Goal: Answer question/provide support: Share knowledge or assist other users

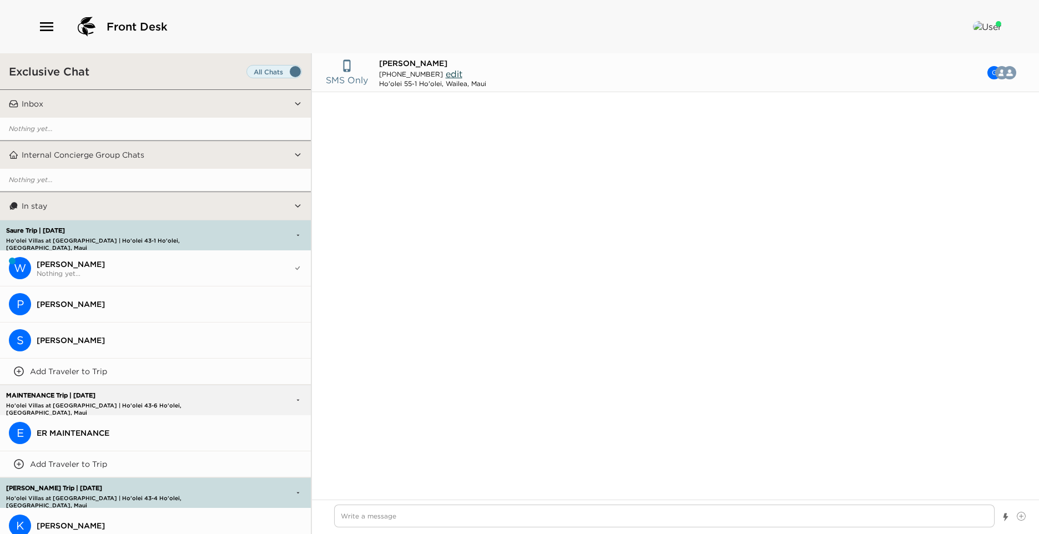
scroll to position [1772, 0]
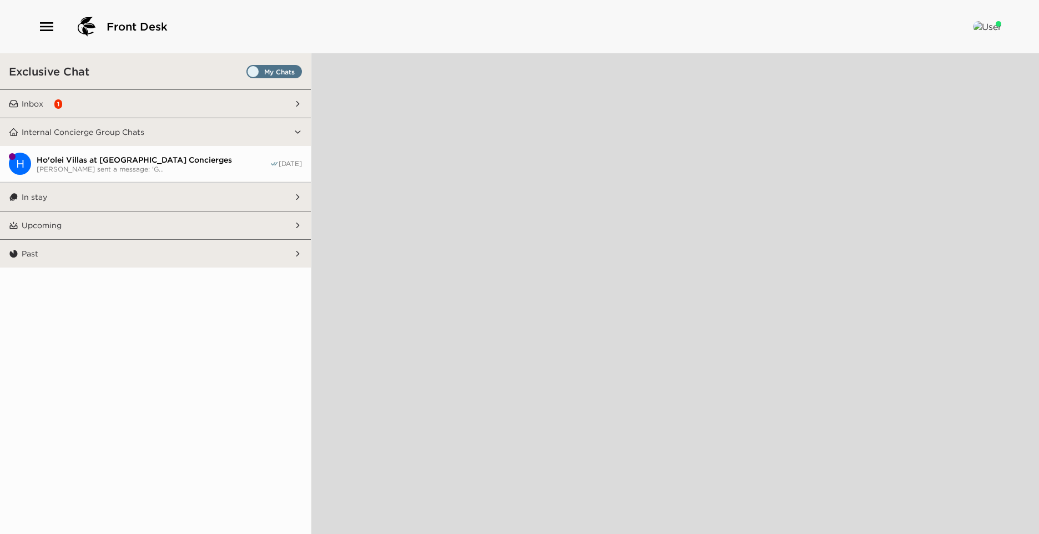
click at [147, 101] on button "Inbox 1" at bounding box center [155, 104] width 275 height 28
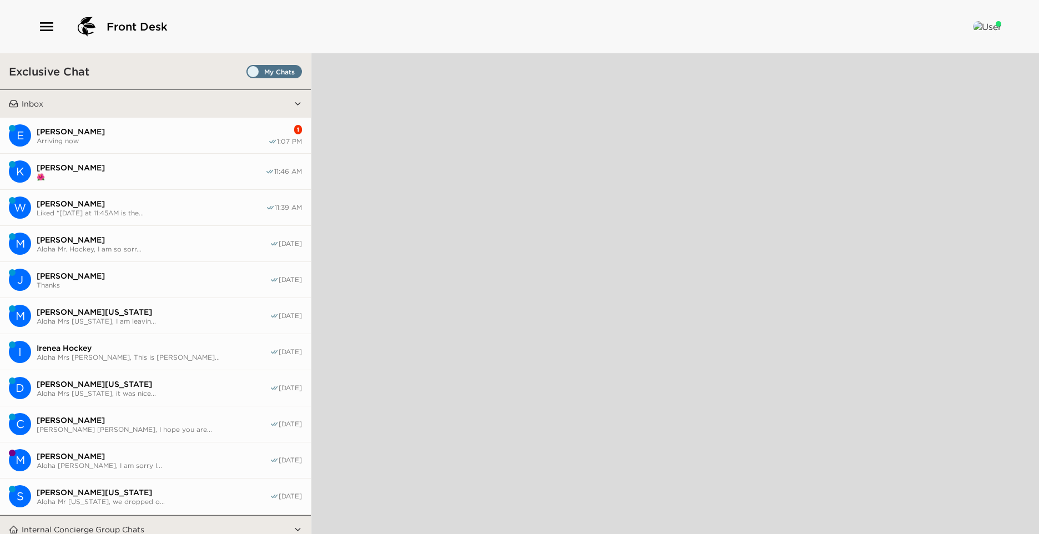
click at [128, 137] on span "Arriving now" at bounding box center [152, 140] width 231 height 8
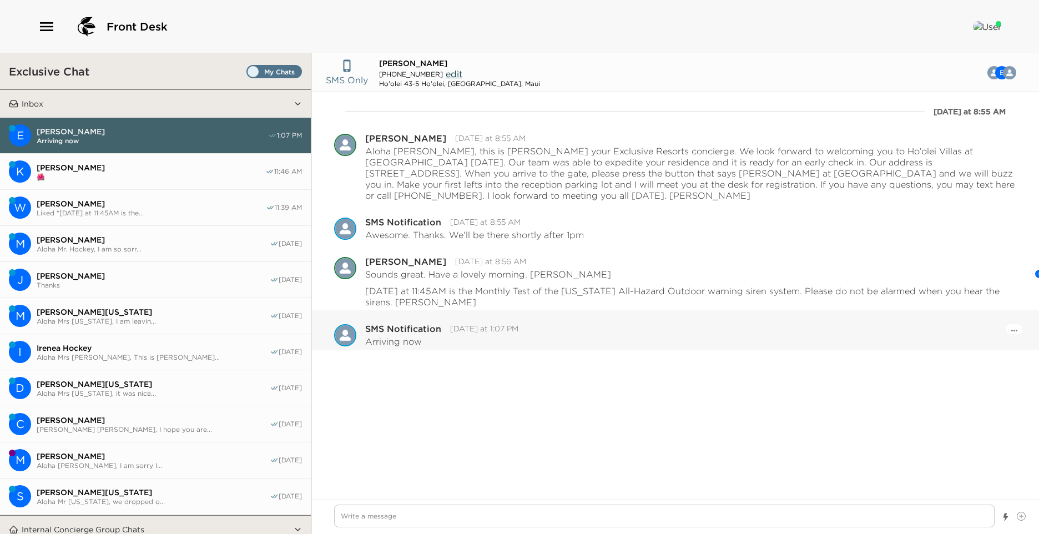
click at [1019, 324] on div "Pause Escalation" at bounding box center [1013, 329] width 17 height 10
click at [1011, 323] on button "Open Message Actions Menu" at bounding box center [1014, 329] width 6 height 13
click at [999, 307] on button "Pause Escalation" at bounding box center [983, 314] width 67 height 17
click at [437, 529] on div at bounding box center [664, 516] width 660 height 25
click at [435, 526] on textarea "Write a message" at bounding box center [664, 515] width 660 height 23
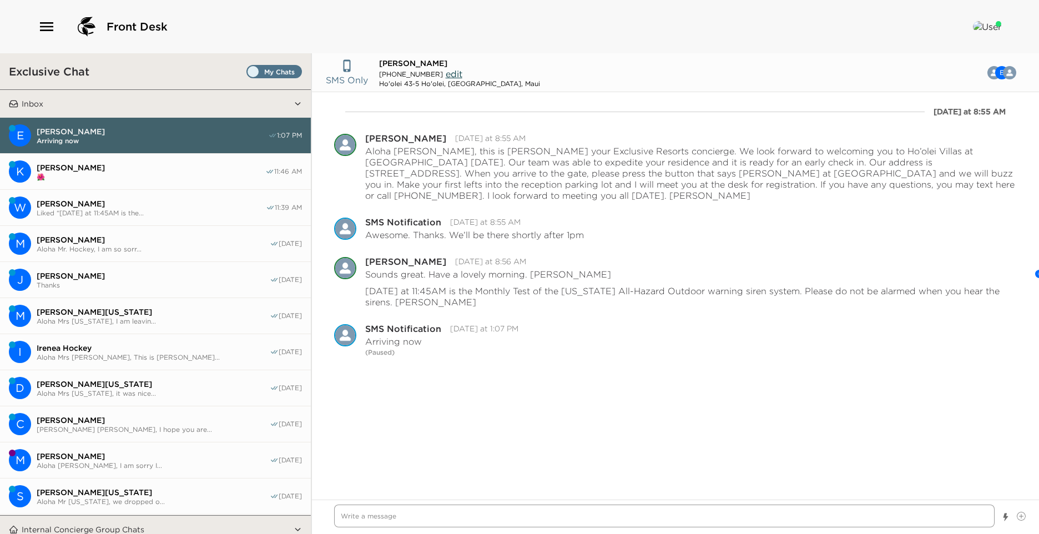
type textarea "x"
type textarea "A"
type textarea "x"
type textarea "Al"
type textarea "x"
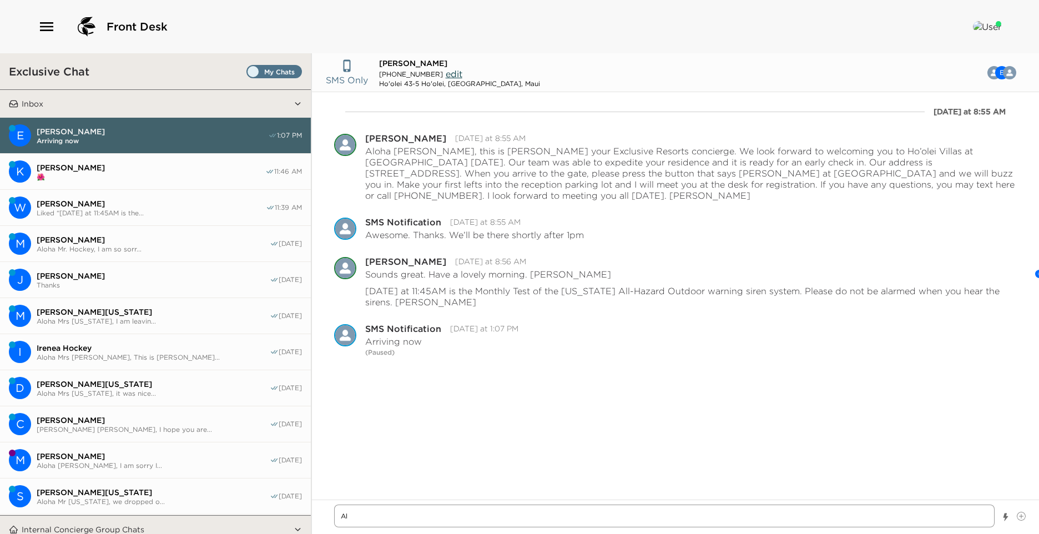
type textarea "Alo"
type textarea "x"
type textarea "Aloh"
type textarea "x"
type textarea "Aloha"
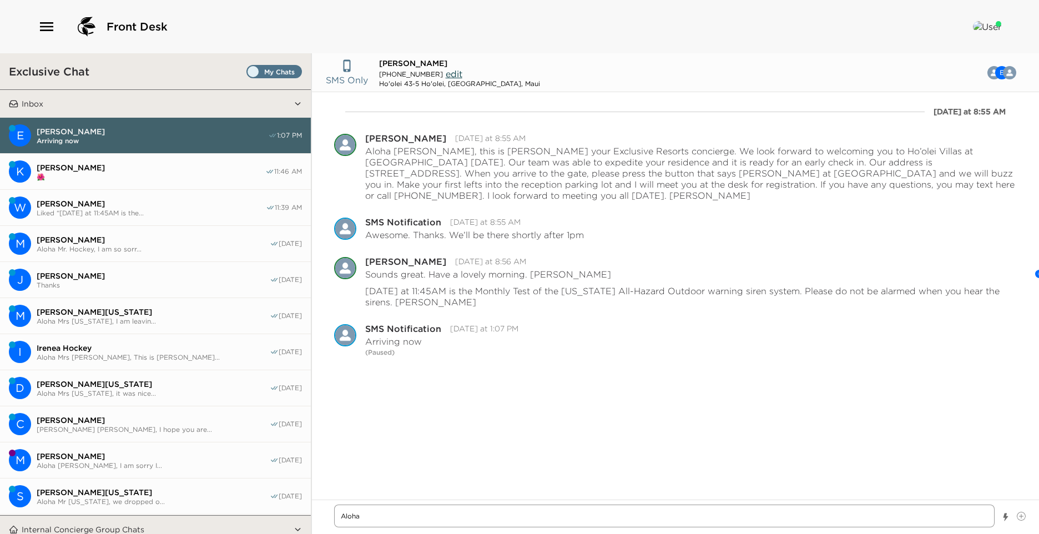
type textarea "x"
type textarea "Aloha"
type textarea "x"
type textarea "Aloha E"
type textarea "x"
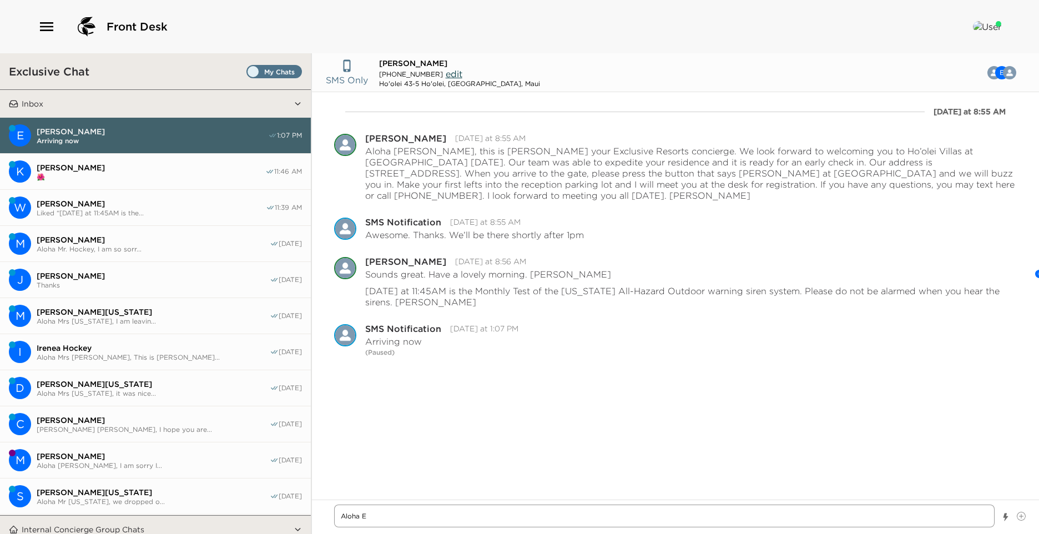
type textarea "Aloha Ev"
type textarea "x"
type textarea "Aloha Eve"
type textarea "x"
type textarea "Aloha Ever"
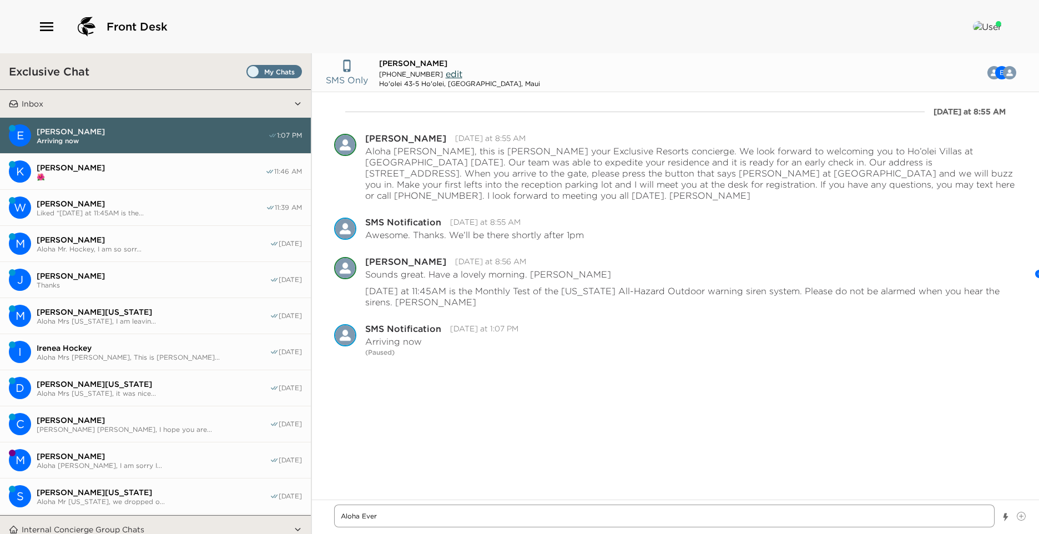
type textarea "x"
type textarea "[PERSON_NAME]"
type textarea "x"
type textarea "[PERSON_NAME]"
type textarea "x"
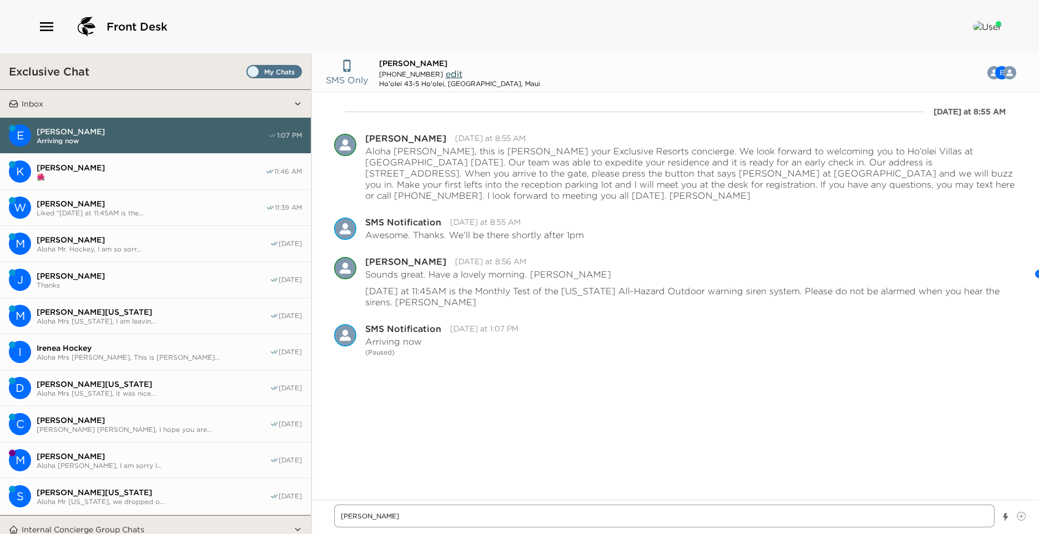
type textarea "[PERSON_NAME]"
type textarea "x"
type textarea "[PERSON_NAME],"
type textarea "x"
type textarea "[PERSON_NAME],"
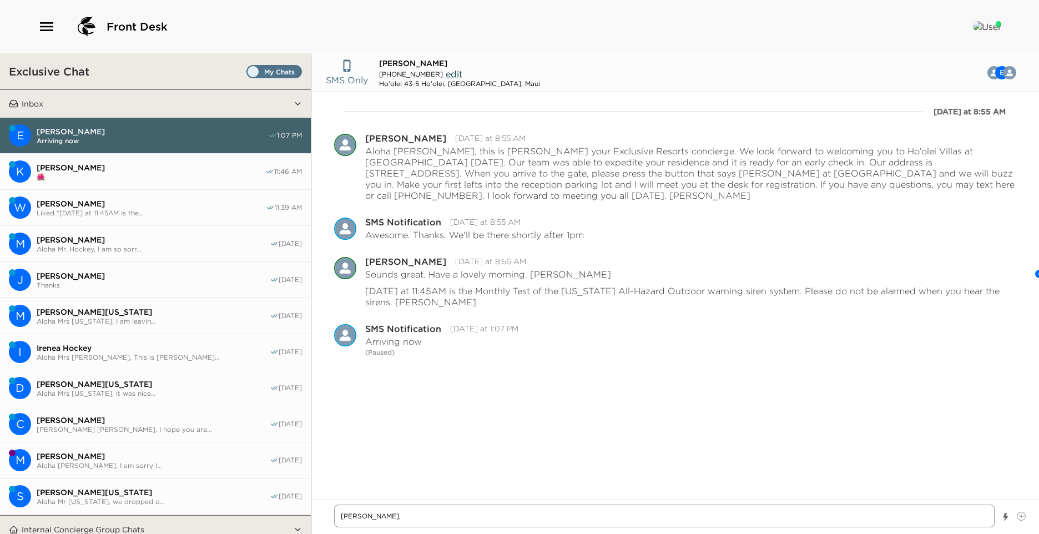
type textarea "x"
type textarea "[PERSON_NAME], i"
type textarea "x"
type textarea "[PERSON_NAME], it"
type textarea "x"
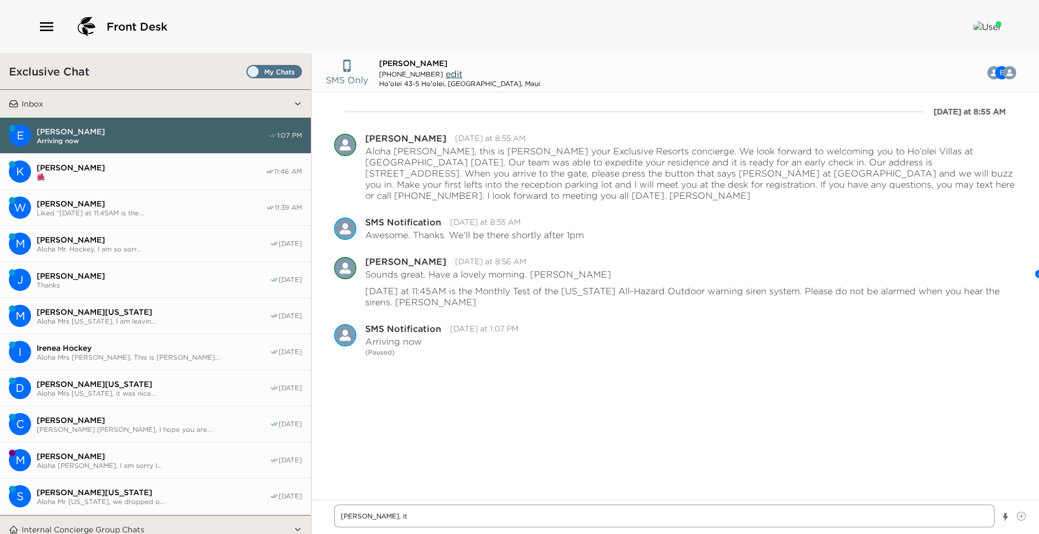
type textarea "[PERSON_NAME], it"
type textarea "x"
type textarea "[PERSON_NAME], it w"
type textarea "x"
type textarea "[PERSON_NAME], it wa"
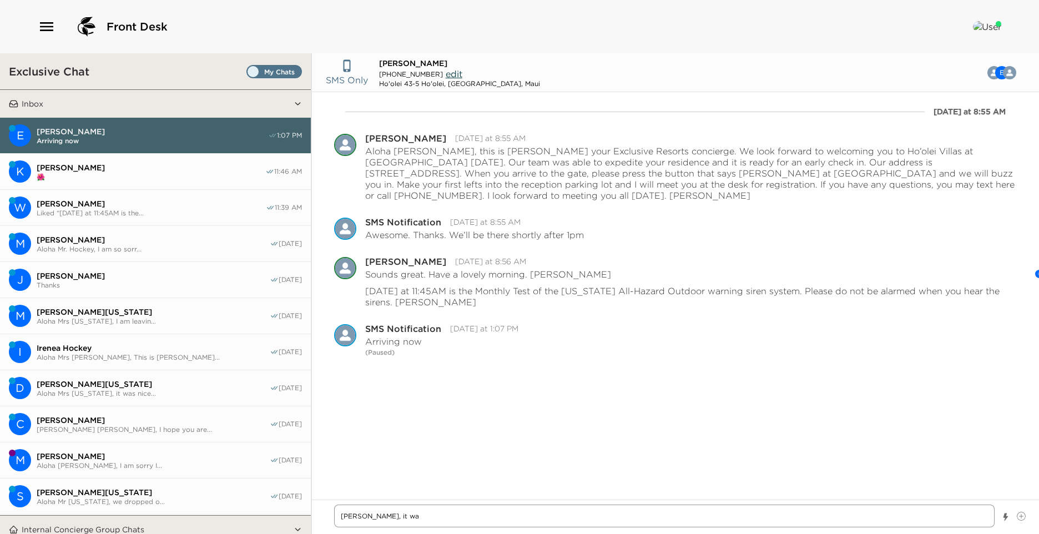
type textarea "x"
type textarea "[PERSON_NAME], it was"
type textarea "x"
type textarea "[PERSON_NAME], it was"
type textarea "x"
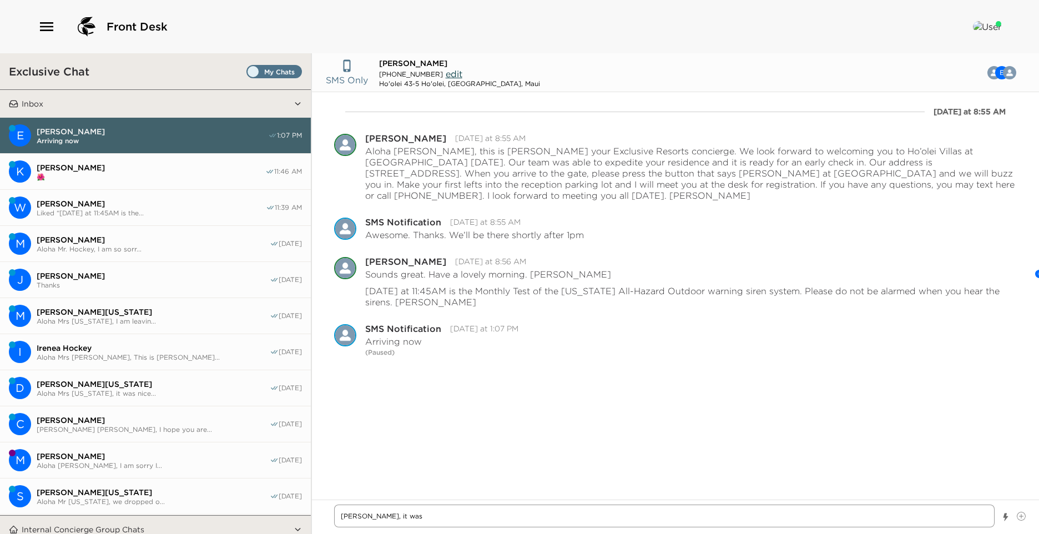
type textarea "[PERSON_NAME], it was s"
type textarea "x"
type textarea "[PERSON_NAME], it was su"
type textarea "x"
type textarea "[PERSON_NAME], it was suc"
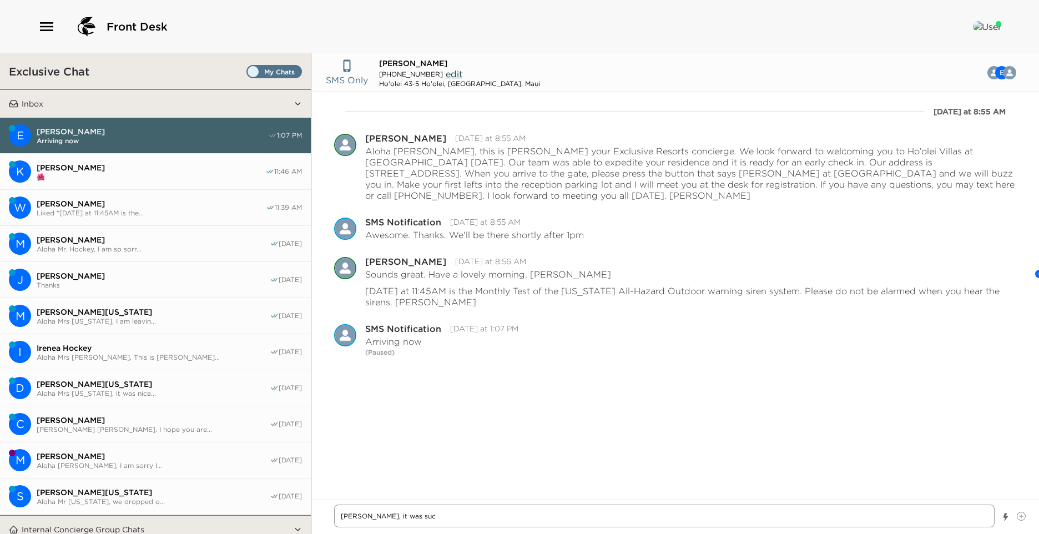
type textarea "x"
type textarea "[PERSON_NAME], it was such"
type textarea "x"
type textarea "[PERSON_NAME], it was such"
type textarea "x"
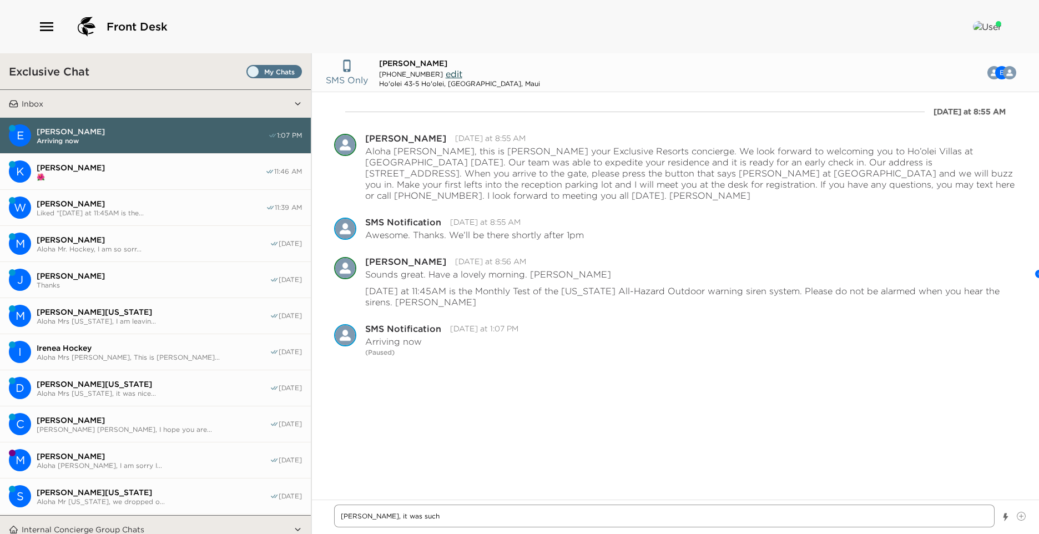
type textarea "[PERSON_NAME], it was such a"
type textarea "x"
type textarea "[PERSON_NAME], it was such a p"
type textarea "x"
type textarea "[PERSON_NAME], it was such a pl"
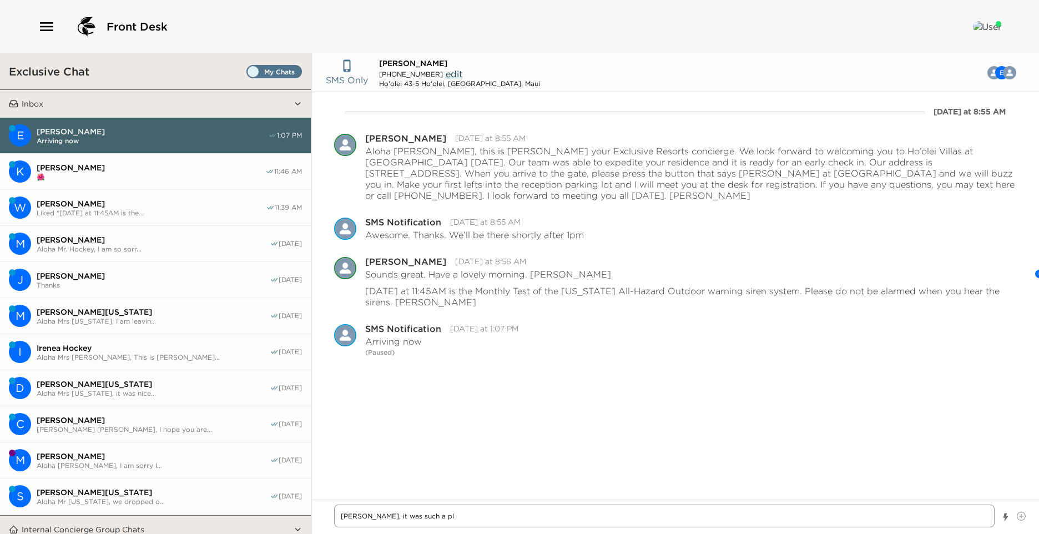
type textarea "x"
type textarea "[PERSON_NAME], it was such a ple"
type textarea "x"
type textarea "[PERSON_NAME], it was such a plea"
type textarea "x"
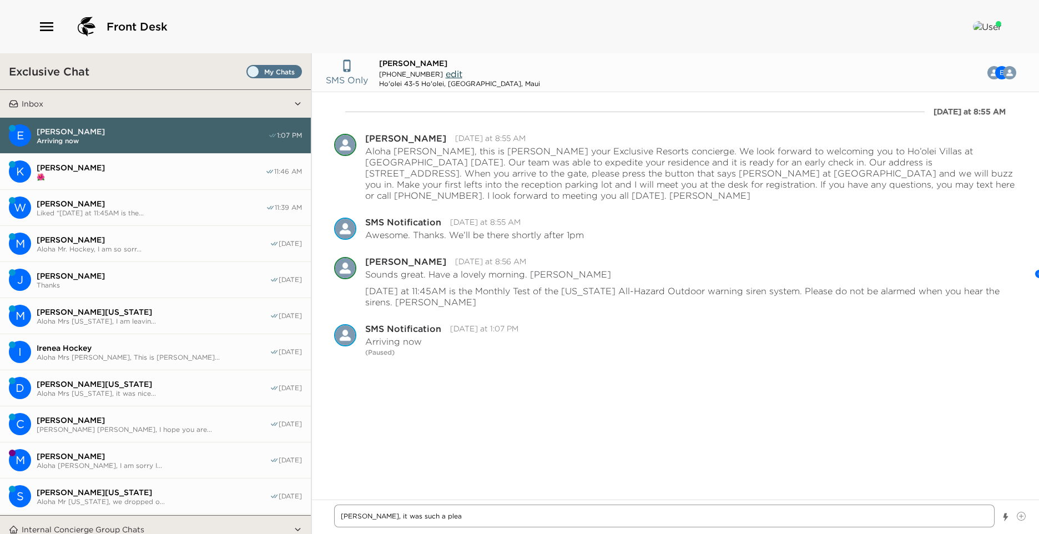
type textarea "[PERSON_NAME], it was such a pleas"
type textarea "x"
type textarea "[PERSON_NAME], it was such a pleasu"
type textarea "x"
type textarea "[PERSON_NAME], it was such a pleasur"
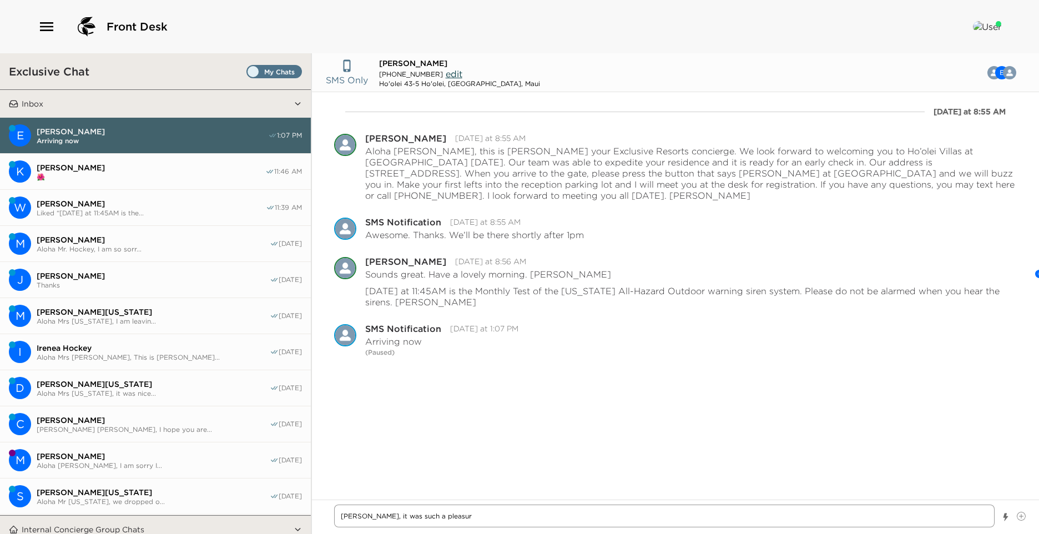
type textarea "x"
type textarea "[PERSON_NAME], it was such a pleasure"
type textarea "x"
type textarea "[PERSON_NAME], it was such a pleasure"
type textarea "x"
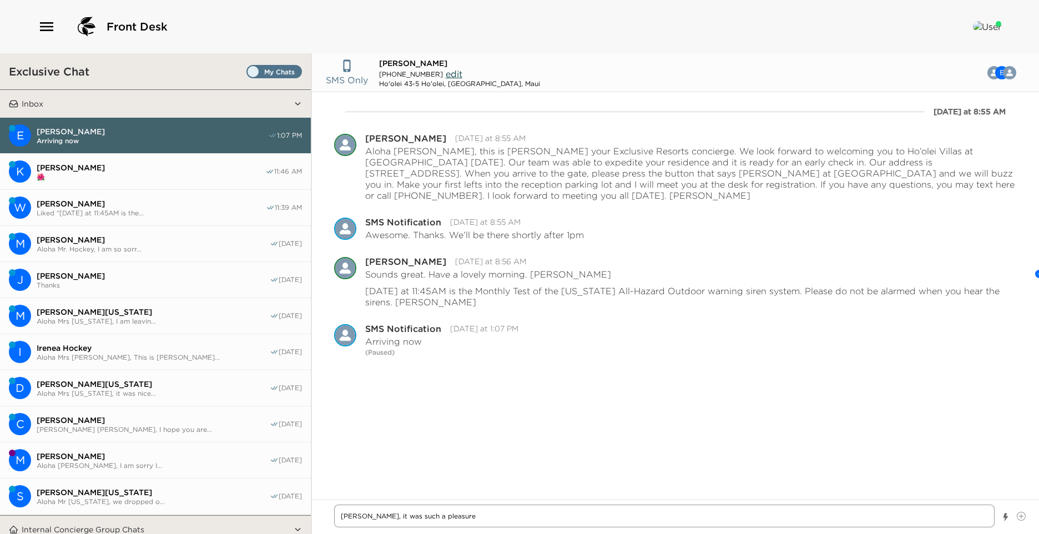
type textarea "[PERSON_NAME], it was such a pleasure t"
type textarea "x"
type textarea "[PERSON_NAME], it was such a pleasure to"
type textarea "x"
type textarea "[PERSON_NAME], it was such a pleasure to"
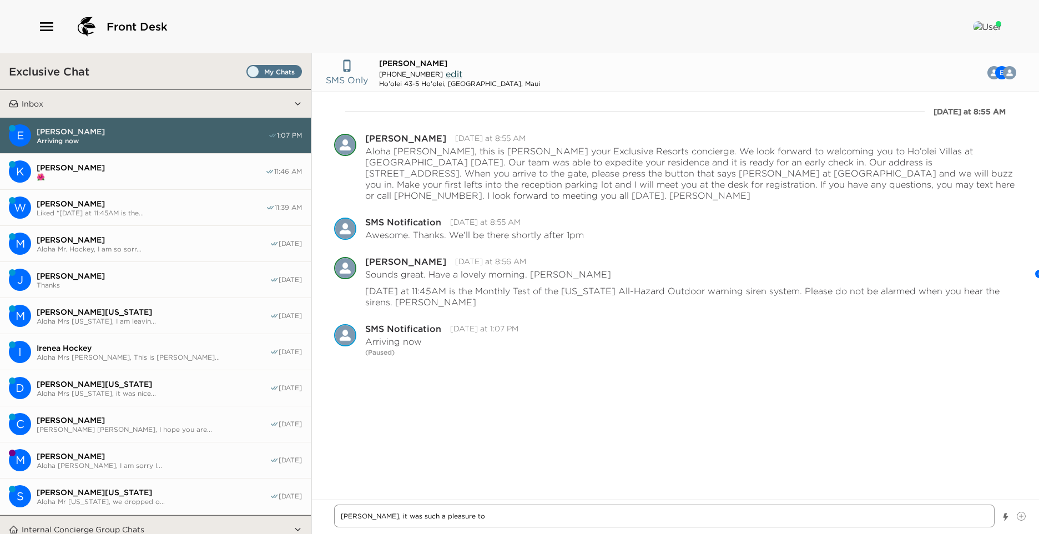
type textarea "x"
type textarea "[PERSON_NAME], it was such a pleasure to m"
type textarea "x"
type textarea "[PERSON_NAME], it was such a pleasure to me"
type textarea "x"
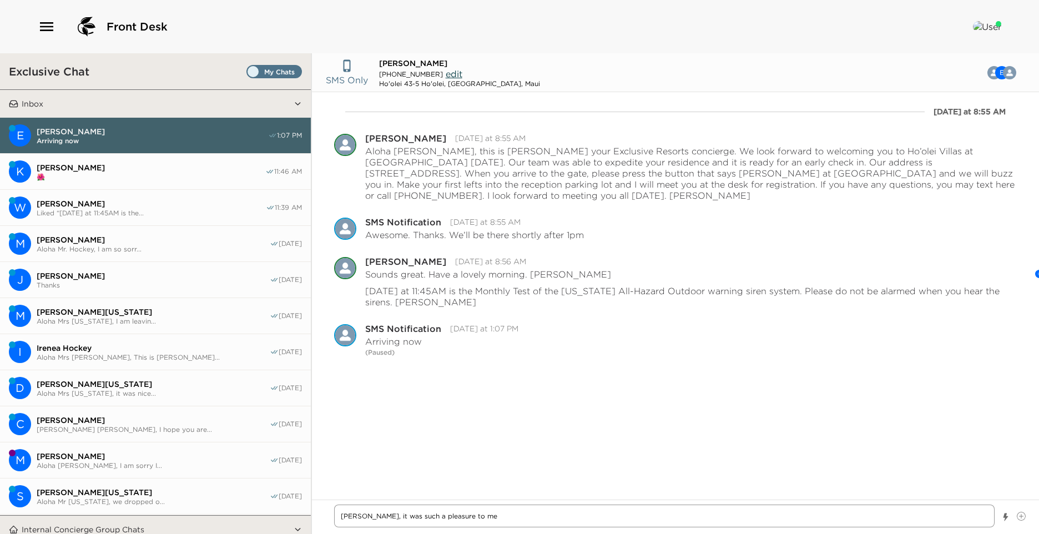
type textarea "[PERSON_NAME], it was such a pleasure to mee"
type textarea "x"
type textarea "[PERSON_NAME], it was such a pleasure to meet"
type textarea "x"
type textarea "[PERSON_NAME], it was such a pleasure to meet"
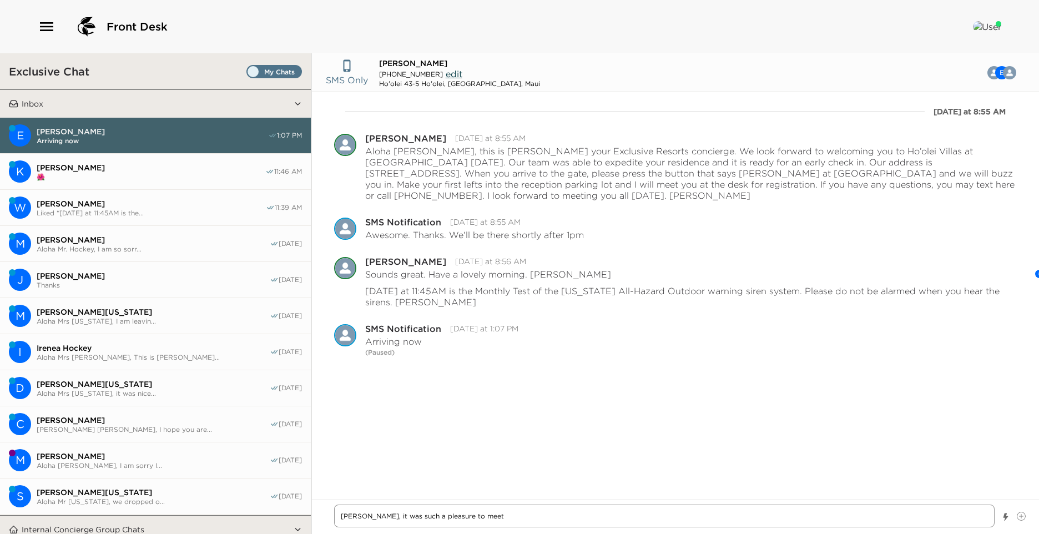
type textarea "x"
type textarea "[PERSON_NAME], it was such a pleasure to meet y"
type textarea "x"
type textarea "[PERSON_NAME], it was such a pleasure to meet [PERSON_NAME]"
type textarea "x"
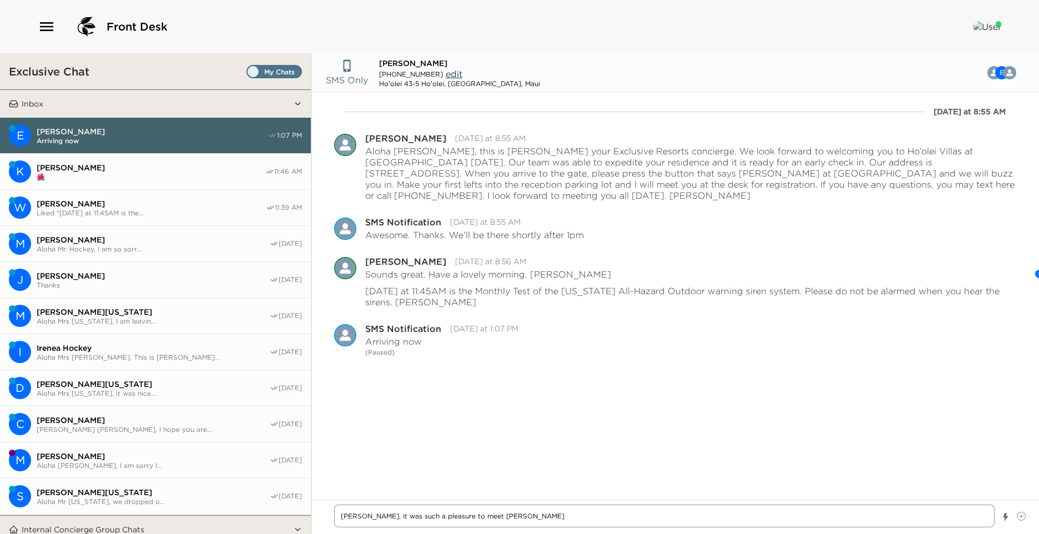
type textarea "[PERSON_NAME], it was such a pleasure to meet you"
type textarea "x"
type textarea "[PERSON_NAME], it was such a pleasure to meet you"
type textarea "x"
type textarea "[PERSON_NAME], it was such a pleasure to meet you a"
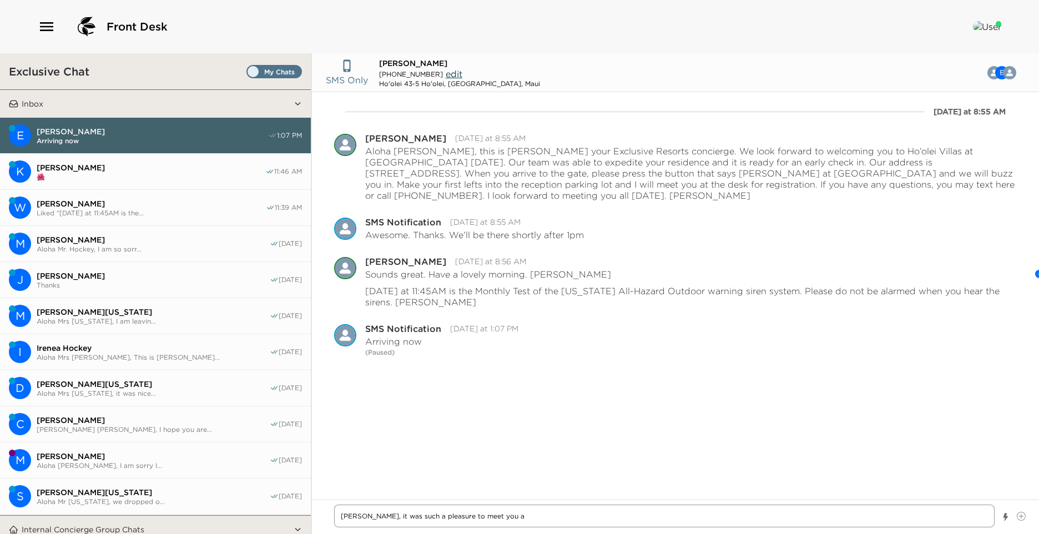
type textarea "x"
type textarea "[PERSON_NAME], it was such a pleasure to meet you an"
type textarea "x"
type textarea "[PERSON_NAME], it was such a pleasure to meet you and"
type textarea "x"
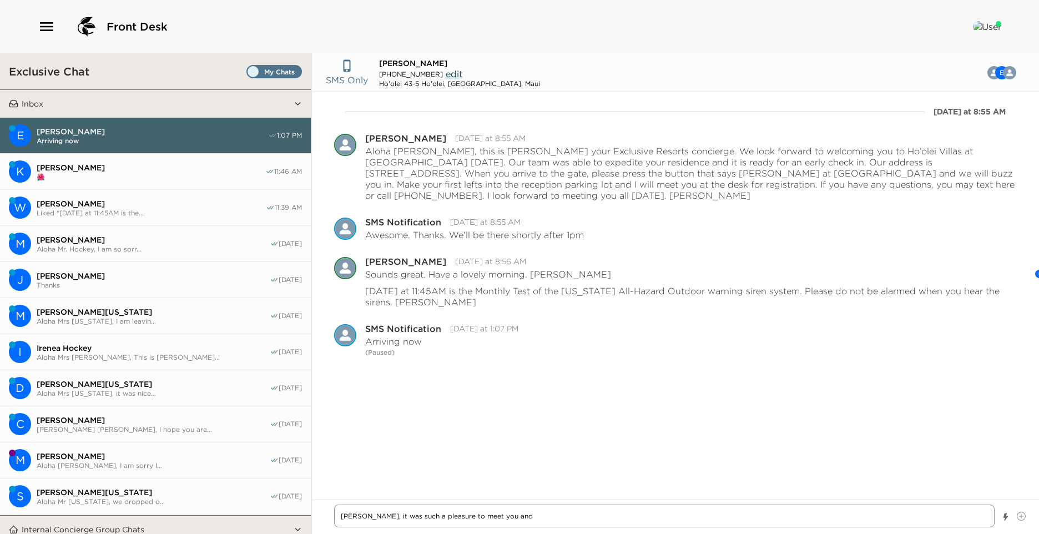
type textarea "[PERSON_NAME], it was such a pleasure to meet you and"
type textarea "x"
type textarea "[PERSON_NAME], it was such a pleasure to meet you and A"
type textarea "x"
type textarea "[PERSON_NAME], it was such a pleasure to meet you and [PERSON_NAME]"
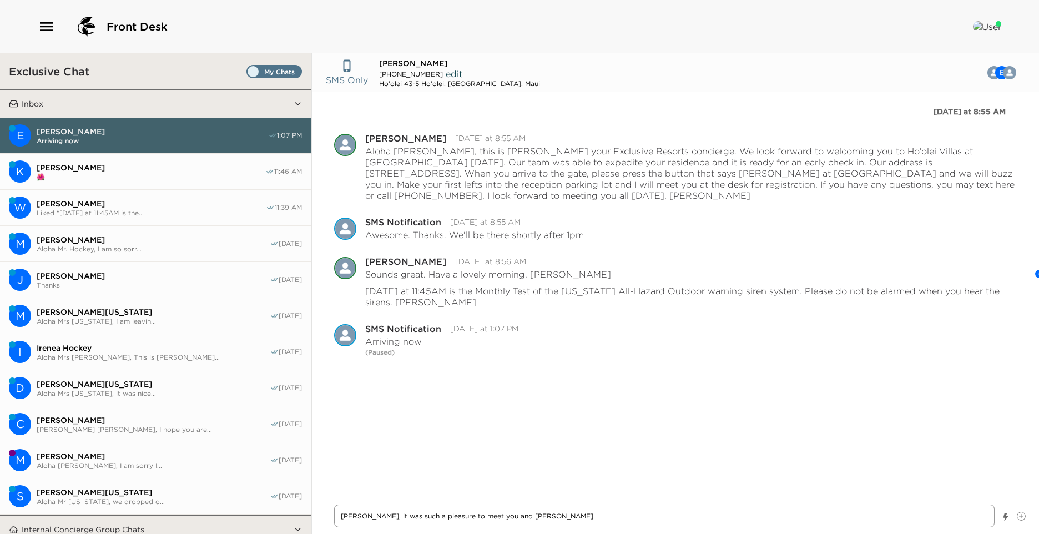
type textarea "x"
type textarea "[PERSON_NAME], it was such a pleasure to meet you and Apr"
type textarea "x"
type textarea "[PERSON_NAME], it was such a pleasure to meet you and Apri"
type textarea "x"
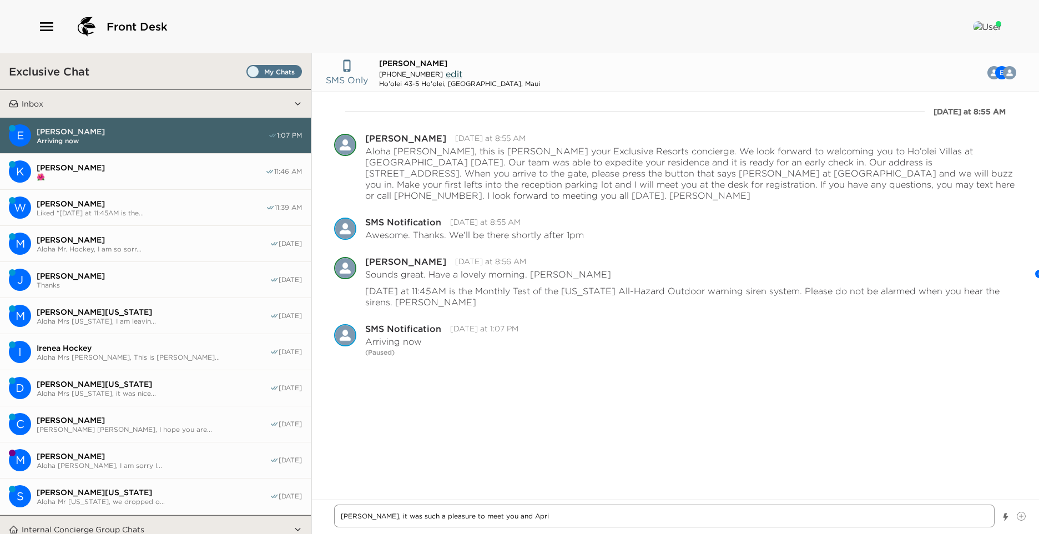
type textarea "[PERSON_NAME], it was such a pleasure to meet you and April"
type textarea "x"
type textarea "[PERSON_NAME], it was such a pleasure to meet you and April."
type textarea "x"
type textarea "[PERSON_NAME], it was such a pleasure to meet you and April."
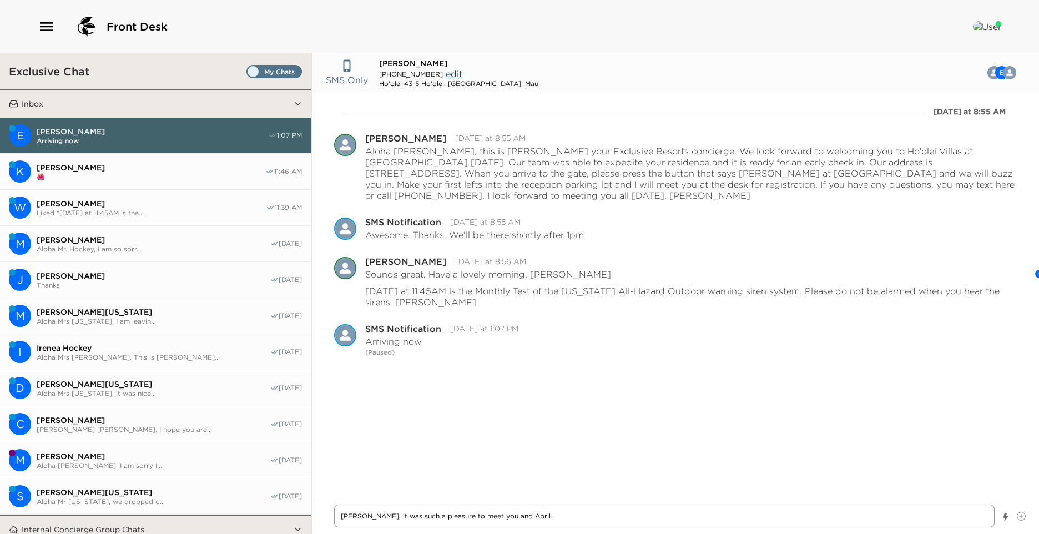
type textarea "x"
type textarea "[PERSON_NAME], it was such a pleasure to meet you and April. I"
type textarea "x"
type textarea "[PERSON_NAME], it was such a pleasure to meet you and April. I"
type textarea "x"
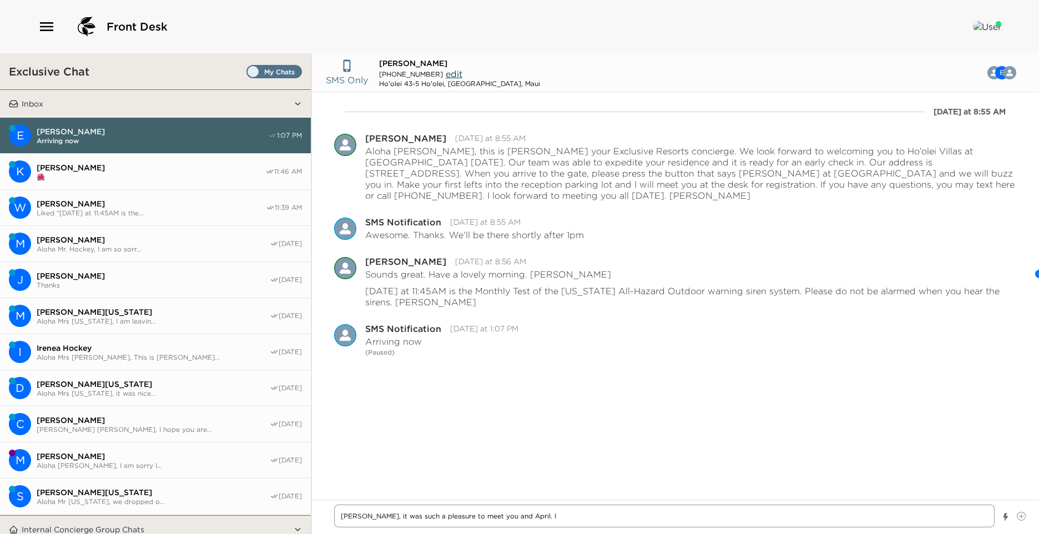
type textarea "[PERSON_NAME], it was such a pleasure to meet you and April. I h"
type textarea "x"
type textarea "[PERSON_NAME], it was such a pleasure to meet you and April. I ho"
type textarea "x"
type textarea "[PERSON_NAME], it was such a pleasure to meet you and April. I hop"
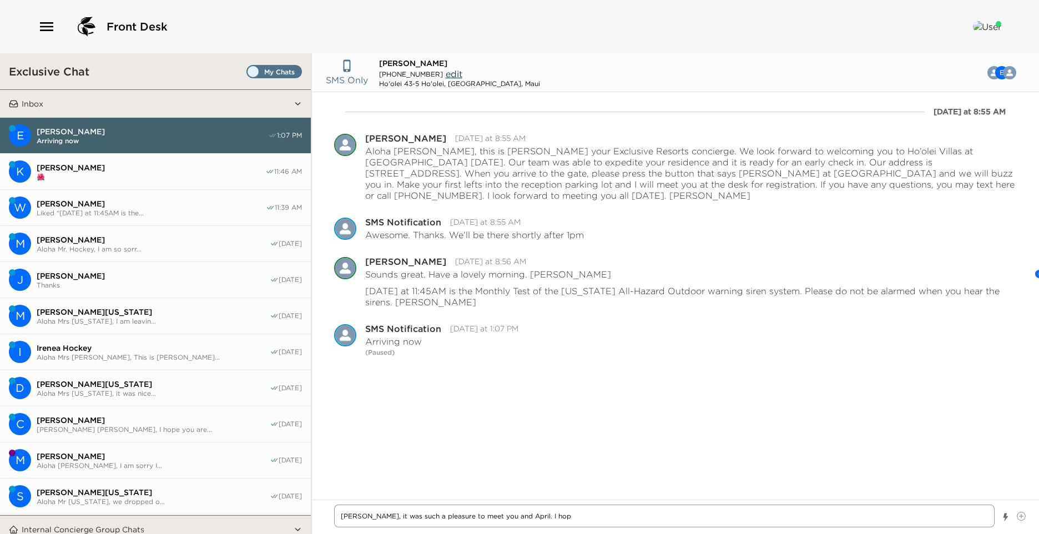
type textarea "x"
type textarea "[PERSON_NAME], it was such a pleasure to meet you and April. I hope"
type textarea "x"
type textarea "[PERSON_NAME], it was such a pleasure to meet you and April. I hope"
type textarea "x"
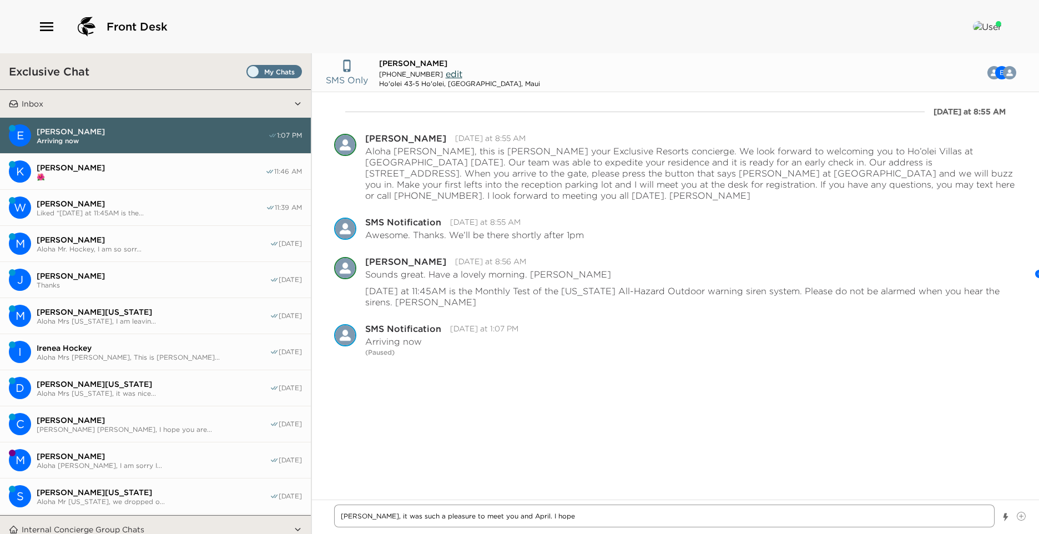
type textarea "[PERSON_NAME], it was such a pleasure to meet you and April. I hope y"
type textarea "x"
type textarea "[PERSON_NAME], it was such a pleasure to meet you and April. I hope yo"
type textarea "x"
type textarea "[PERSON_NAME], it was such a pleasure to meet you and April. I hope you"
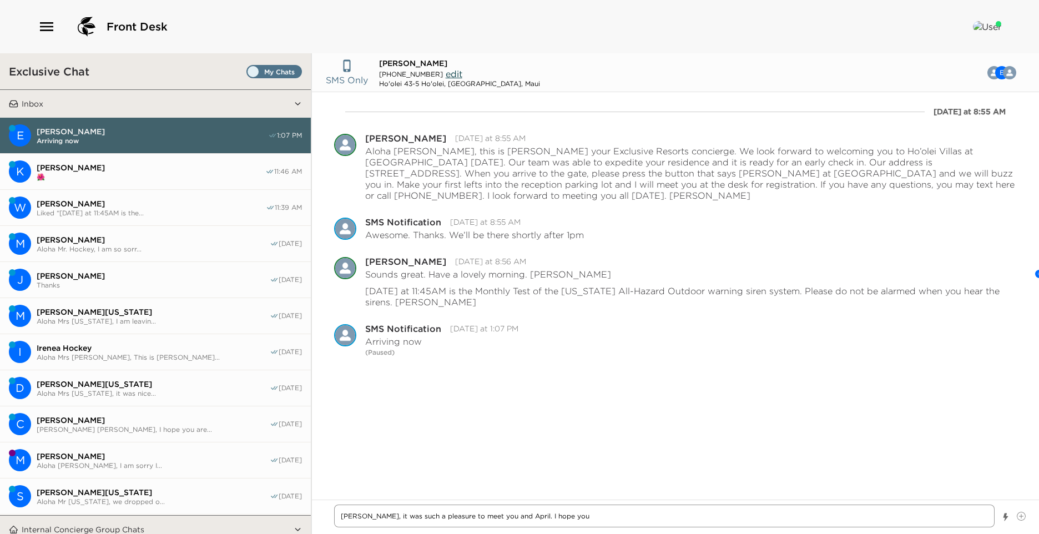
type textarea "x"
type textarea "[PERSON_NAME], it was such a pleasure to meet you and April. I hope you"
type textarea "x"
type textarea "[PERSON_NAME], it was such a pleasure to meet you and April. I hope you a"
type textarea "x"
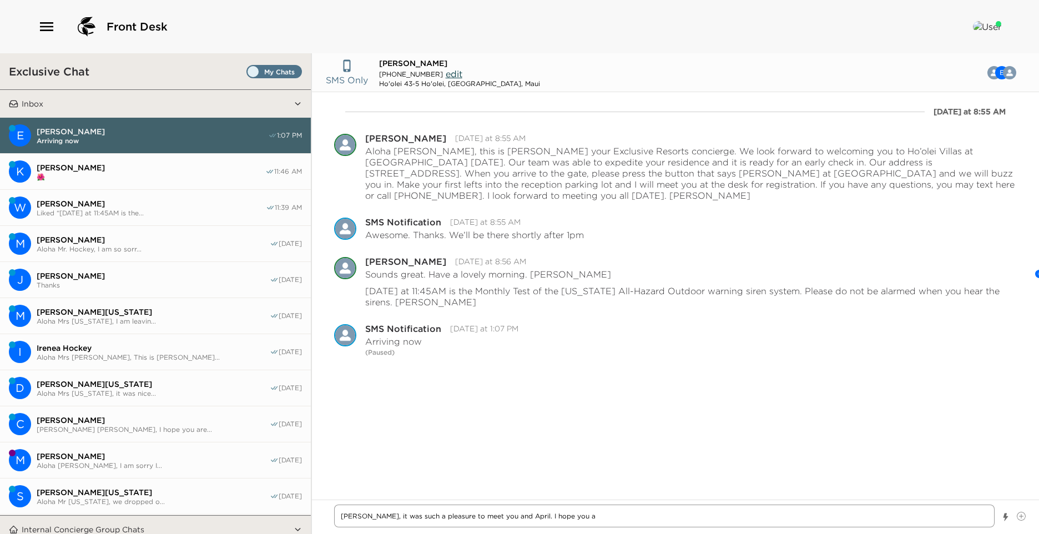
type textarea "[PERSON_NAME], it was such a pleasure to meet you and April. I hope you ar"
type textarea "x"
type textarea "[PERSON_NAME], it was such a pleasure to meet you and April. I hope you are"
type textarea "x"
type textarea "[PERSON_NAME], it was such a pleasure to meet you and April. I hope you are"
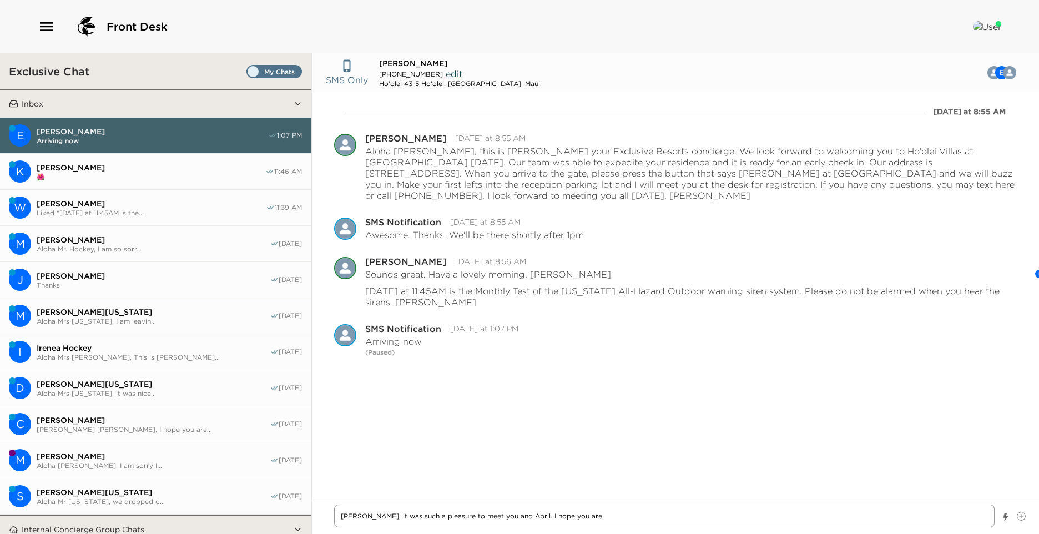
type textarea "x"
type textarea "[PERSON_NAME], it was such a pleasure to meet you and April. I hope you are f"
type textarea "x"
type textarea "[PERSON_NAME], it was such a pleasure to meet you and April. I hope you are fi"
type textarea "x"
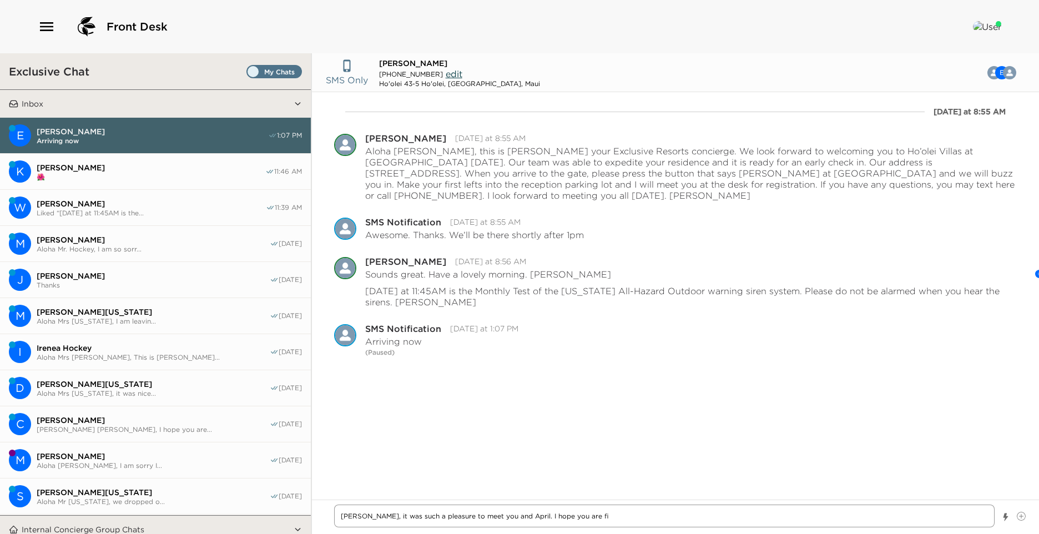
type textarea "[PERSON_NAME], it was such a pleasure to meet you and April. I hope you are fin"
type textarea "x"
type textarea "[PERSON_NAME], it was such a pleasure to meet you and April. I hope you are find"
type textarea "x"
type textarea "[PERSON_NAME], it was such a pleasure to meet you and April. I hope you are fin…"
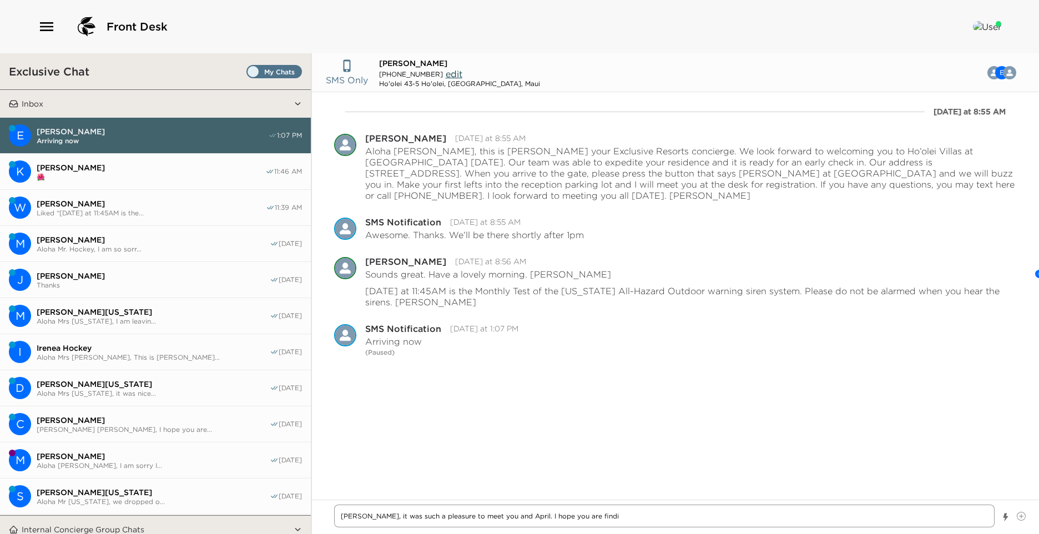
type textarea "x"
type textarea "[PERSON_NAME], it was such a pleasure to meet you and April. I hope you are fin…"
type textarea "x"
type textarea "[PERSON_NAME], it was such a pleasure to meet you and April. I hope you are fin…"
type textarea "x"
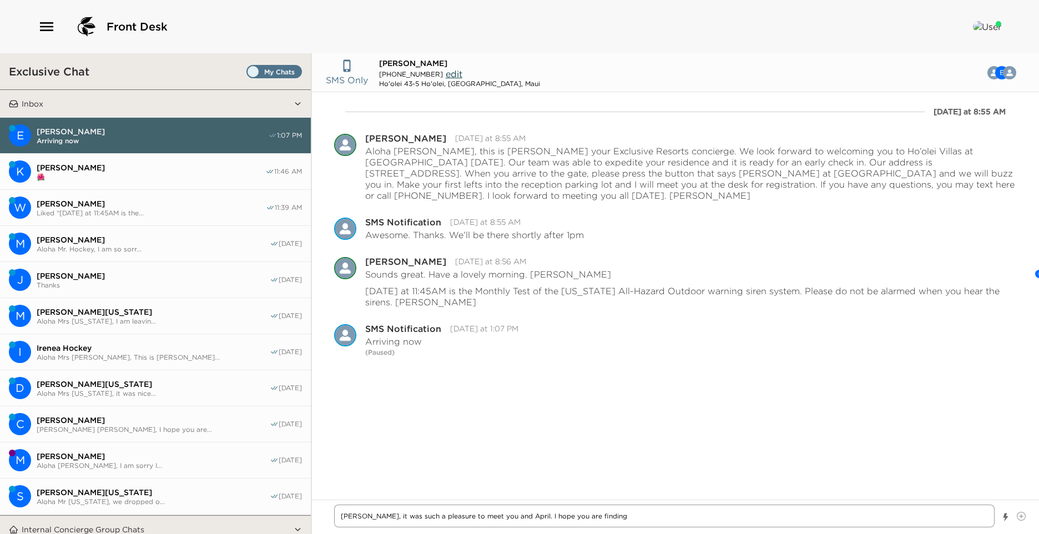
type textarea "[PERSON_NAME], it was such a pleasure to meet you and April. I hope you are fin…"
type textarea "x"
type textarea "[PERSON_NAME], it was such a pleasure to meet you and April. I hope you are fin…"
type textarea "x"
type textarea "[PERSON_NAME], it was such a pleasure to meet you and April. I hope you are fin…"
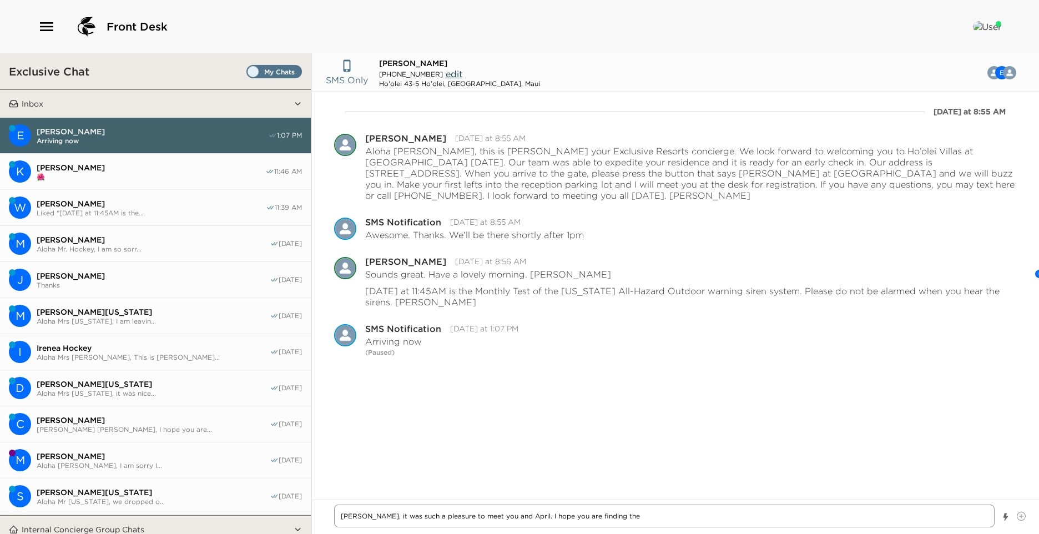
type textarea "x"
type textarea "[PERSON_NAME], it was such a pleasure to meet you and April. I hope you are fin…"
type textarea "x"
type textarea "[PERSON_NAME], it was such a pleasure to meet you and April. I hope you are fin…"
type textarea "x"
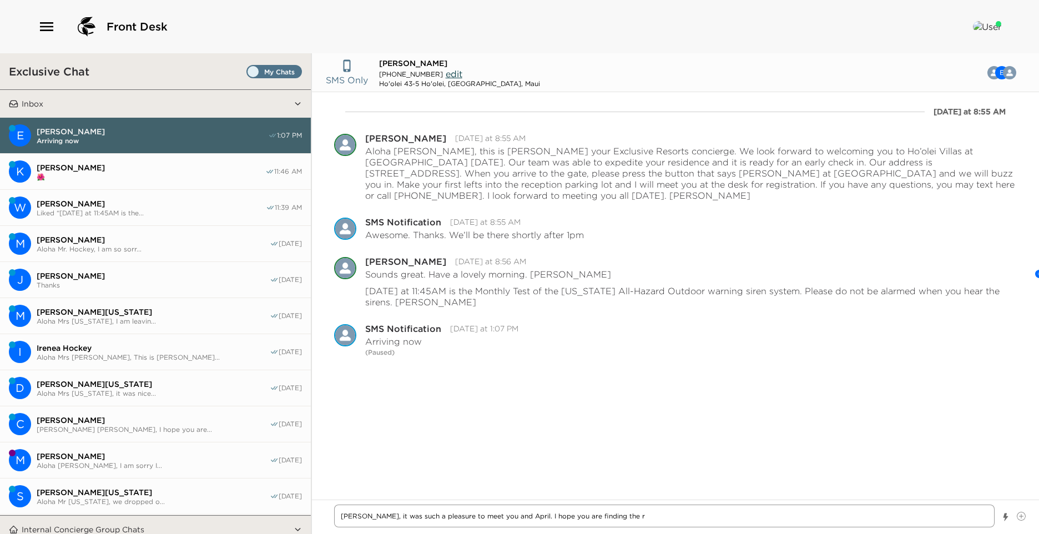
type textarea "[PERSON_NAME], it was such a pleasure to meet you and April. I hope you are fin…"
type textarea "x"
type textarea "[PERSON_NAME], it was such a pleasure to meet you and April. I hope you are fin…"
type textarea "x"
type textarea "[PERSON_NAME], it was such a pleasure to meet you and April. I hope you are fin…"
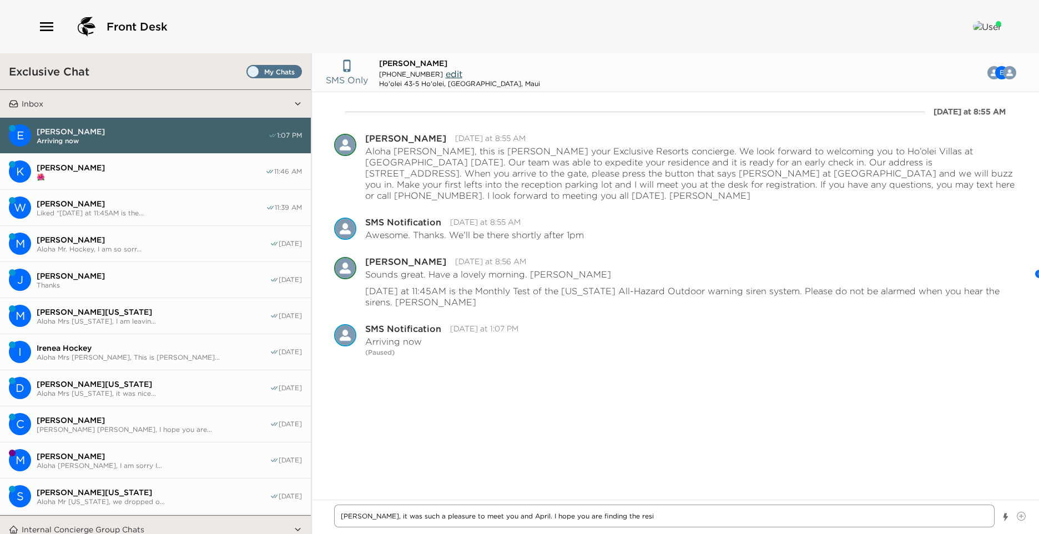
type textarea "x"
type textarea "[PERSON_NAME], it was such a pleasure to meet you and April. I hope you are fin…"
type textarea "x"
type textarea "[PERSON_NAME], it was such a pleasure to meet you and April. I hope you are fin…"
type textarea "x"
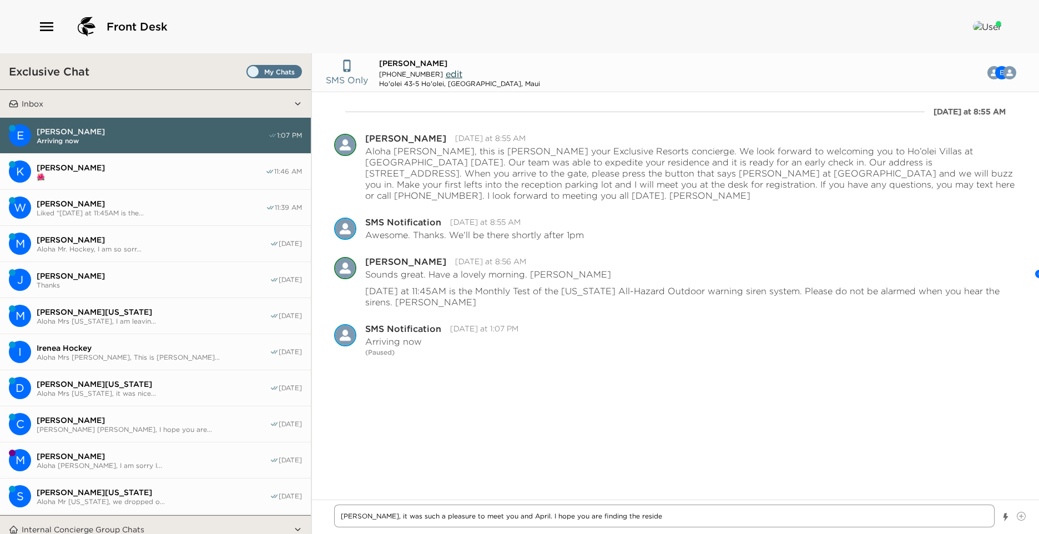
type textarea "[PERSON_NAME], it was such a pleasure to meet you and April. I hope you are fin…"
type textarea "x"
type textarea "[PERSON_NAME], it was such a pleasure to meet you and April. I hope you are fin…"
type textarea "x"
type textarea "[PERSON_NAME], it was such a pleasure to meet you and April. I hope you are fin…"
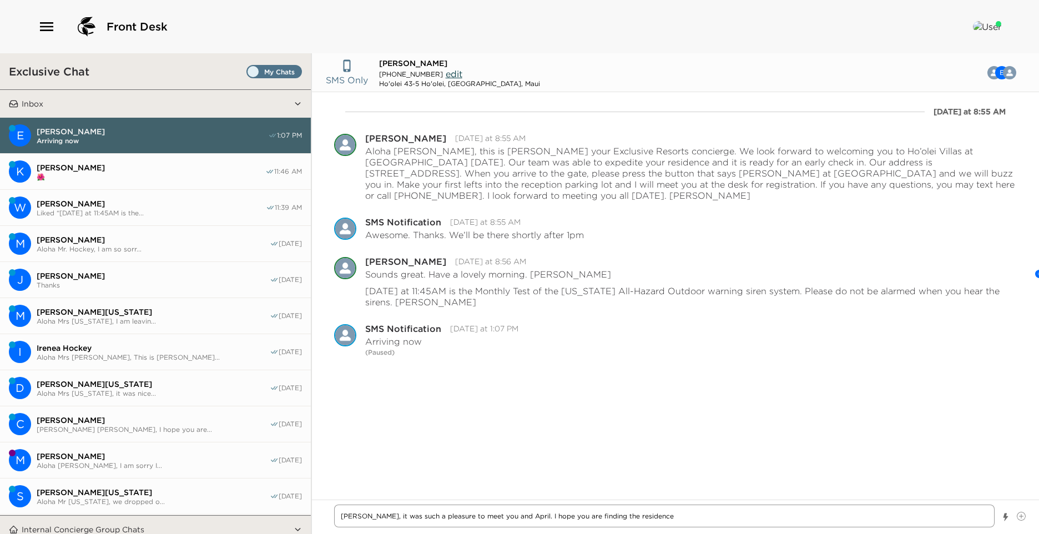
type textarea "x"
type textarea "[PERSON_NAME], it was such a pleasure to meet you and April. I hope you are fin…"
type textarea "x"
type textarea "[PERSON_NAME], it was such a pleasure to meet you and April. I hope you are fin…"
type textarea "x"
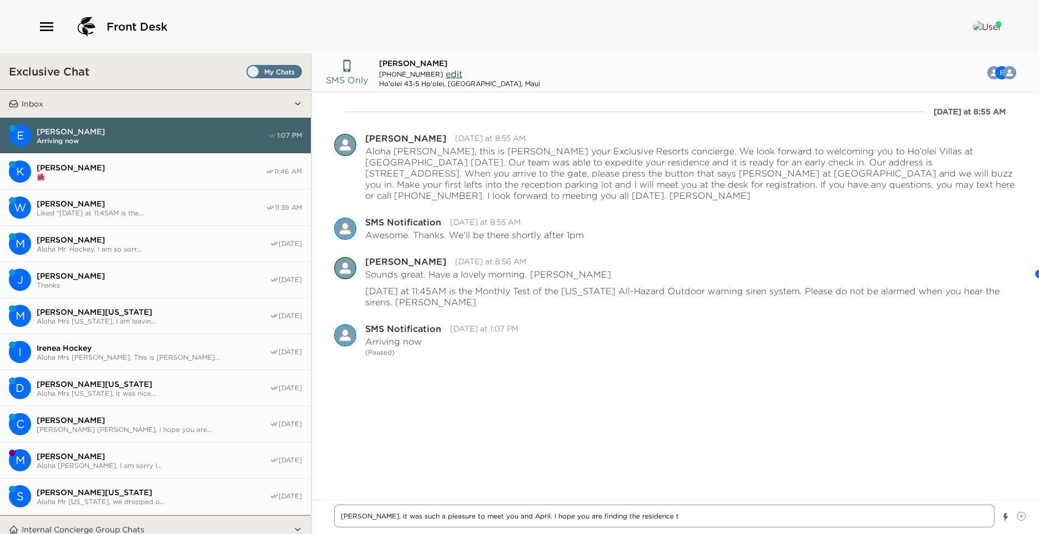
type textarea "[PERSON_NAME], it was such a pleasure to meet you and April. I hope you are fin…"
type textarea "x"
type textarea "[PERSON_NAME], it was such a pleasure to meet you and April. I hope you are fin…"
type textarea "x"
type textarea "[PERSON_NAME], it was such a pleasure to meet you and April. I hope you are fin…"
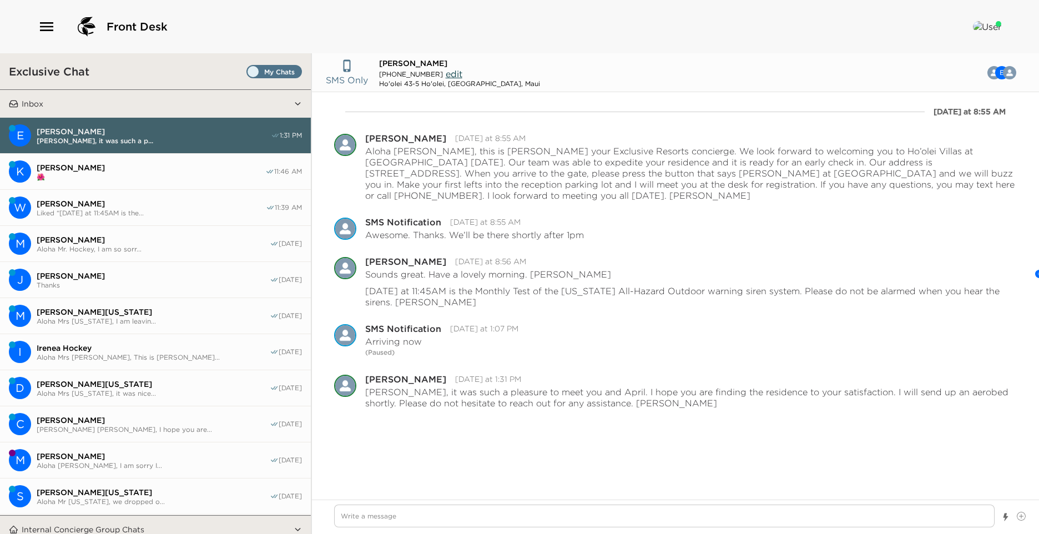
click at [146, 186] on button "K [PERSON_NAME] 🌺 11:46 AM" at bounding box center [155, 172] width 311 height 36
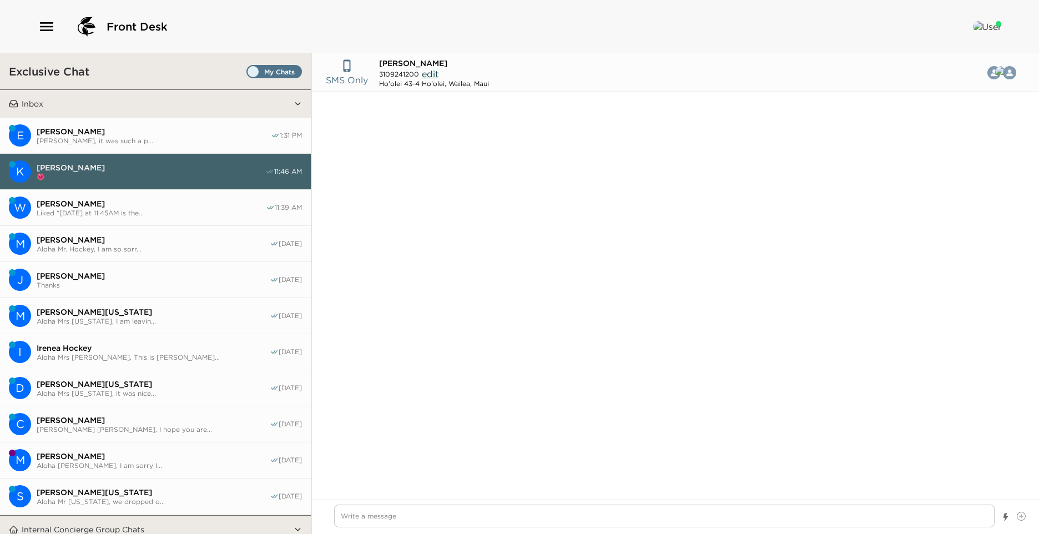
scroll to position [1309, 0]
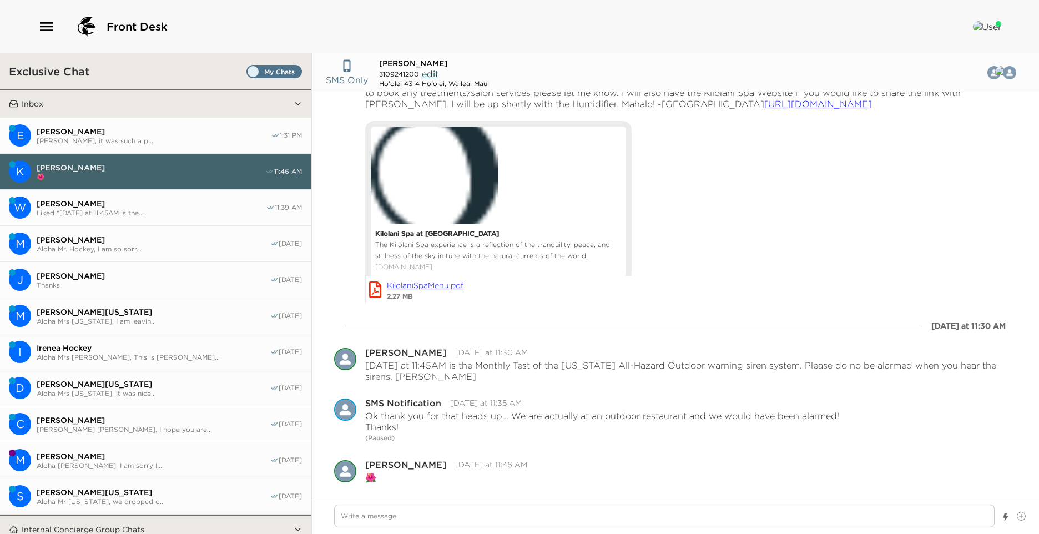
click at [151, 204] on span "[PERSON_NAME]" at bounding box center [151, 204] width 229 height 10
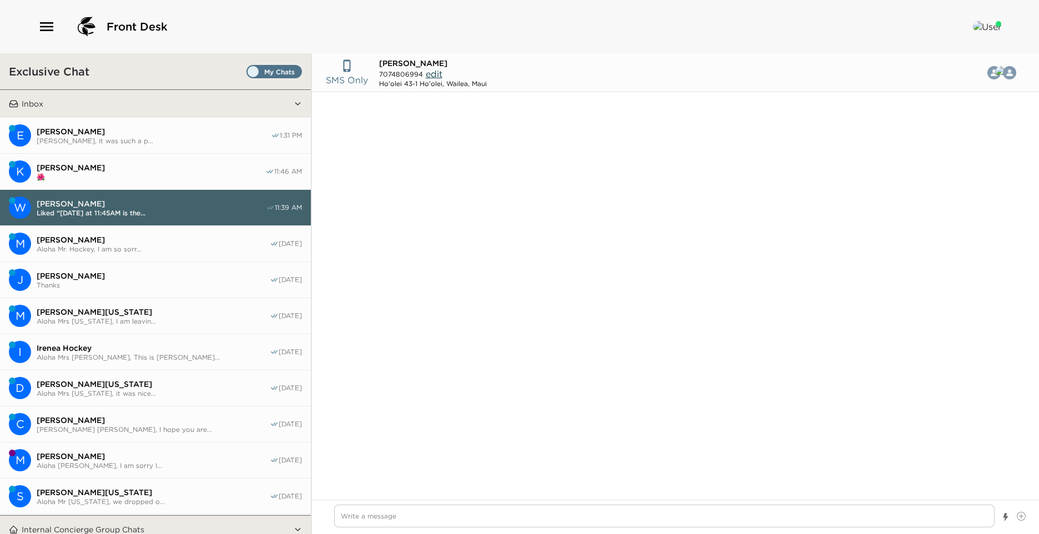
scroll to position [1159, 0]
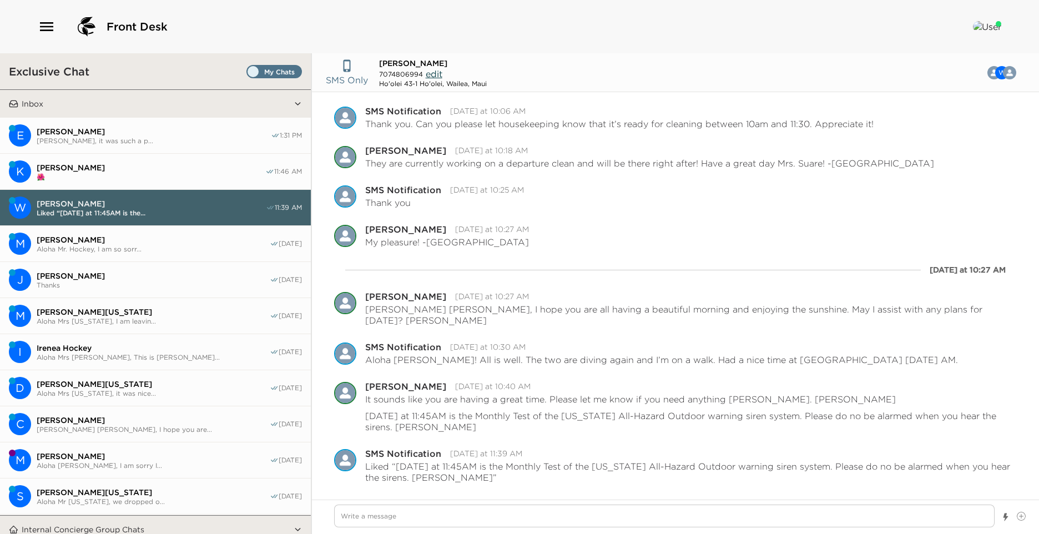
click at [185, 134] on span "[PERSON_NAME]" at bounding box center [154, 132] width 234 height 10
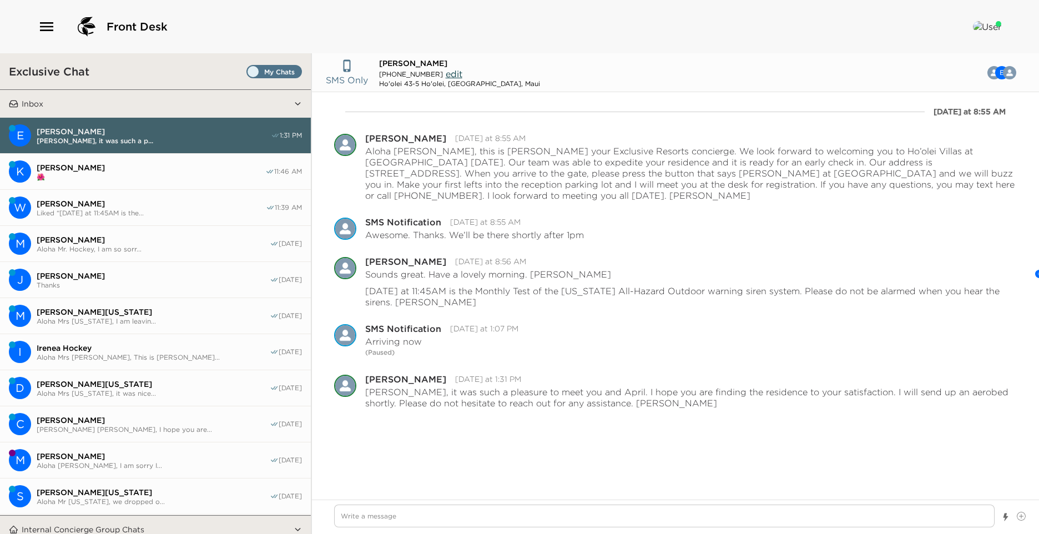
click at [83, 160] on button "K [PERSON_NAME] 🌺 11:46 AM" at bounding box center [155, 172] width 311 height 36
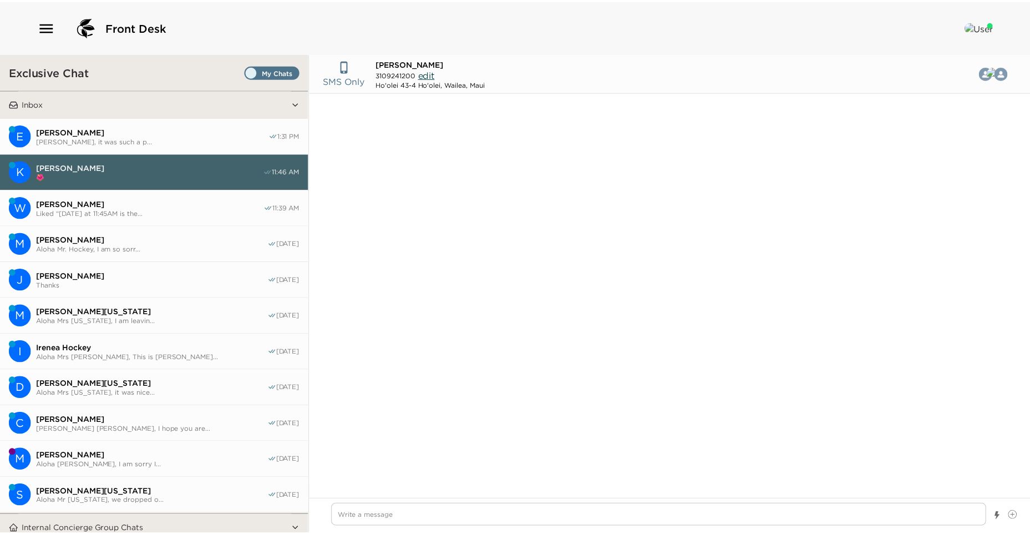
scroll to position [1309, 0]
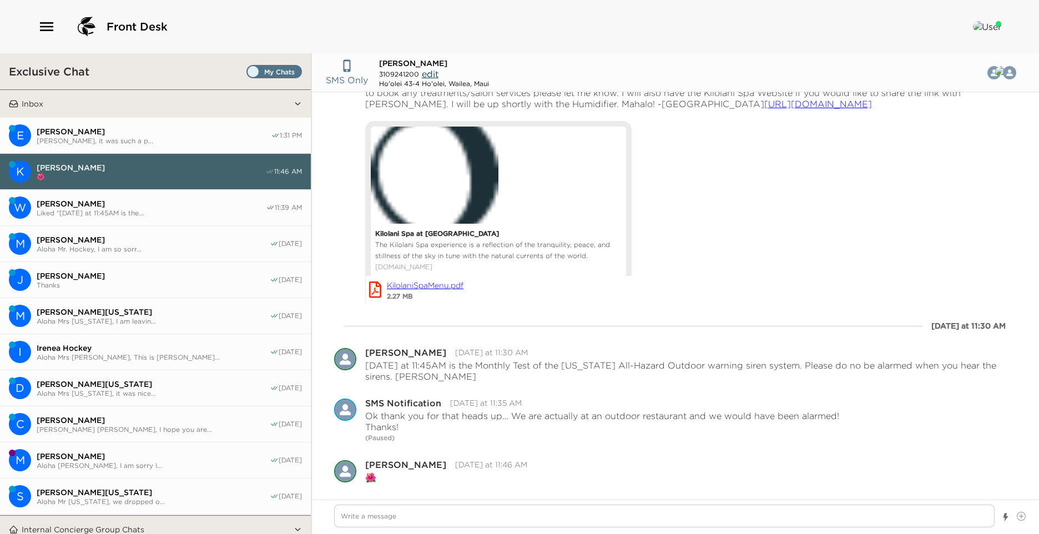
drag, startPoint x: 100, startPoint y: 134, endPoint x: 227, endPoint y: 214, distance: 149.9
click at [101, 133] on span "[PERSON_NAME]" at bounding box center [154, 132] width 234 height 10
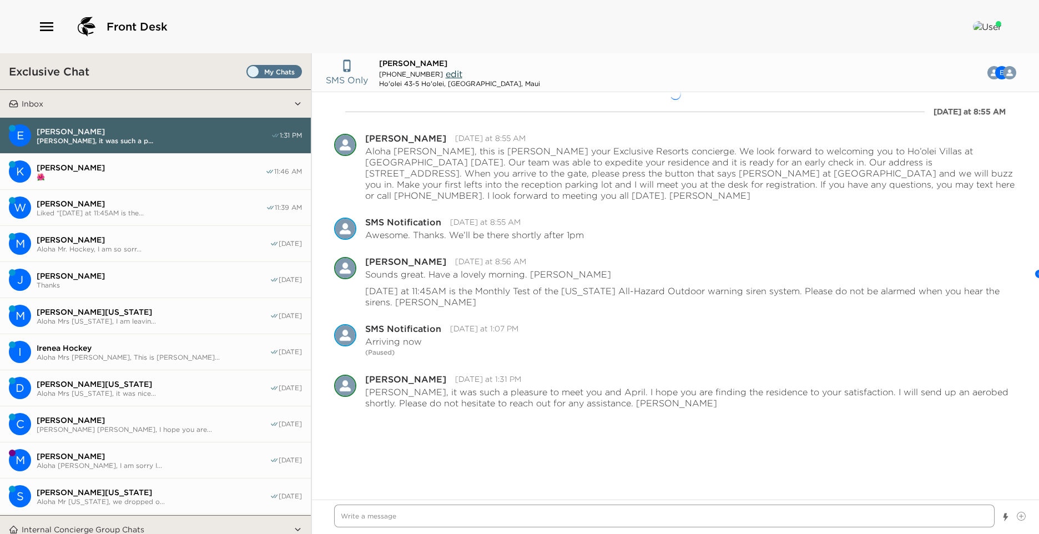
click at [388, 524] on textarea "Write a message" at bounding box center [664, 515] width 660 height 23
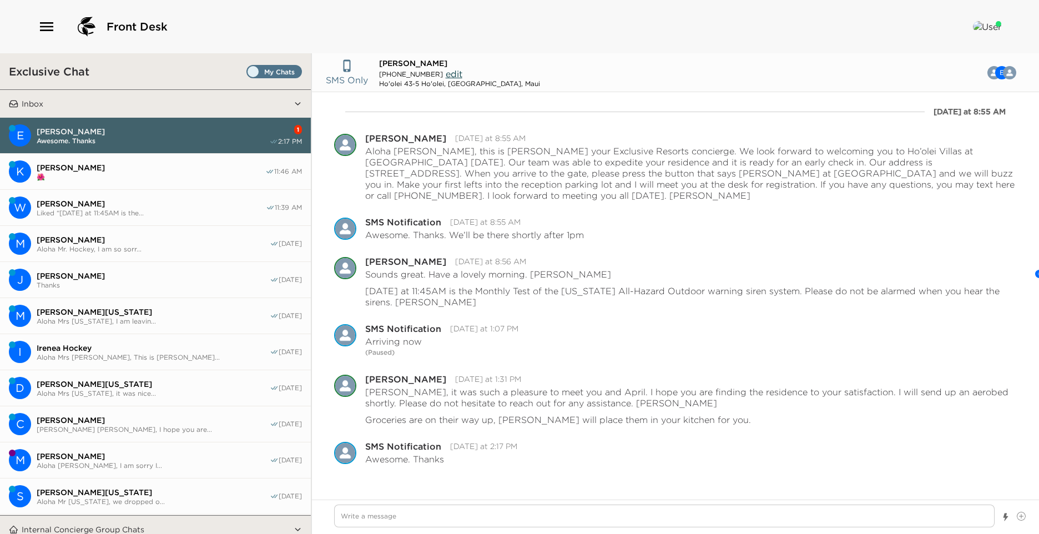
click at [139, 138] on span "Awesome. Thanks" at bounding box center [153, 140] width 232 height 8
click at [1011, 441] on button "Open Message Actions Menu" at bounding box center [1014, 447] width 6 height 13
click at [1003, 423] on button "Pause Escalation" at bounding box center [983, 431] width 67 height 17
click at [48, 30] on icon "button" at bounding box center [46, 26] width 13 height 9
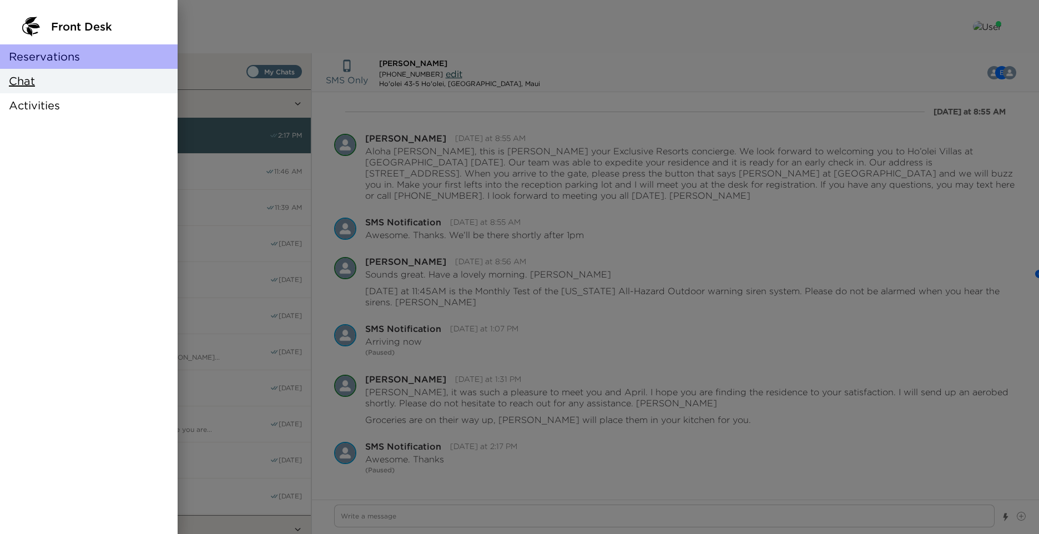
click at [59, 60] on span "Reservations" at bounding box center [44, 57] width 71 height 16
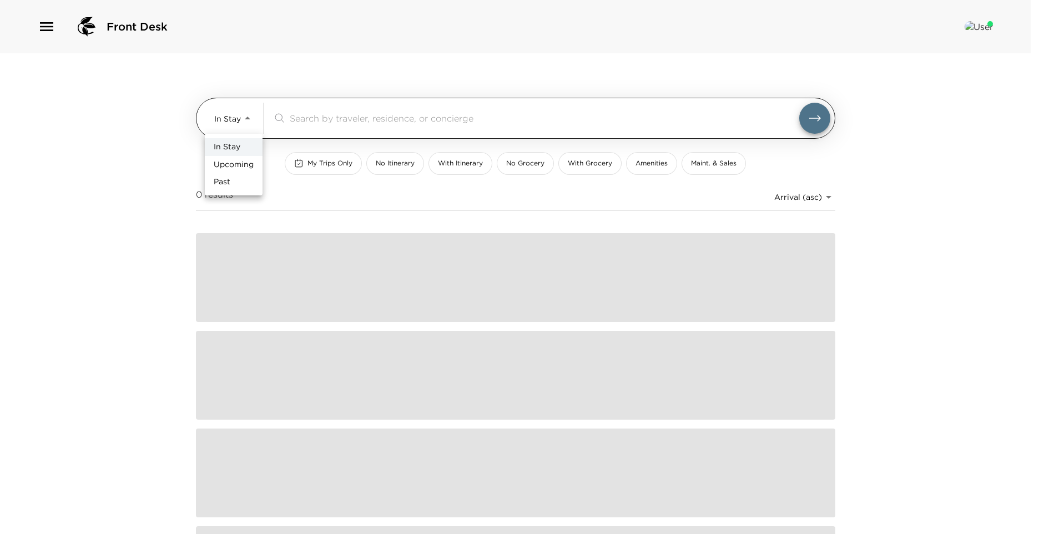
click at [250, 126] on body "Front Desk In Stay In-Stay ​ My Trips Only No Itinerary With Itinerary No Groce…" at bounding box center [519, 267] width 1039 height 534
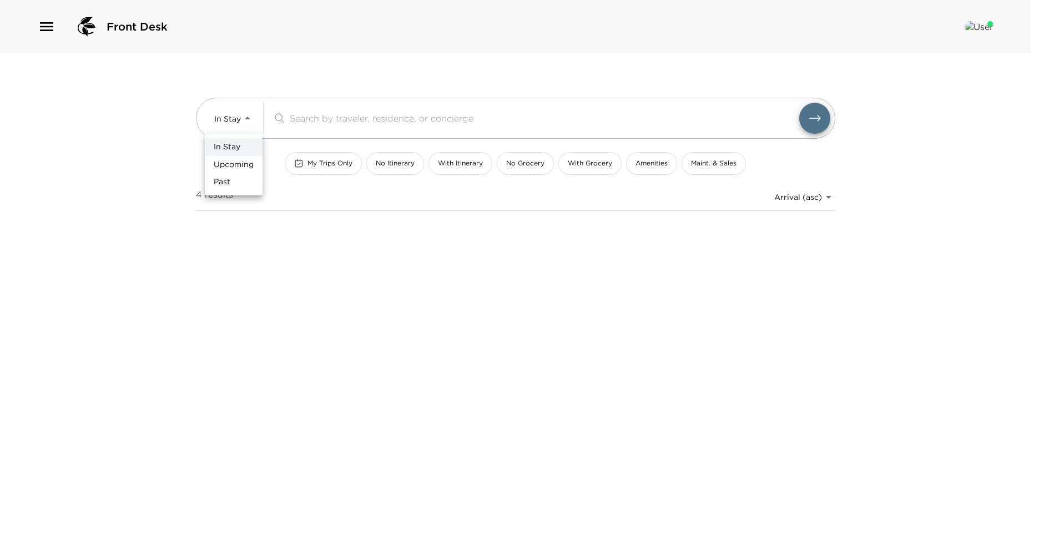
click at [249, 164] on span "Upcoming" at bounding box center [234, 164] width 40 height 11
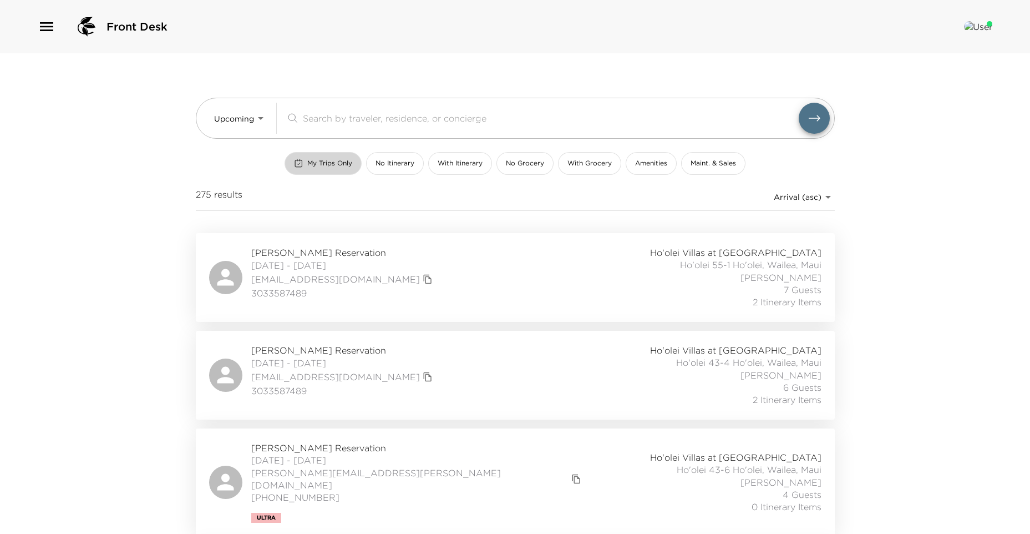
click at [317, 164] on span "My Trips Only" at bounding box center [329, 163] width 45 height 9
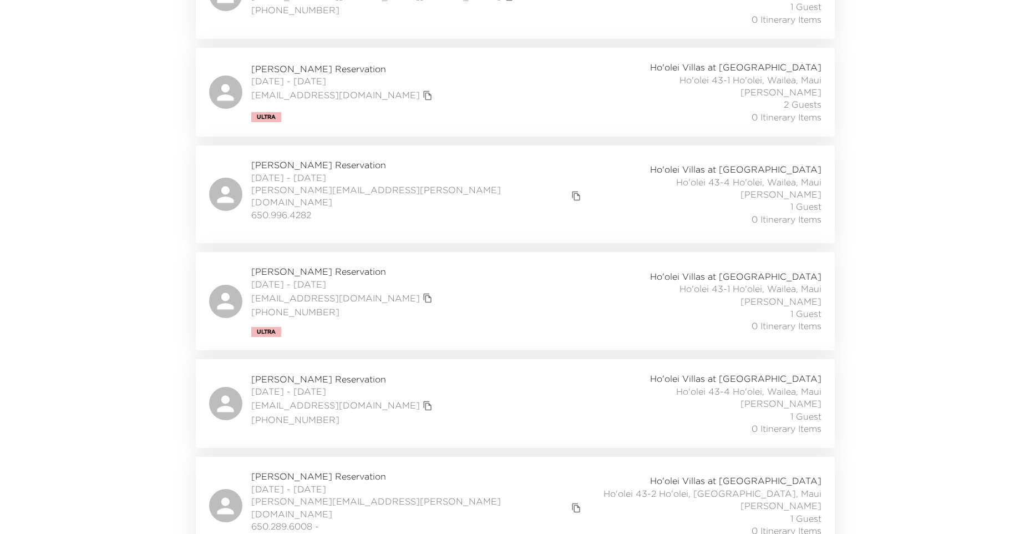
scroll to position [2885, 0]
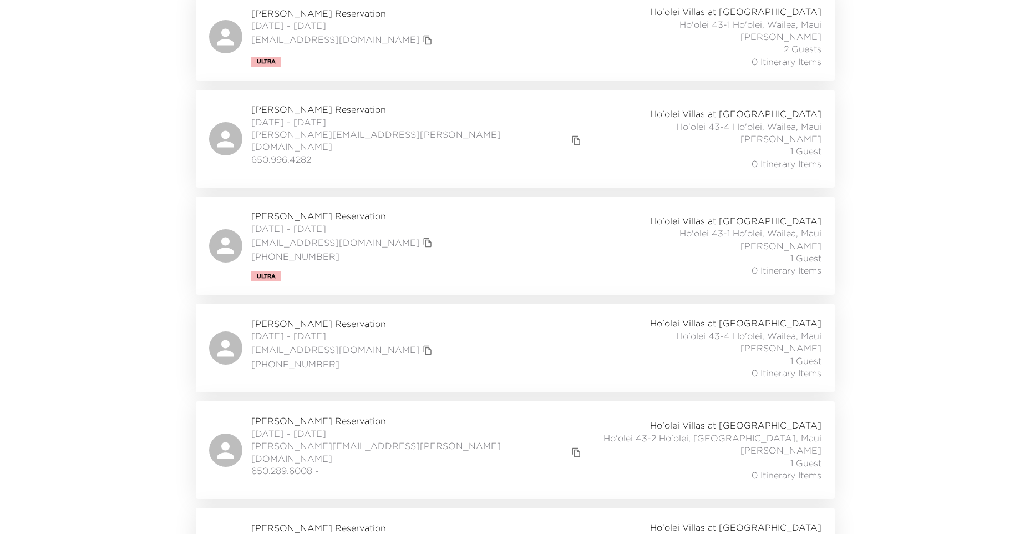
click at [314, 414] on span "[PERSON_NAME] Reservation" at bounding box center [417, 420] width 333 height 12
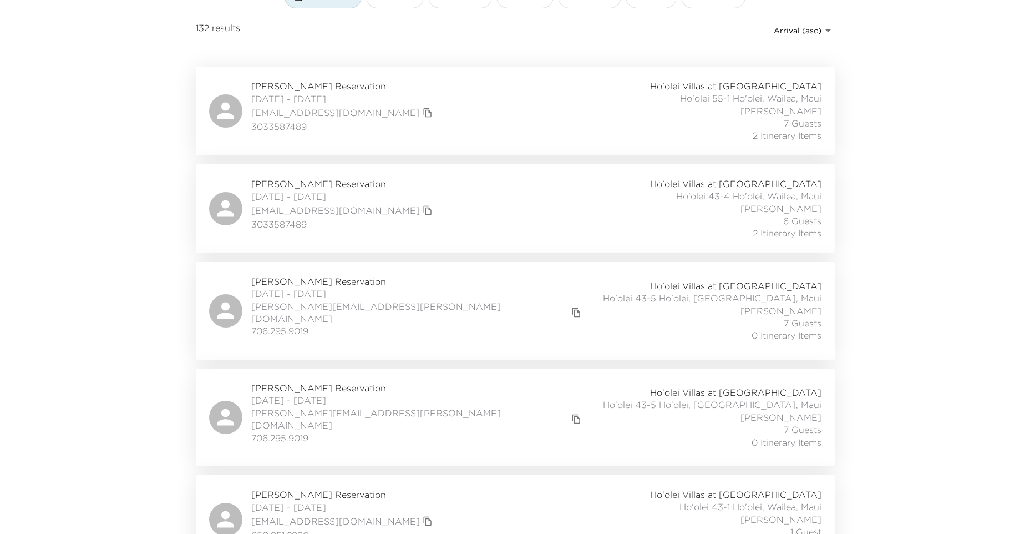
scroll to position [0, 0]
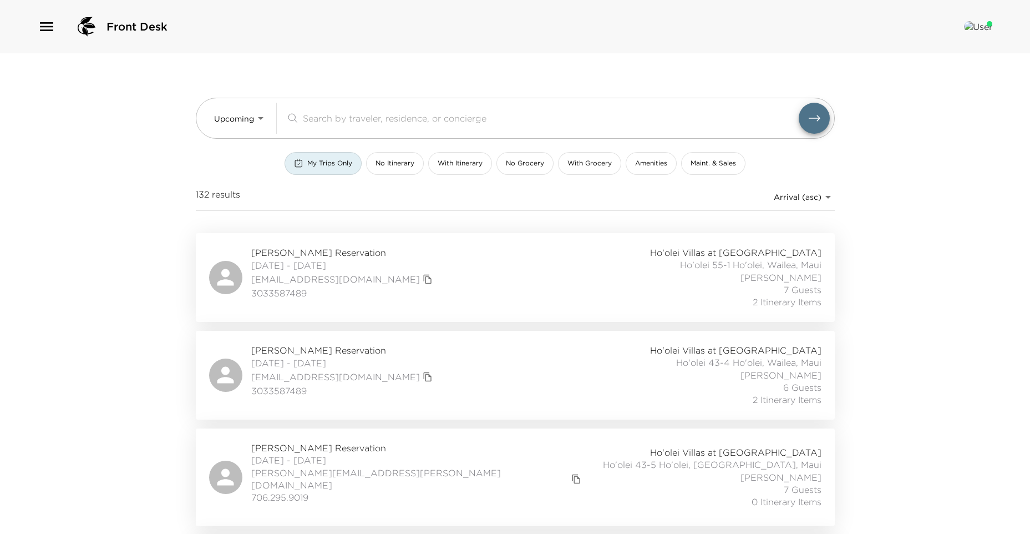
click at [49, 21] on icon "button" at bounding box center [47, 27] width 18 height 18
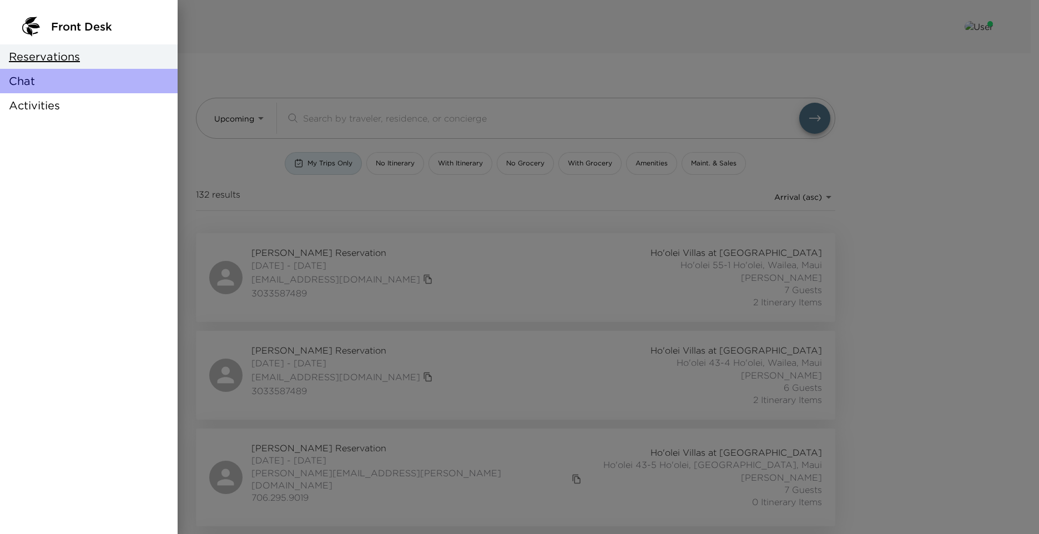
click at [27, 81] on span "Chat" at bounding box center [22, 81] width 26 height 16
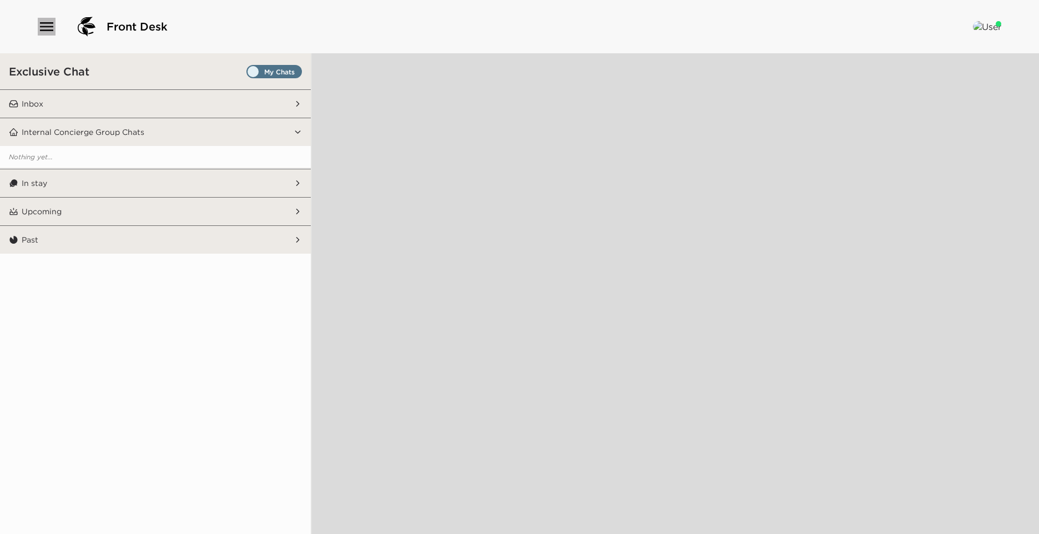
click at [51, 22] on icon "button" at bounding box center [47, 27] width 18 height 18
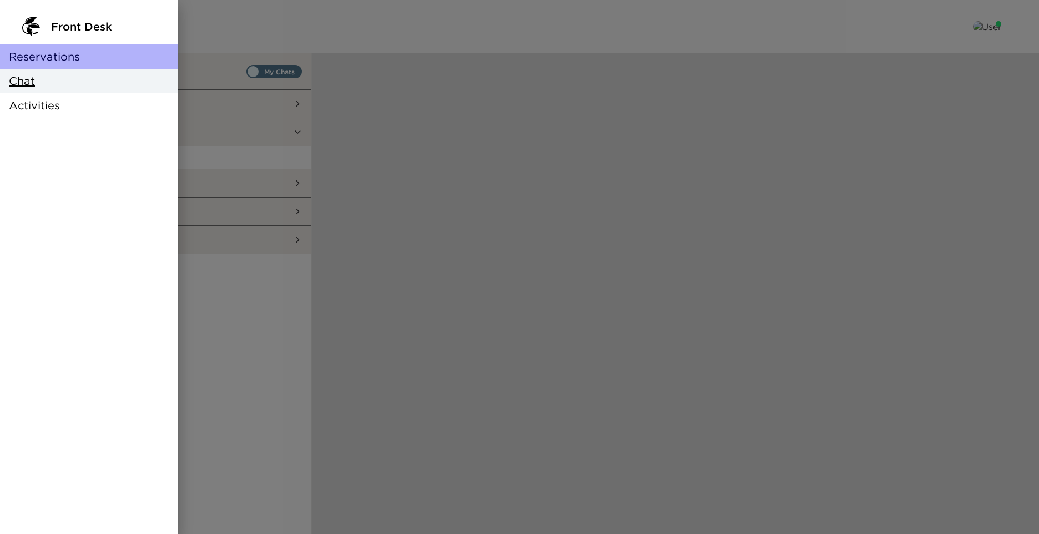
click at [53, 62] on span "Reservations" at bounding box center [44, 57] width 71 height 16
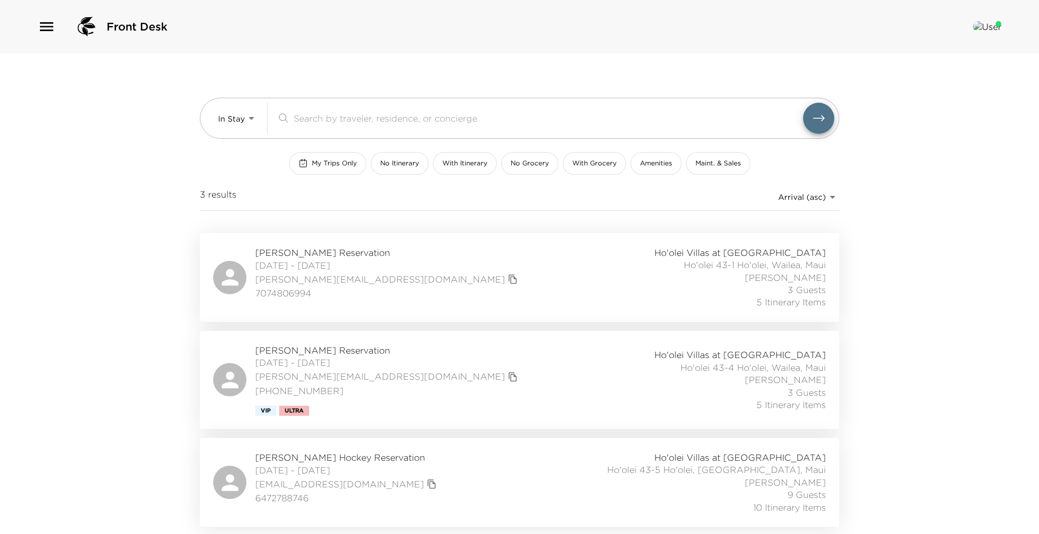
click at [957, 287] on div "Front Desk In Stay In-Stay ​ My Trips Only No Itinerary With Itinerary No Groce…" at bounding box center [519, 267] width 1039 height 534
click at [0, 333] on html "Front Desk In Stay In-Stay ​ My Trips Only No Itinerary With Itinerary No Groce…" at bounding box center [519, 267] width 1039 height 534
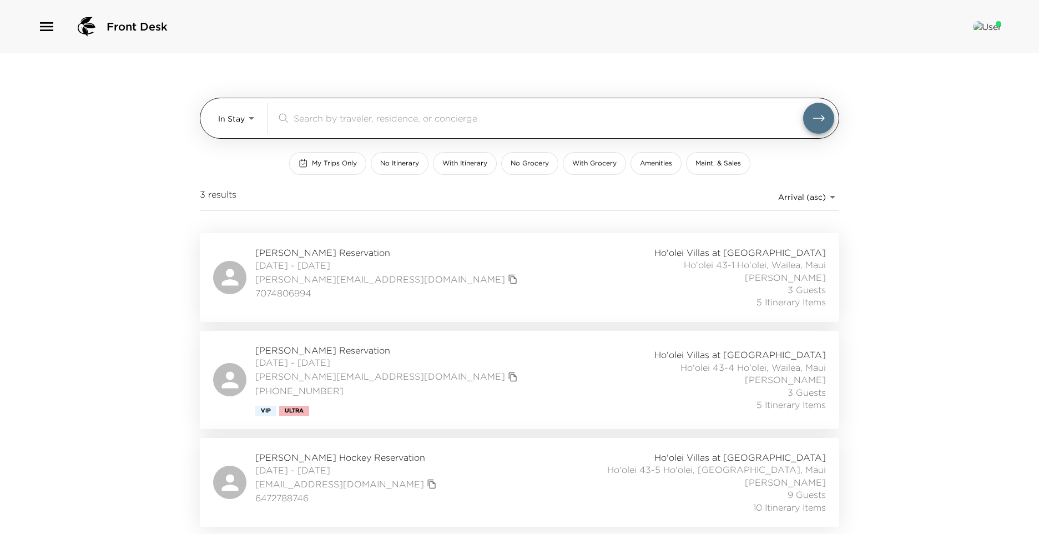
click at [250, 123] on body "Front Desk In Stay In-Stay ​ My Trips Only No Itinerary With Itinerary No Groce…" at bounding box center [519, 267] width 1039 height 534
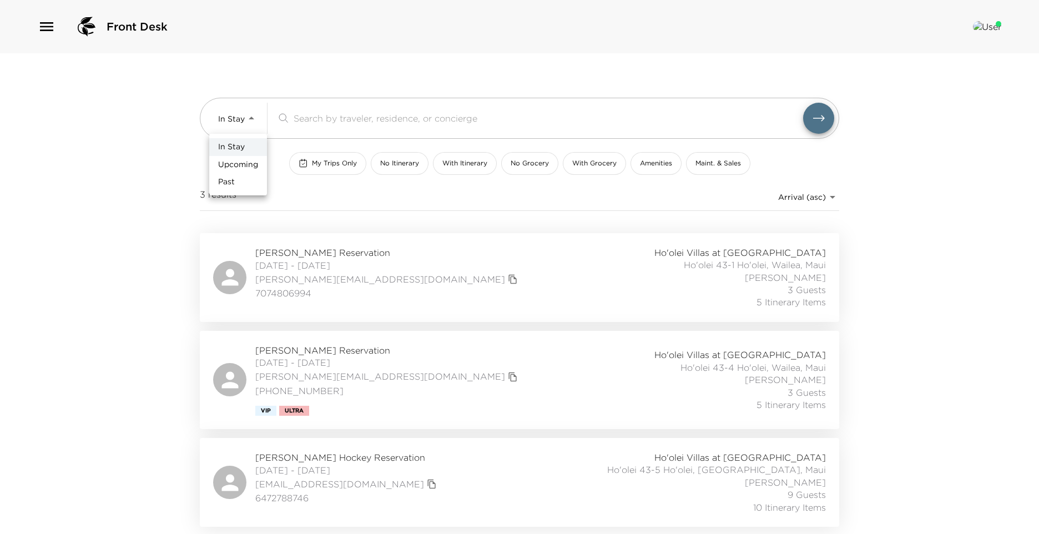
click at [241, 161] on span "Upcoming" at bounding box center [238, 164] width 40 height 11
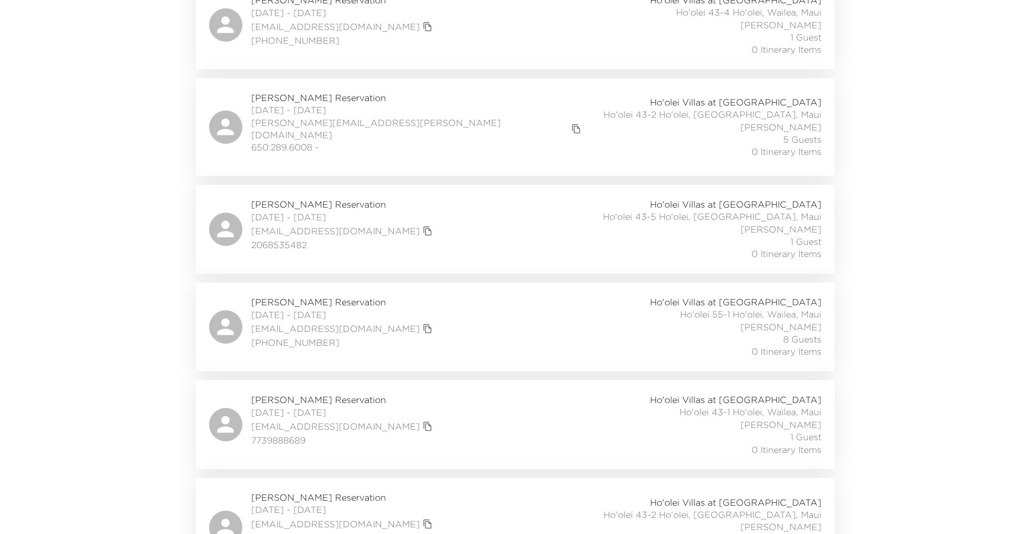
scroll to position [5856, 0]
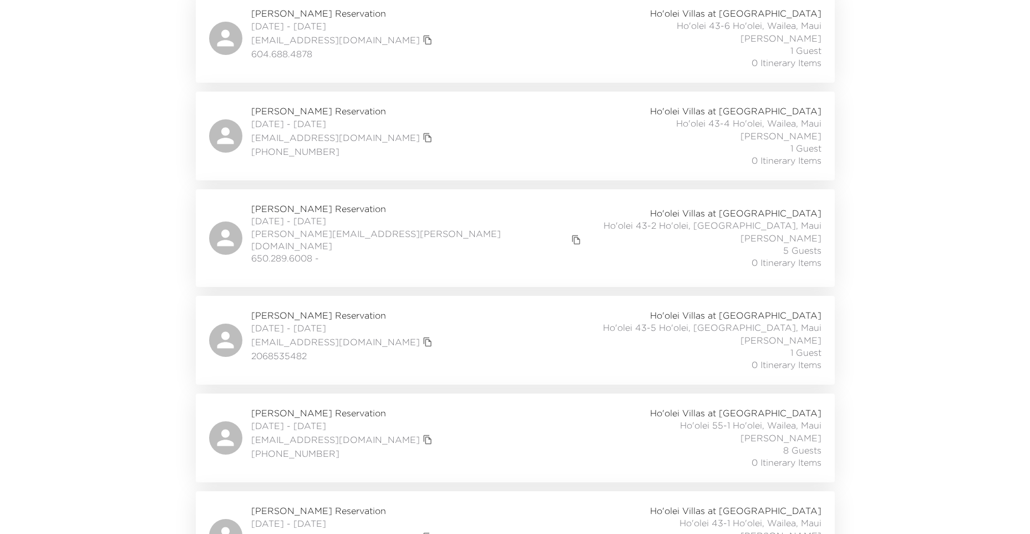
click at [291, 203] on span "[PERSON_NAME] Reservation" at bounding box center [417, 209] width 333 height 12
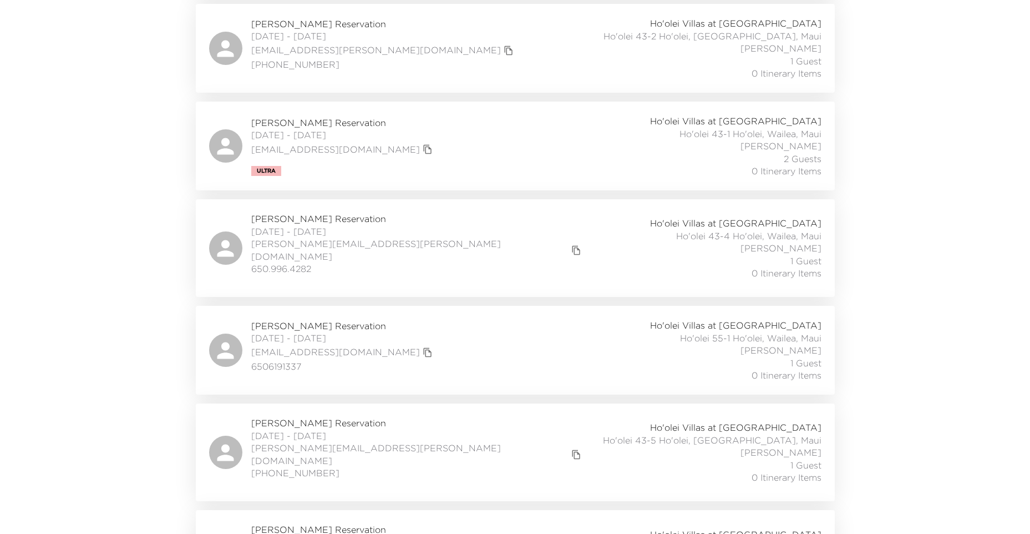
scroll to position [4747, 0]
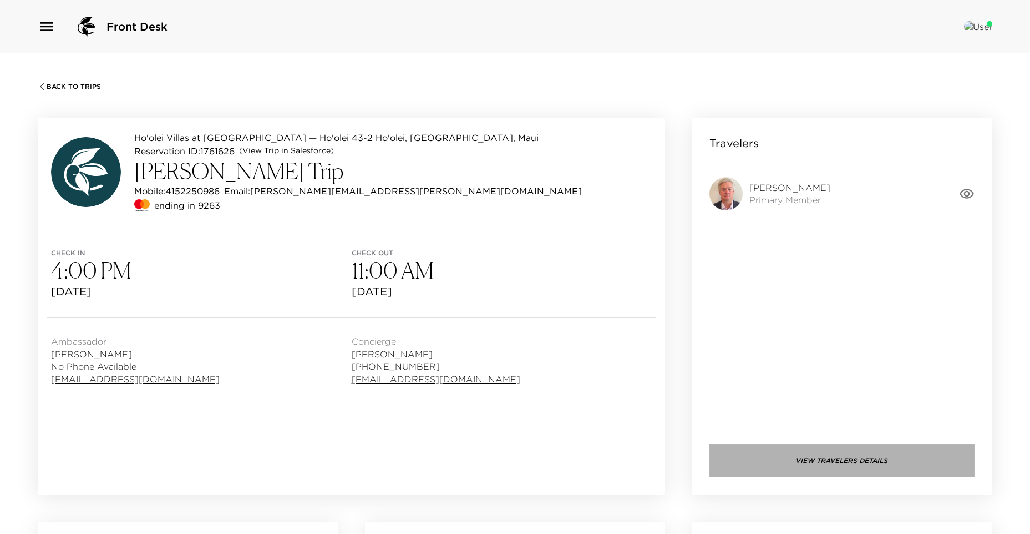
click at [783, 453] on button "View Travelers Details" at bounding box center [842, 460] width 265 height 33
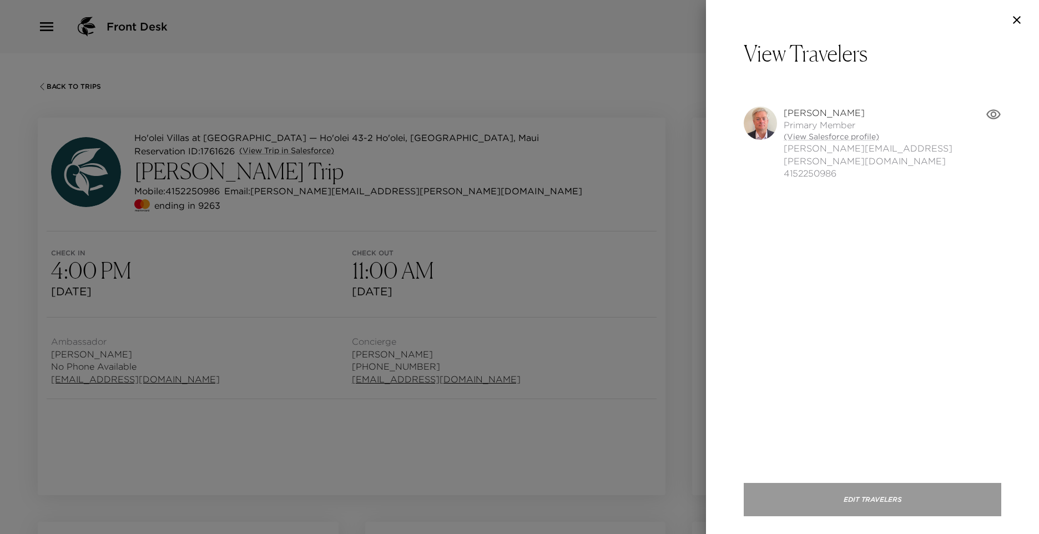
click at [854, 496] on button "Edit Travelers" at bounding box center [871, 499] width 257 height 33
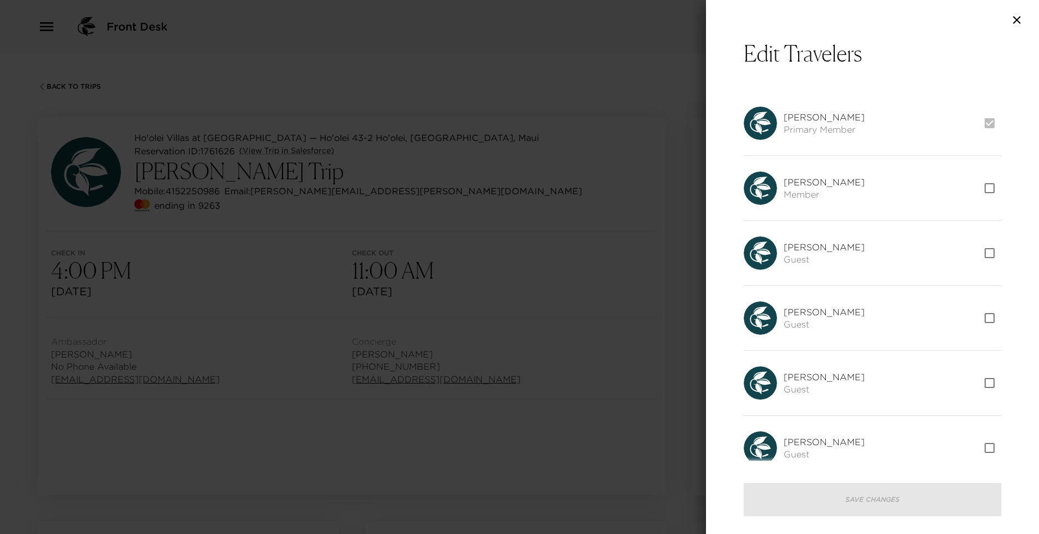
click at [984, 188] on input "checkbox" at bounding box center [989, 187] width 23 height 23
checkbox input "true"
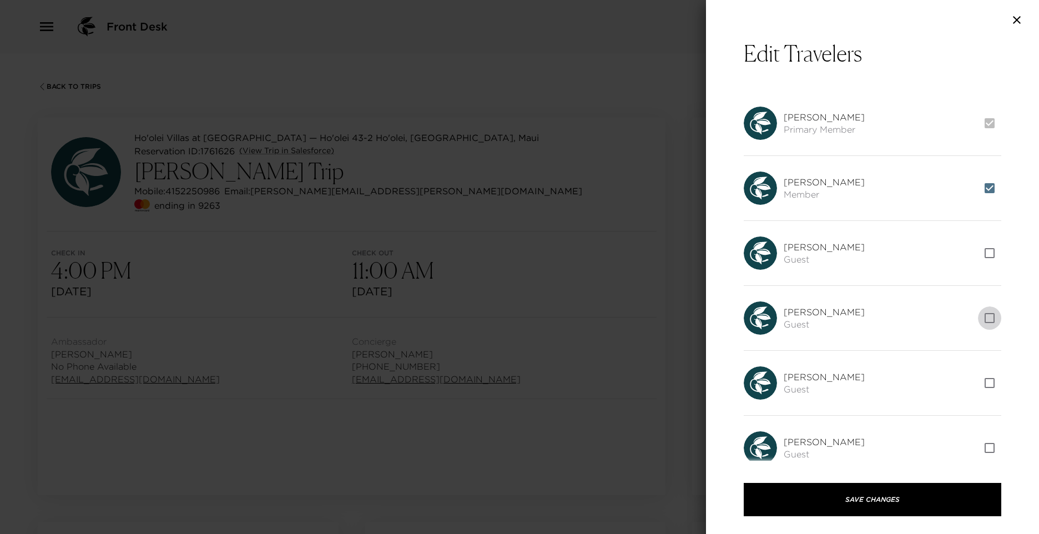
click at [978, 308] on input "checkbox" at bounding box center [989, 317] width 23 height 23
checkbox input "true"
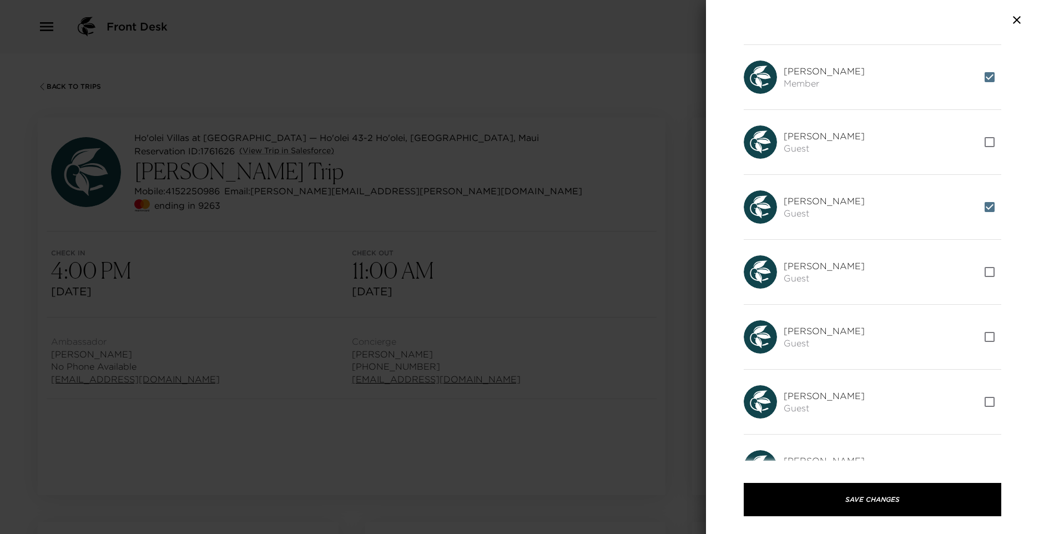
scroll to position [166, 0]
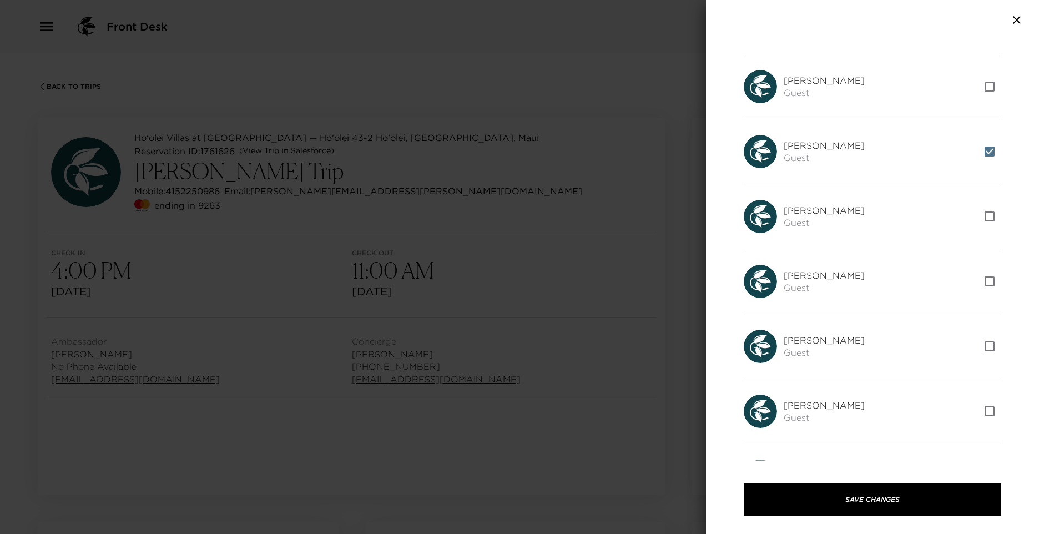
click at [982, 347] on input "checkbox" at bounding box center [989, 346] width 23 height 23
checkbox input "true"
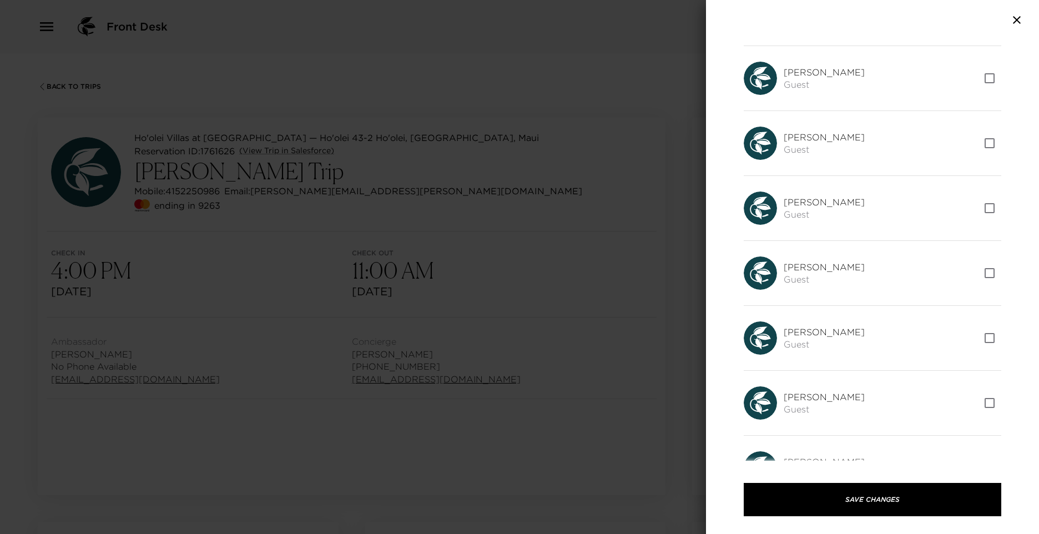
scroll to position [555, 0]
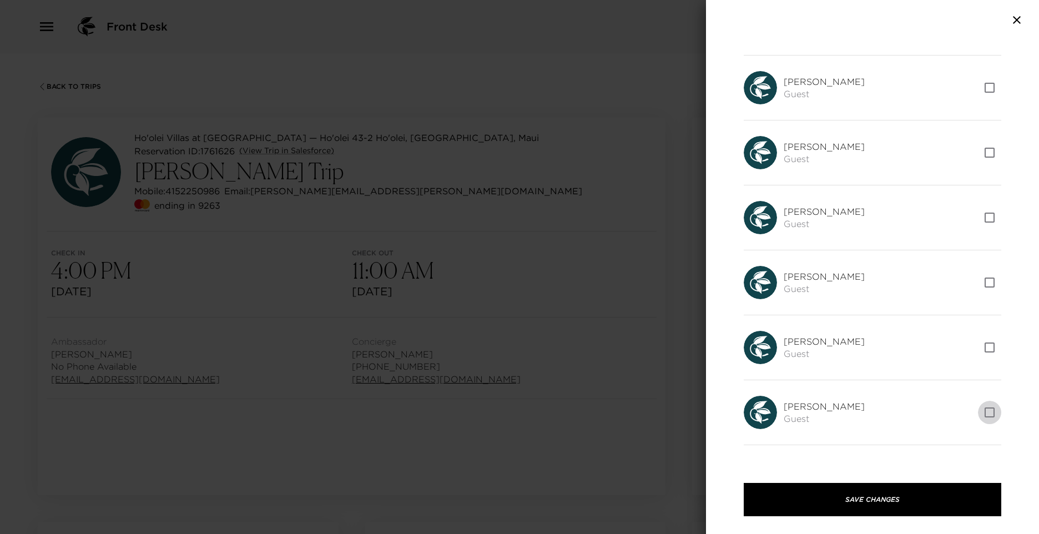
click at [987, 410] on input "checkbox" at bounding box center [989, 412] width 23 height 23
checkbox input "true"
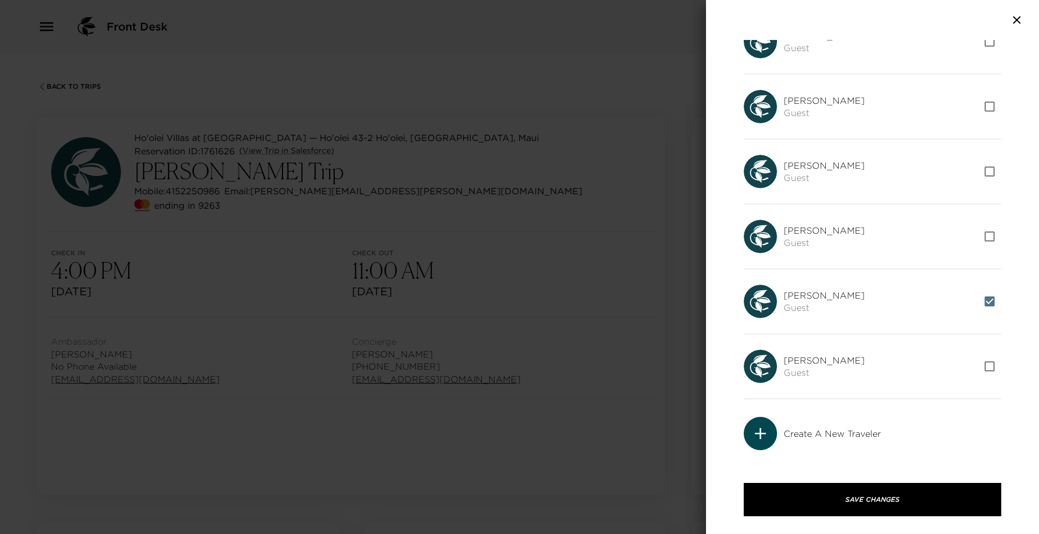
scroll to position [673, 0]
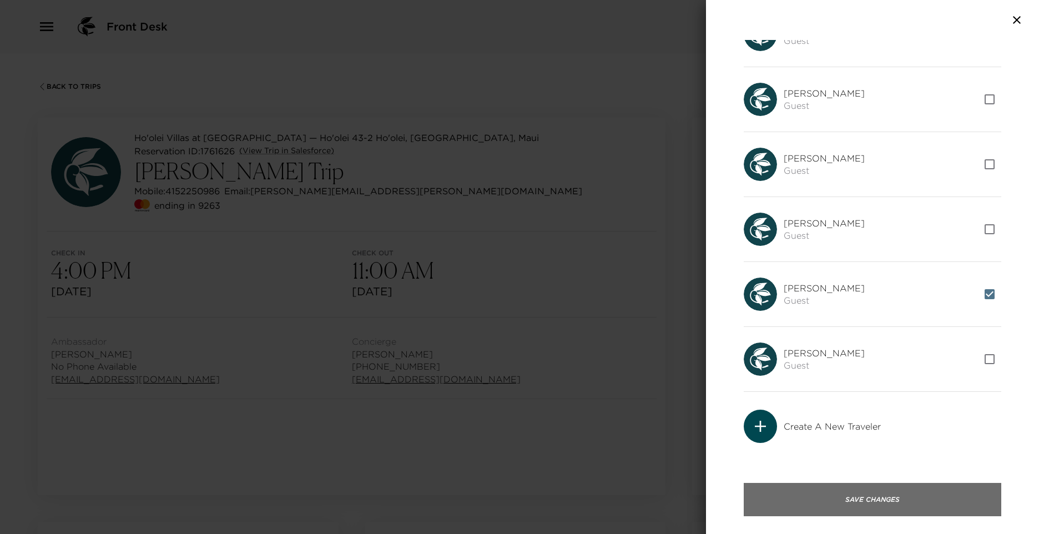
click at [841, 502] on button "Save Changes" at bounding box center [871, 499] width 257 height 33
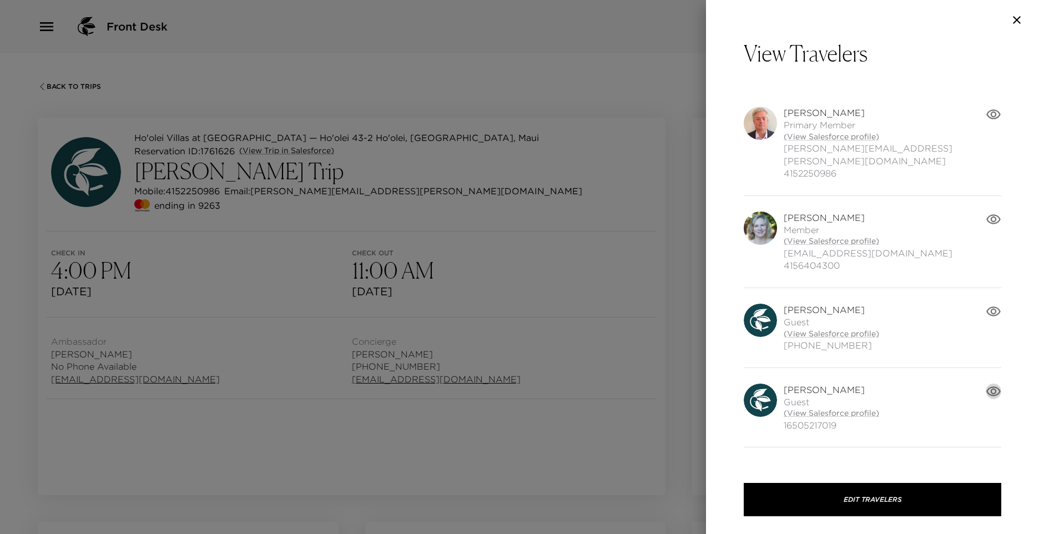
click at [985, 383] on icon "button" at bounding box center [993, 391] width 16 height 16
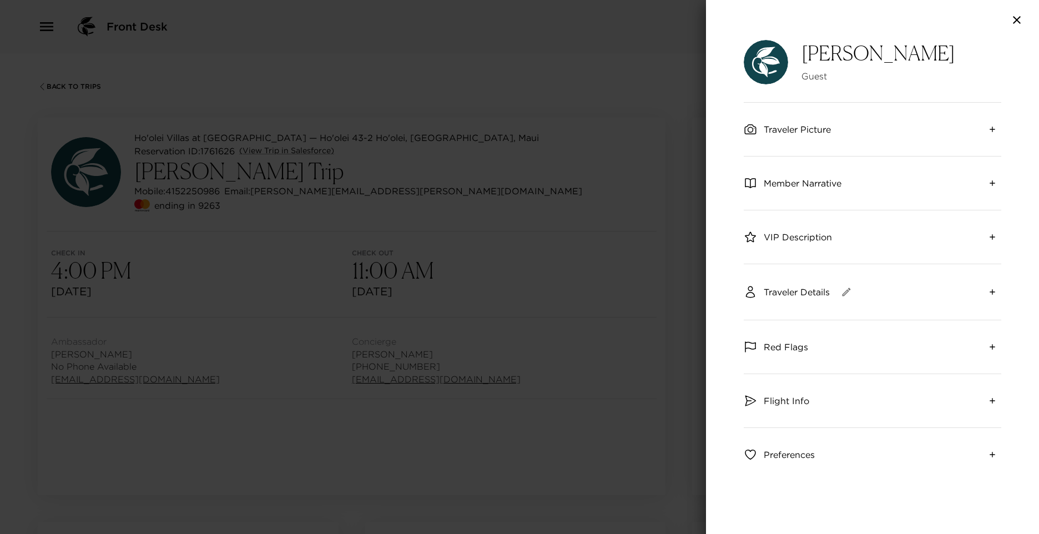
scroll to position [1, 0]
click at [849, 292] on icon "button" at bounding box center [846, 291] width 11 height 11
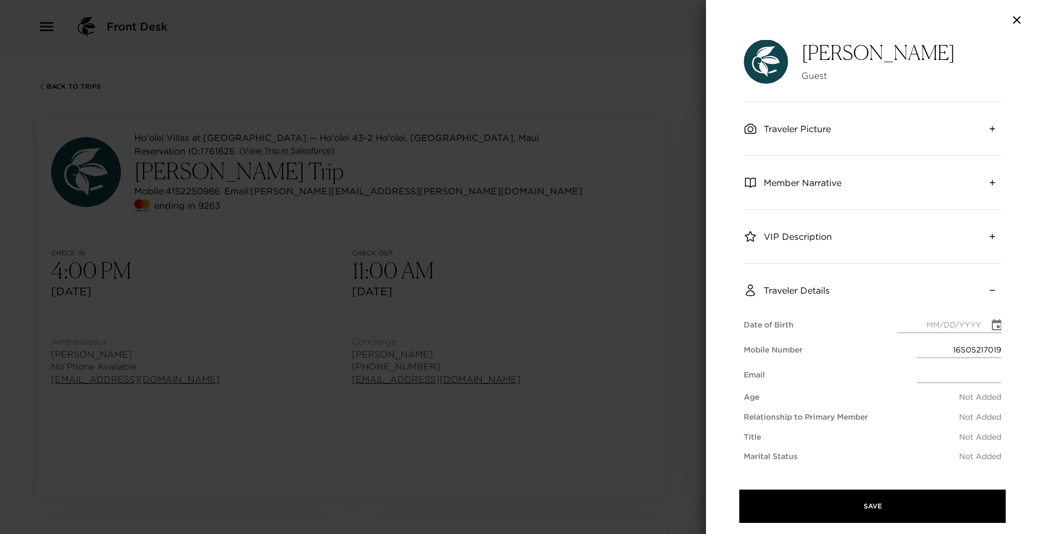
scroll to position [0, 0]
click at [925, 377] on input "text" at bounding box center [959, 375] width 84 height 16
paste input "ebhardegree@gmail.com"
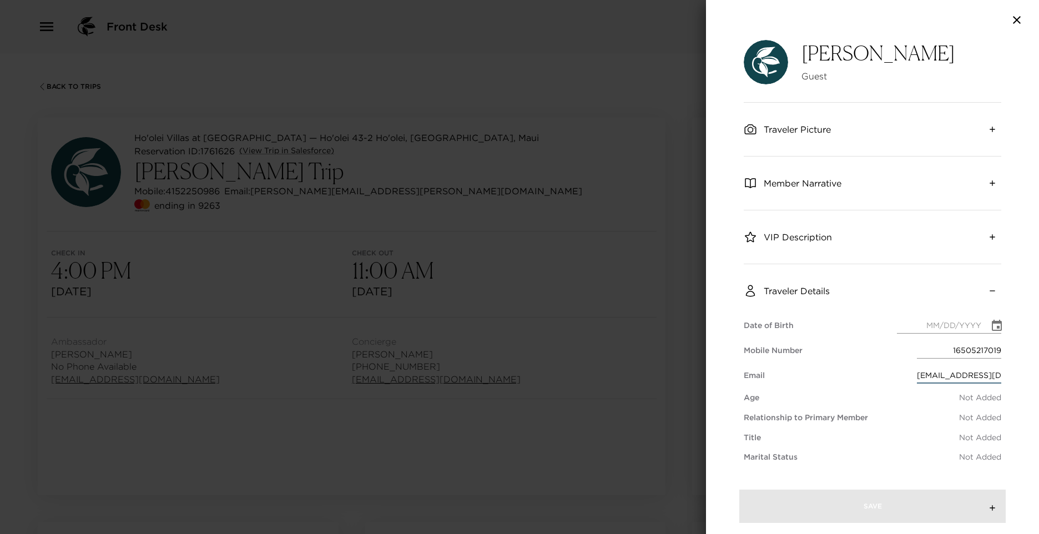
scroll to position [0, 1]
type input "ebhardegree@gmail.com"
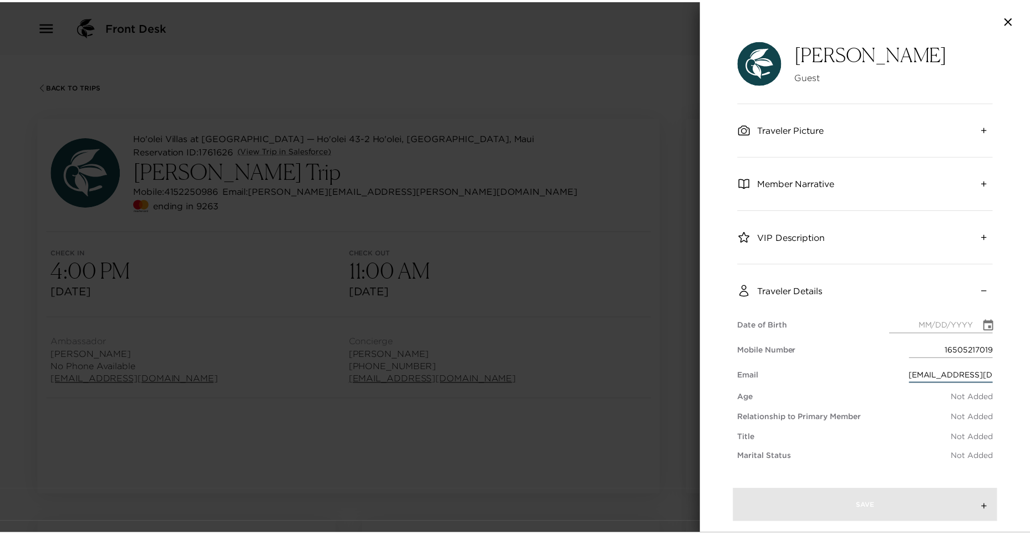
scroll to position [0, 0]
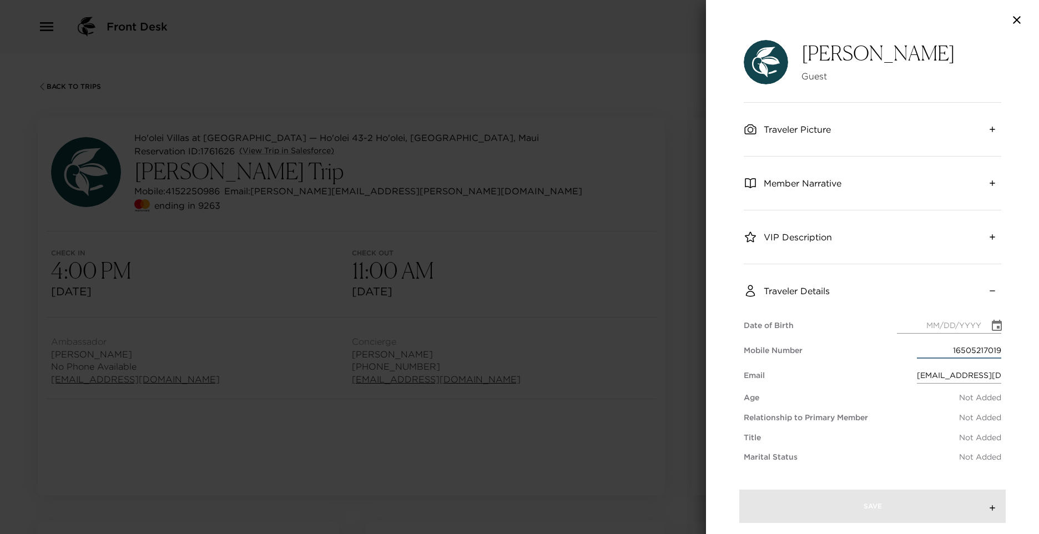
click at [954, 350] on input "16505217019" at bounding box center [959, 350] width 84 height 16
click at [993, 352] on div "Ellie Hardegree Guest Traveler Picture Member Narrative VIP Description Travele…" at bounding box center [872, 287] width 333 height 494
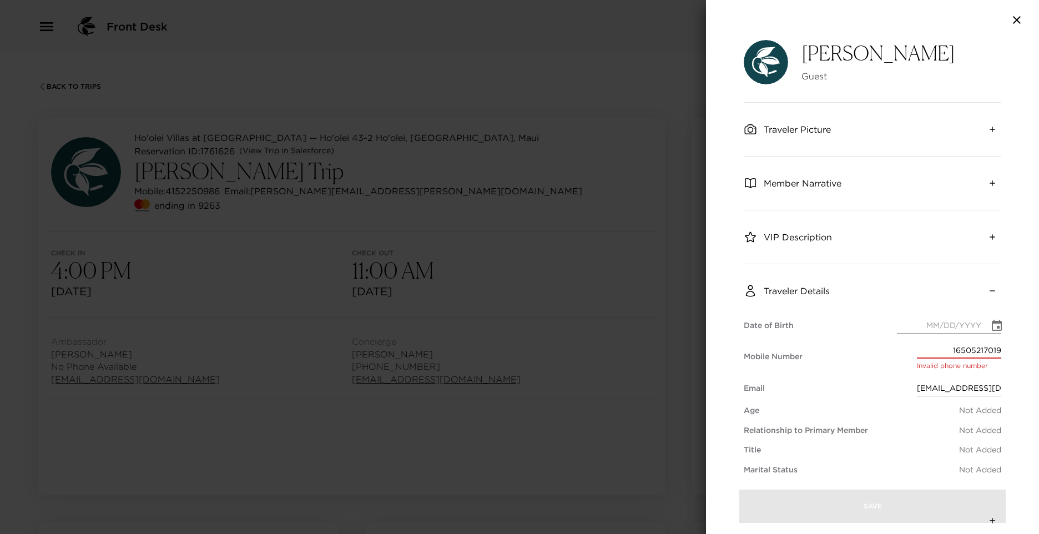
click at [958, 353] on input "16505217019" at bounding box center [959, 350] width 84 height 16
click at [941, 352] on input "16505217019" at bounding box center [959, 350] width 84 height 16
drag, startPoint x: 992, startPoint y: 347, endPoint x: 931, endPoint y: 328, distance: 63.7
click at [927, 333] on div "Date of Birth Mobile Number 16505217019 Invalid phone number Email ebhardegree@…" at bounding box center [871, 396] width 257 height 158
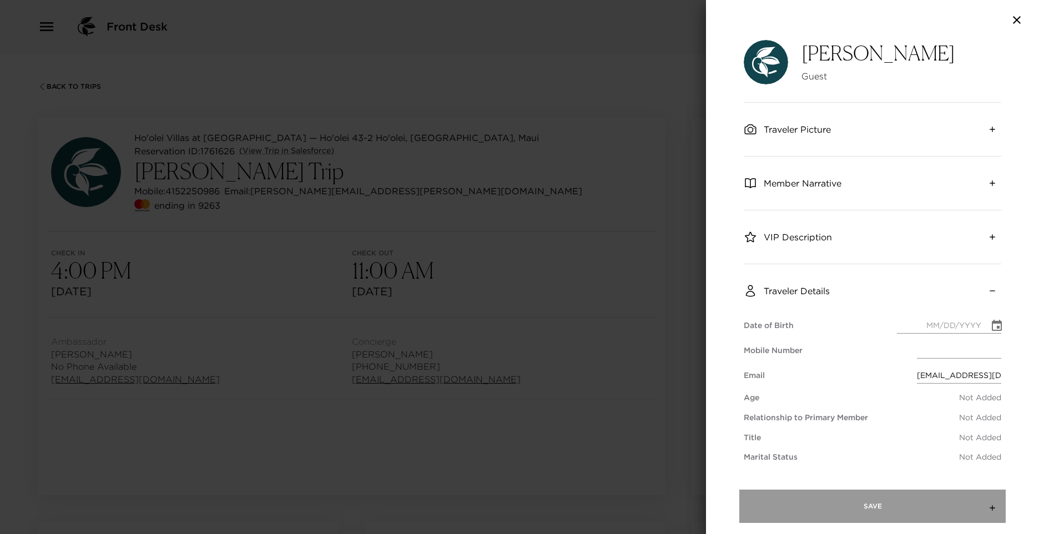
click at [898, 507] on button "Save" at bounding box center [872, 505] width 266 height 33
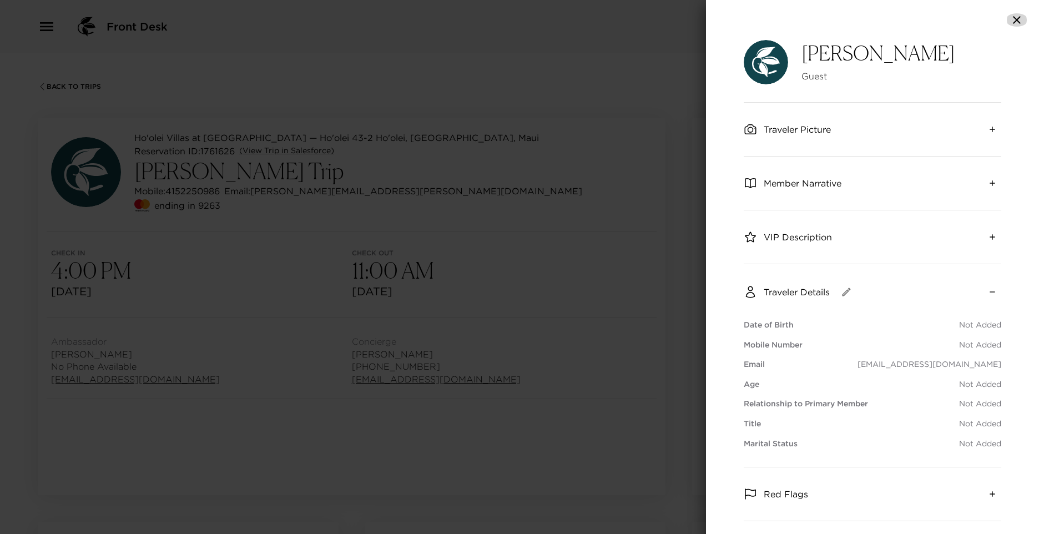
click at [1007, 18] on button "button" at bounding box center [1016, 19] width 22 height 13
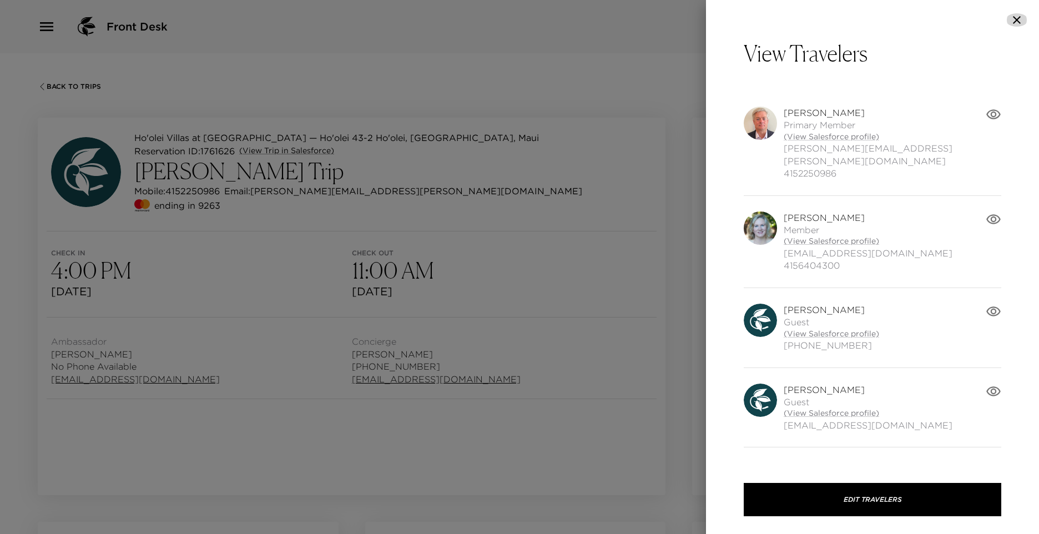
click at [1019, 17] on icon "button" at bounding box center [1017, 20] width 8 height 8
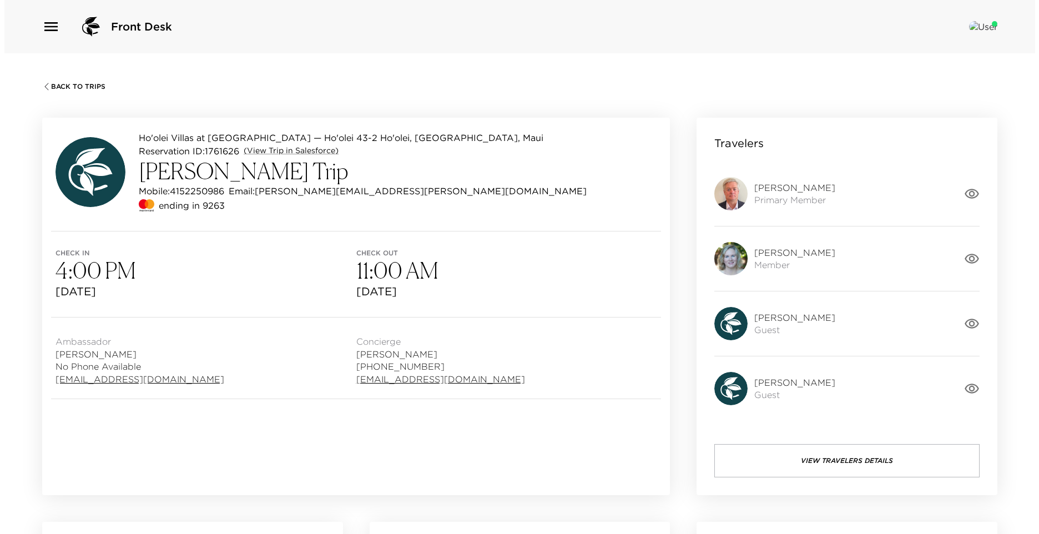
scroll to position [55, 0]
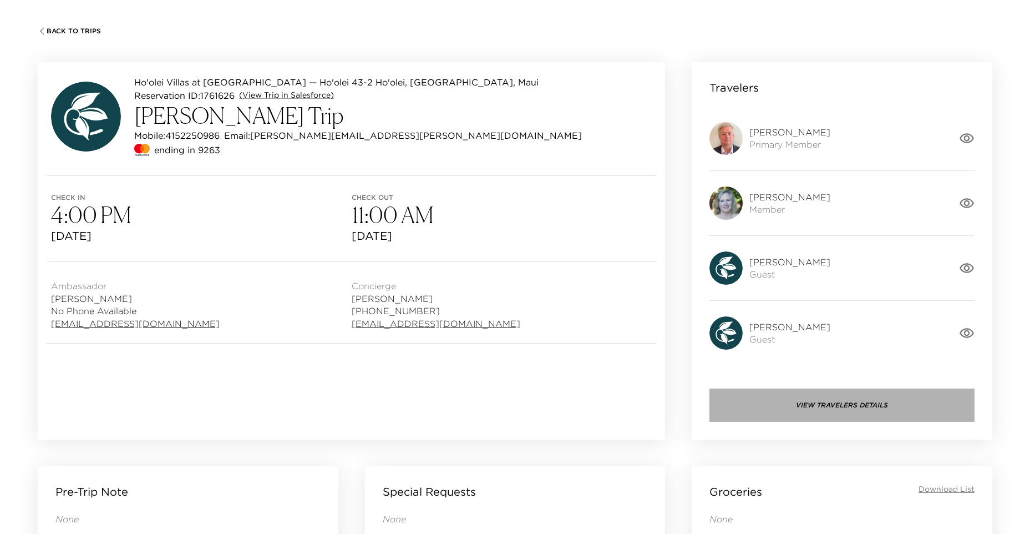
click at [873, 412] on button "View Travelers Details" at bounding box center [842, 404] width 265 height 33
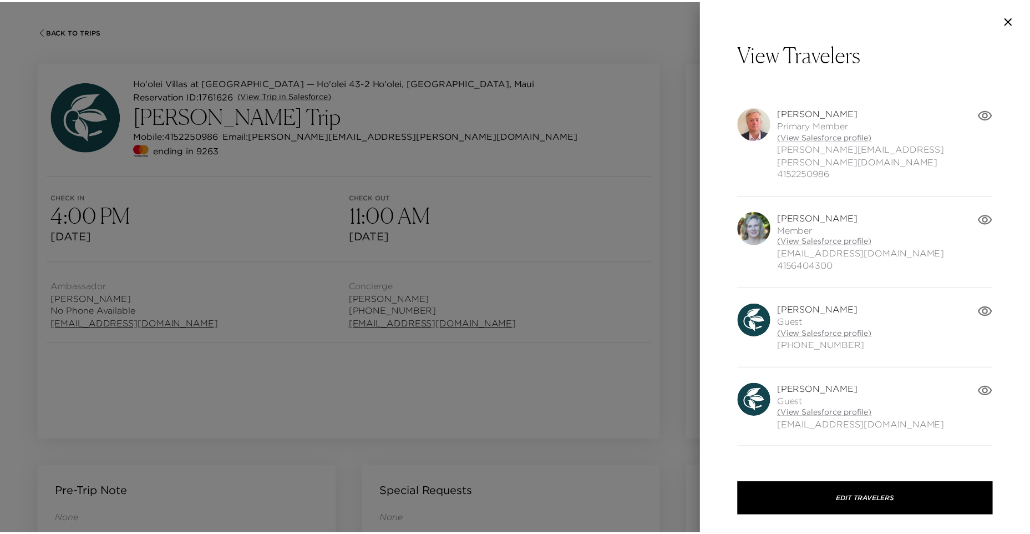
scroll to position [41, 0]
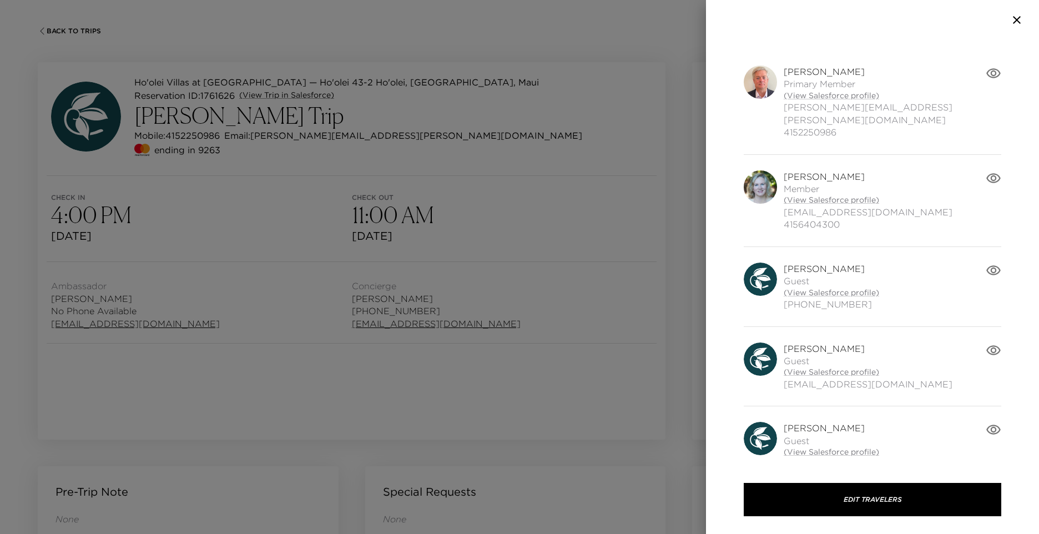
click at [166, 408] on div at bounding box center [519, 267] width 1039 height 534
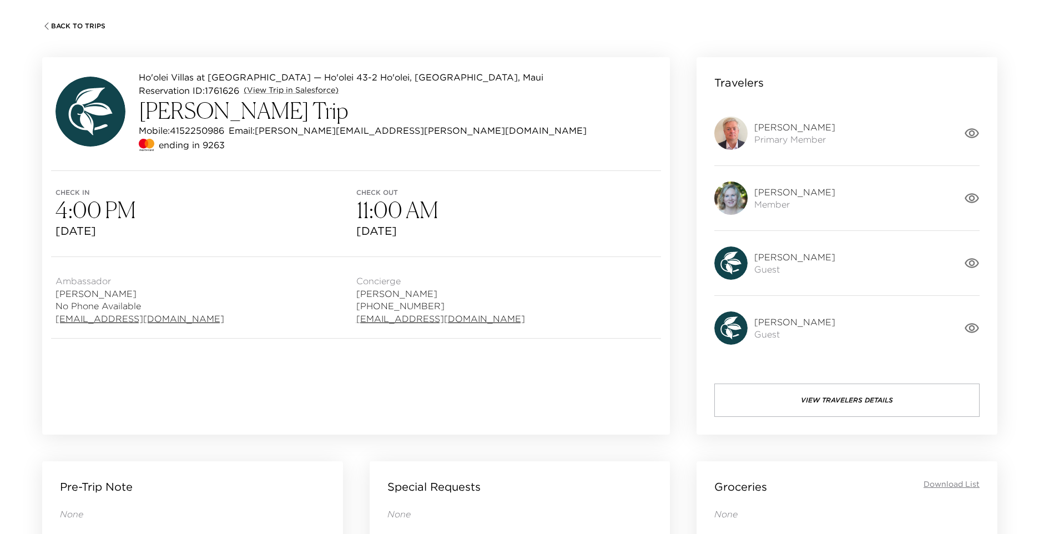
scroll to position [0, 0]
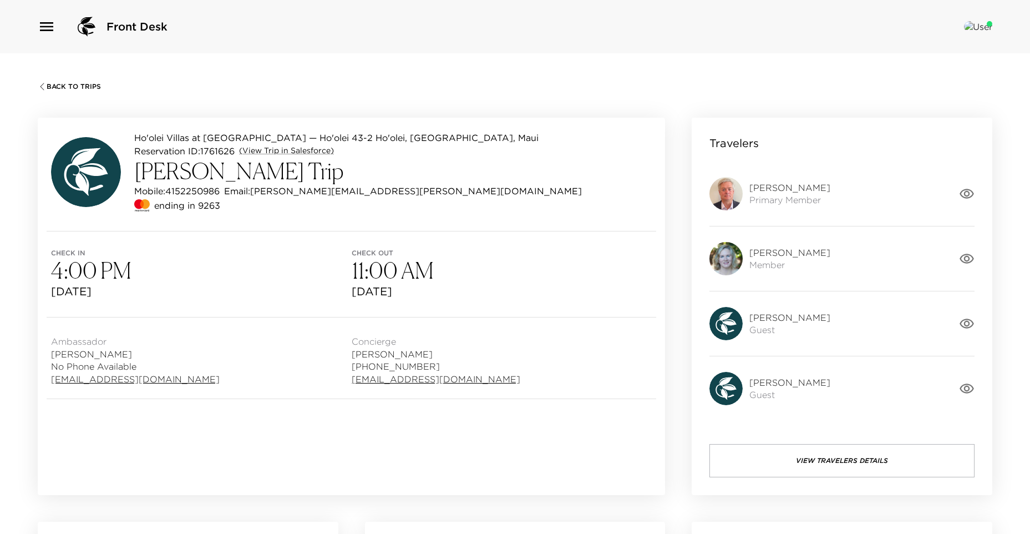
click at [42, 25] on icon "button" at bounding box center [47, 27] width 18 height 18
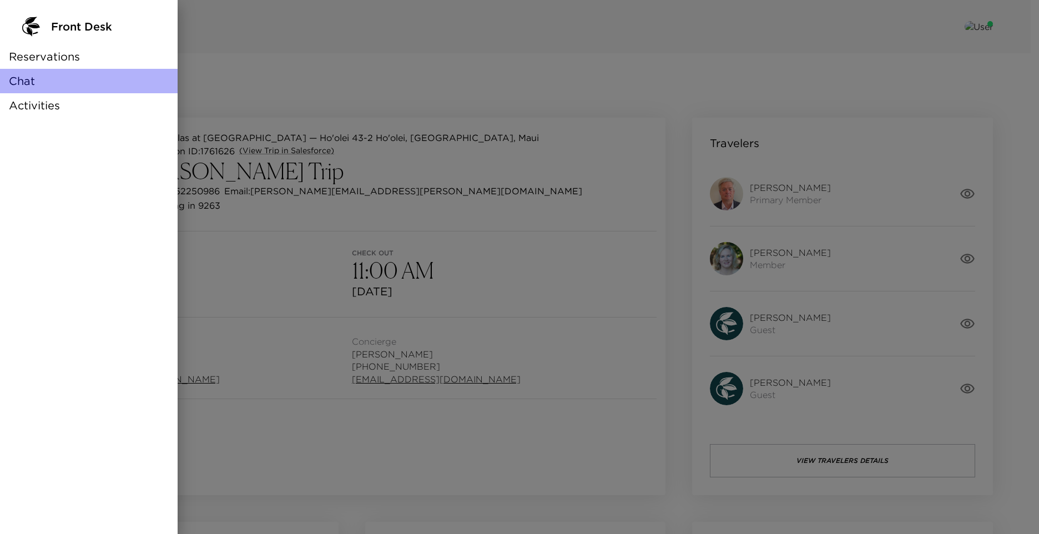
click at [29, 74] on span "Chat" at bounding box center [22, 81] width 26 height 16
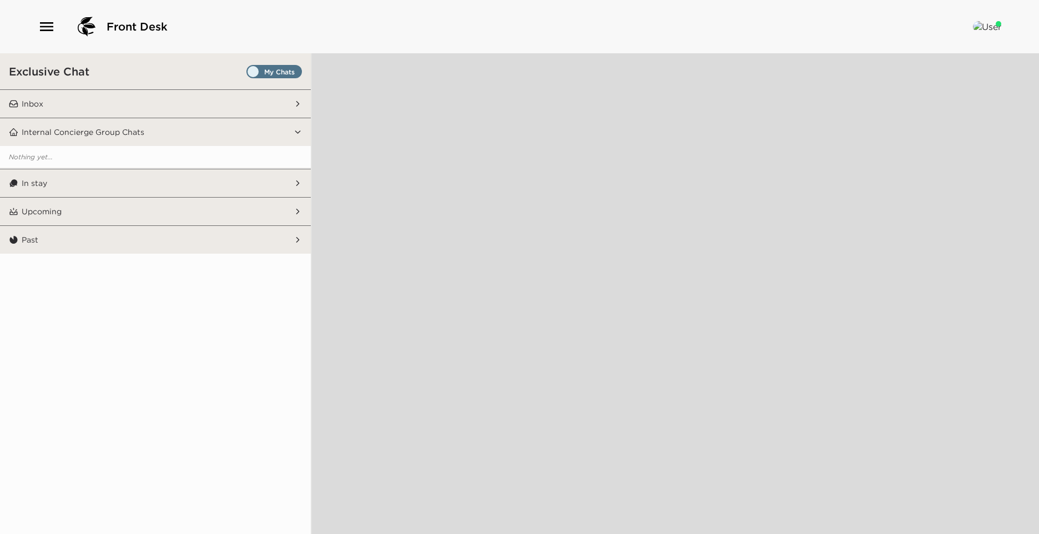
click at [251, 67] on label "Set all destinations" at bounding box center [273, 71] width 55 height 13
click at [196, 213] on button "Upcoming" at bounding box center [155, 212] width 275 height 28
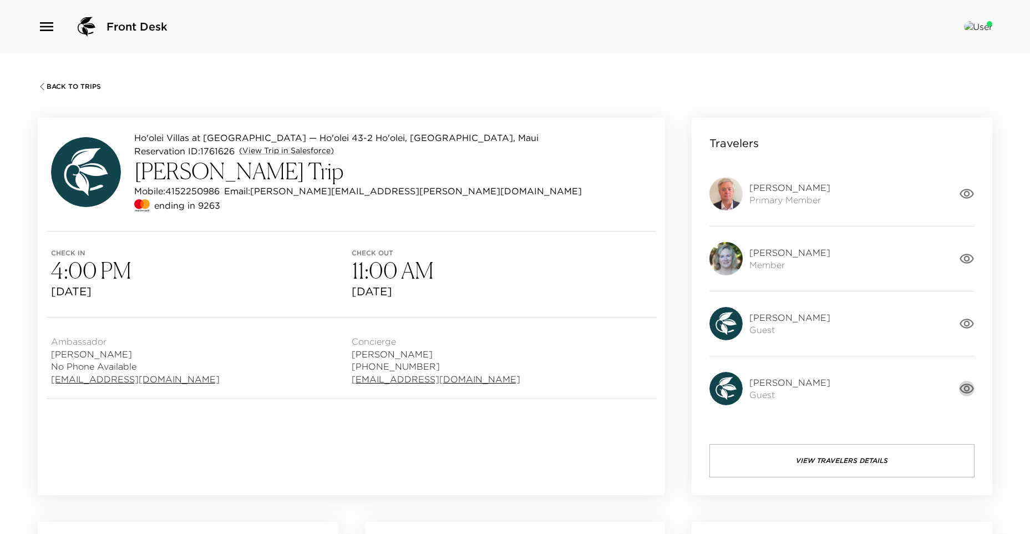
click at [968, 385] on icon "button" at bounding box center [967, 389] width 16 height 16
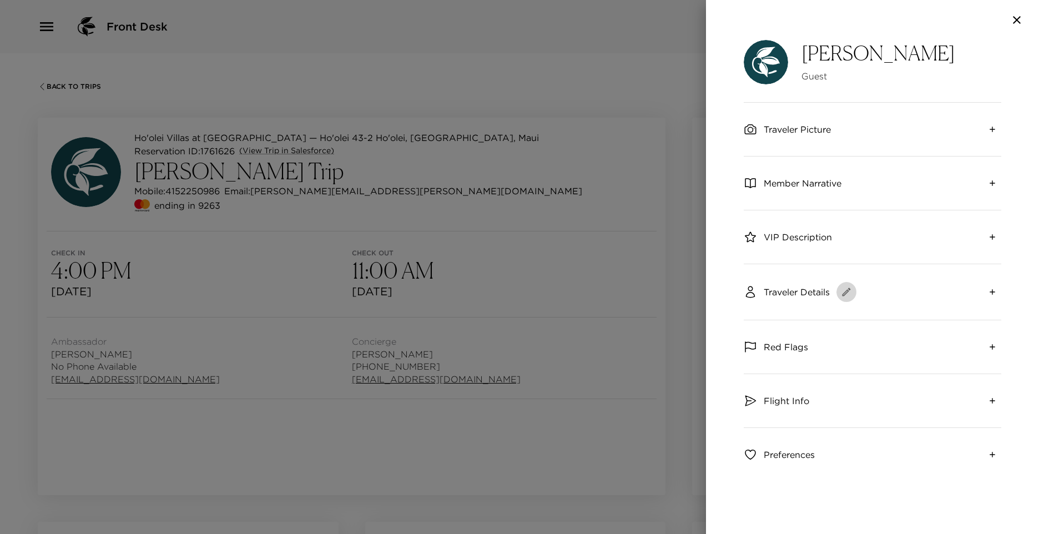
click at [849, 290] on icon "button" at bounding box center [846, 292] width 8 height 8
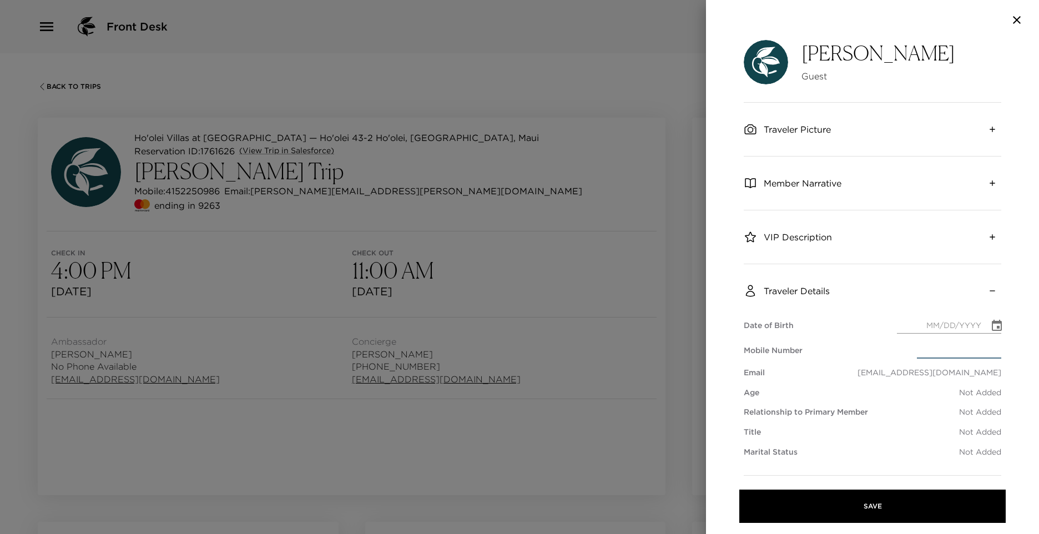
click at [920, 355] on input "text" at bounding box center [959, 350] width 84 height 16
paste input "(650) 521-7019"
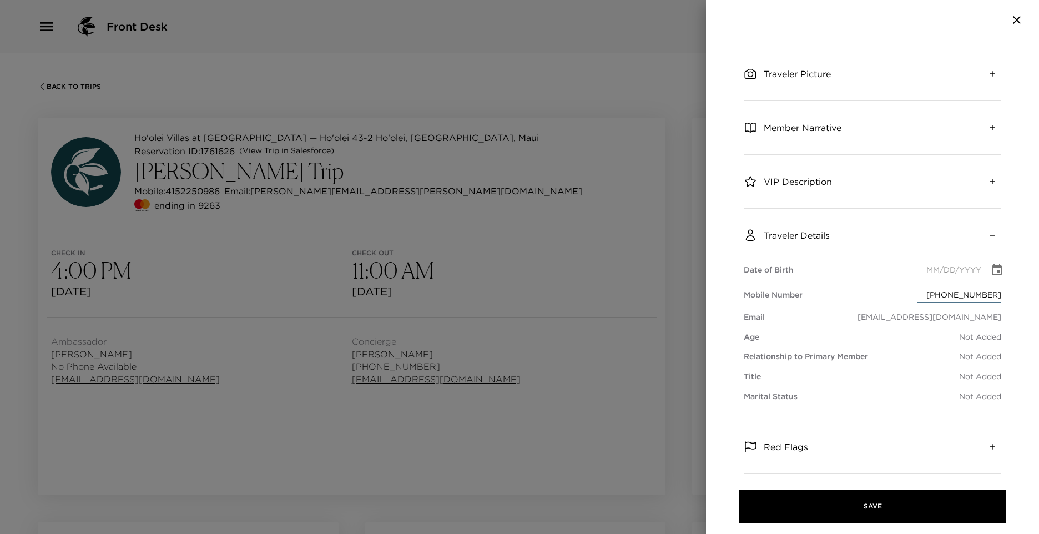
type input "(650) 521-7019"
click at [986, 355] on p "Not Added" at bounding box center [980, 356] width 42 height 11
drag, startPoint x: 996, startPoint y: 354, endPoint x: 984, endPoint y: 356, distance: 12.3
click at [984, 356] on div "Ellie Hardegree Guest Traveler Picture Member Narrative VIP Description Travele…" at bounding box center [872, 287] width 333 height 494
click at [922, 360] on div "Relationship to Primary Member Not Added" at bounding box center [871, 356] width 257 height 11
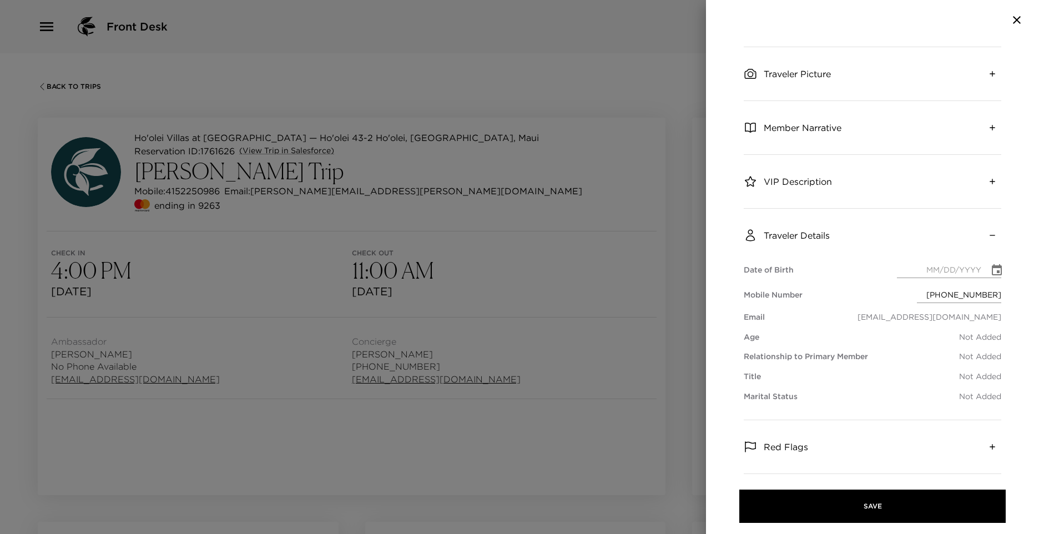
click at [824, 365] on div "Date of Birth Mobile Number (650) 521-7019 Email ebhardegree@gmail.com Age Not …" at bounding box center [871, 332] width 257 height 140
click at [953, 367] on div "Date of Birth Mobile Number (650) 521-7019 Email ebhardegree@gmail.com Age Not …" at bounding box center [871, 332] width 257 height 140
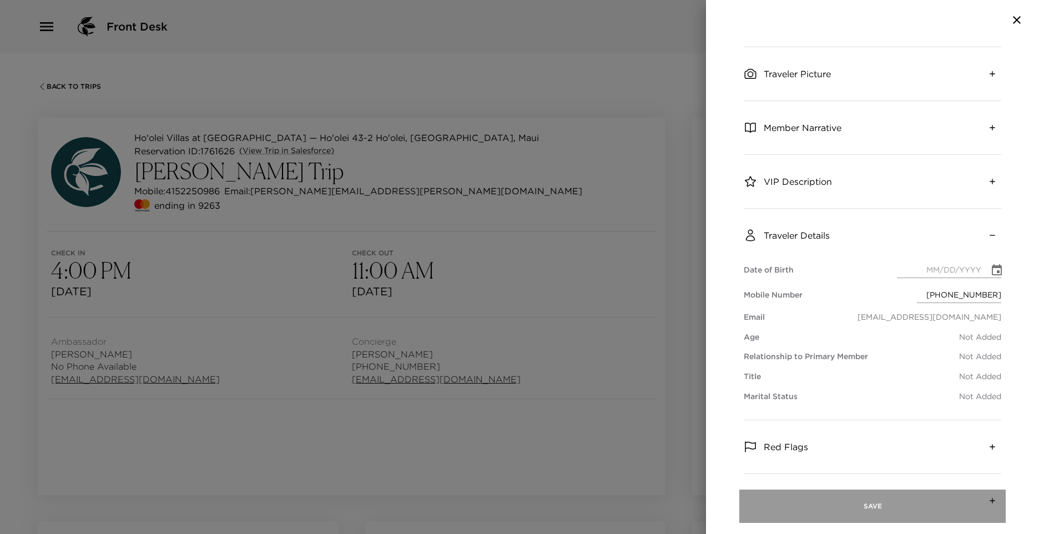
click at [882, 502] on button "Save" at bounding box center [872, 505] width 266 height 33
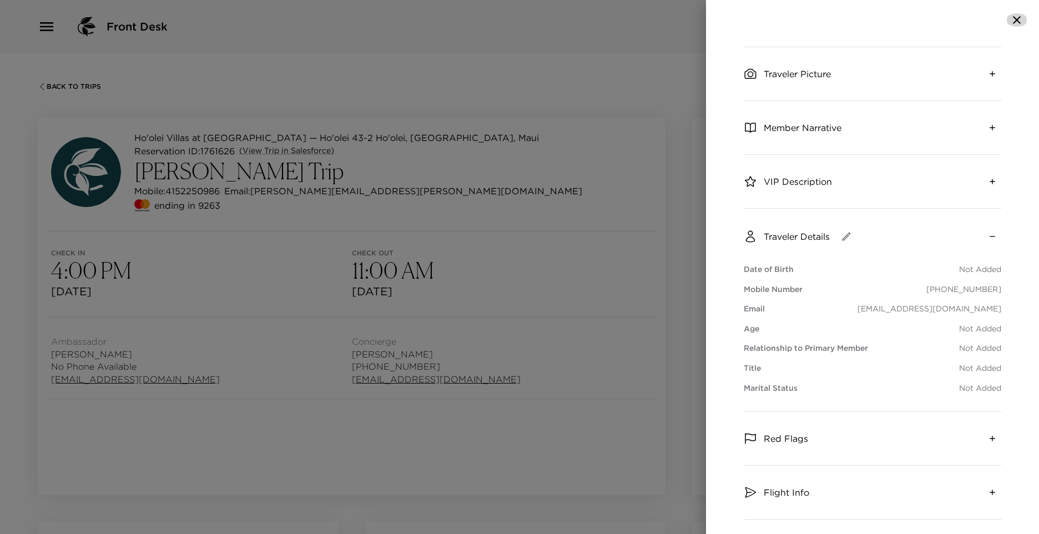
click at [1015, 18] on icon "button" at bounding box center [1017, 20] width 8 height 8
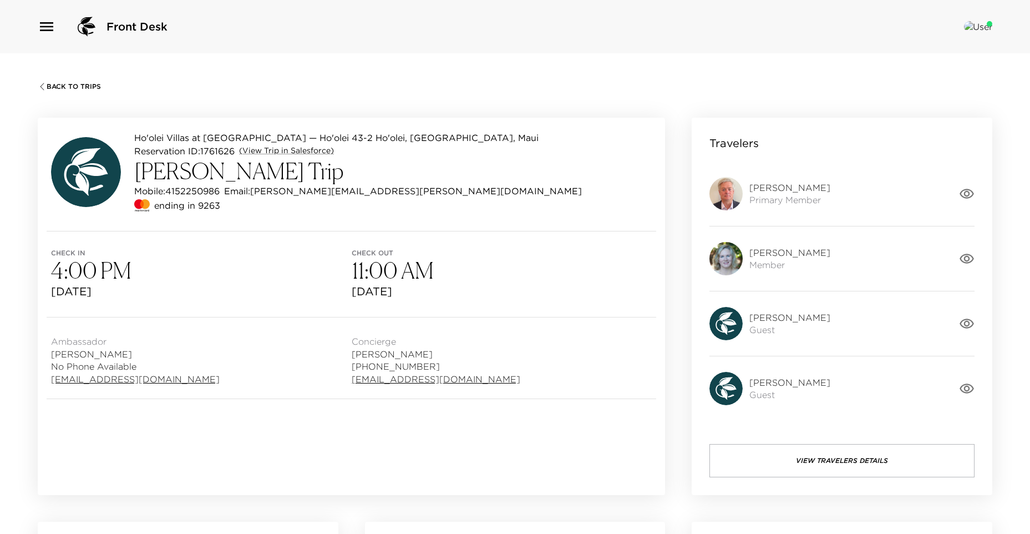
click at [826, 453] on button "View Travelers Details" at bounding box center [842, 460] width 265 height 33
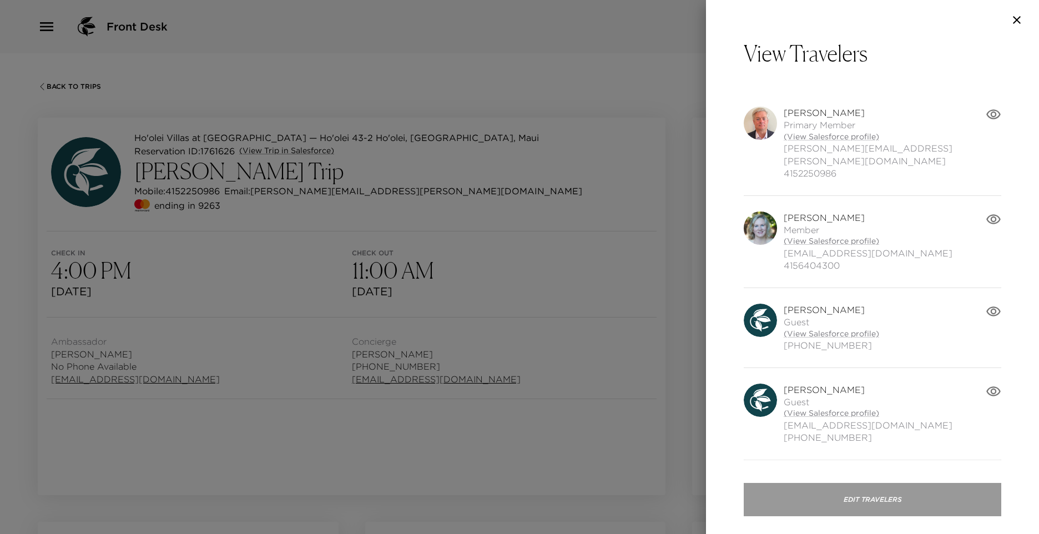
click at [876, 495] on button "Edit Travelers" at bounding box center [871, 499] width 257 height 33
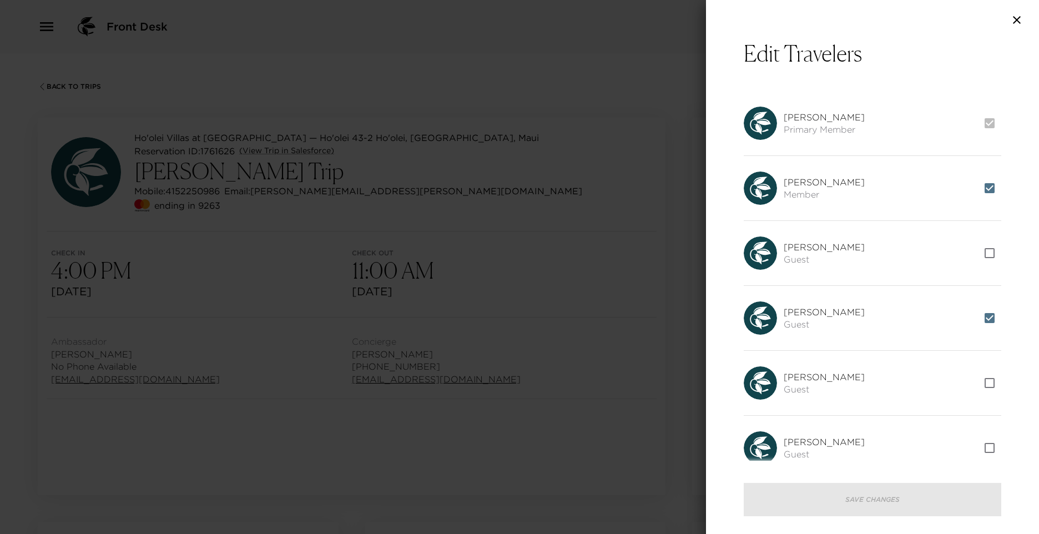
click at [985, 325] on input "checkbox" at bounding box center [989, 317] width 23 height 23
checkbox input "false"
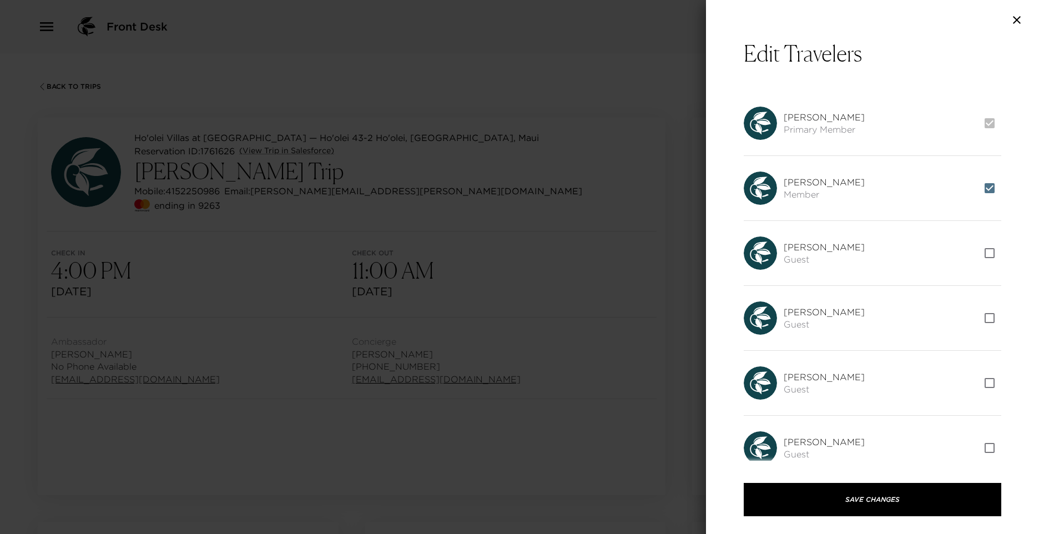
click at [979, 183] on input "checkbox" at bounding box center [989, 187] width 23 height 23
checkbox input "false"
click at [980, 254] on input "checkbox" at bounding box center [989, 252] width 23 height 23
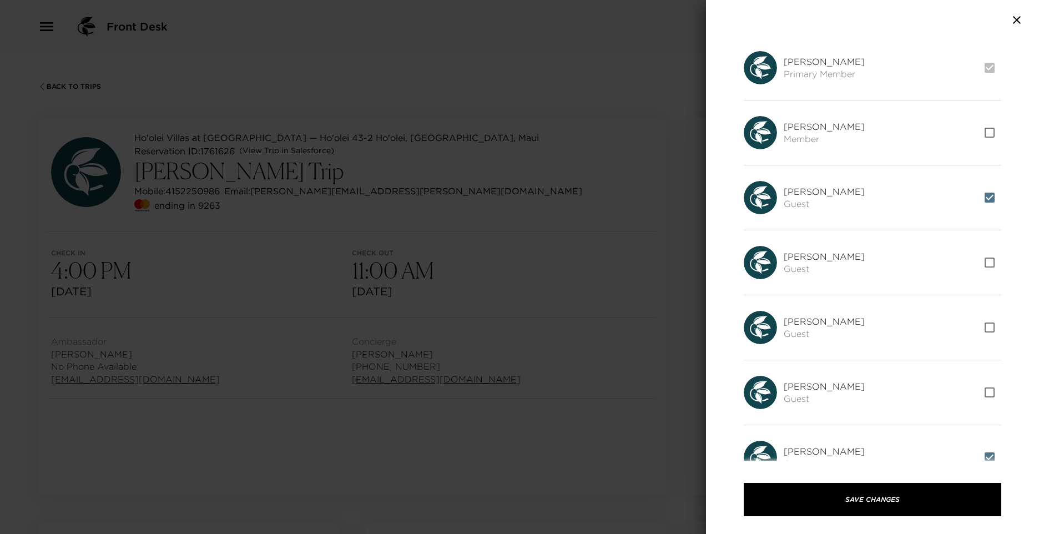
scroll to position [0, 0]
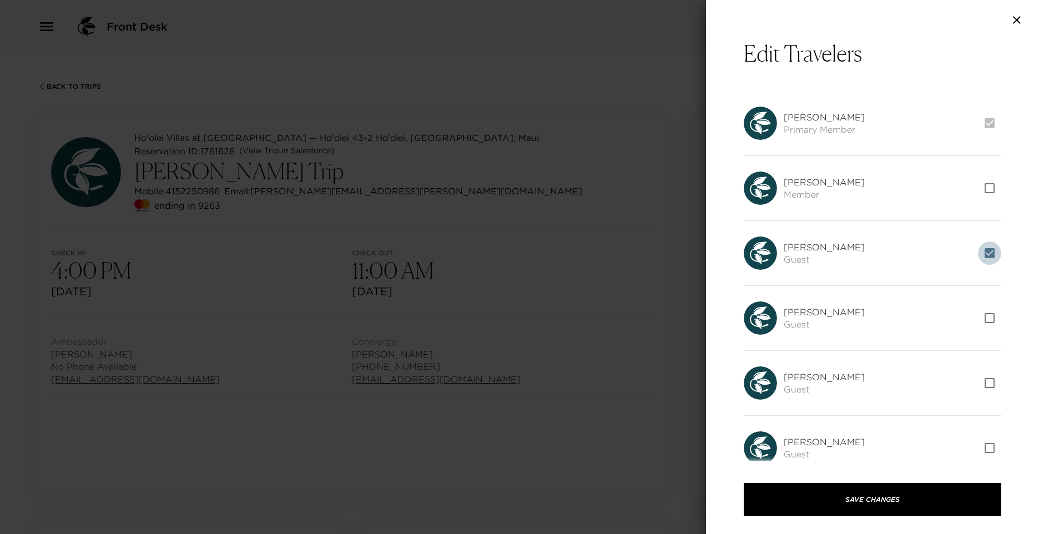
click at [984, 247] on input "checkbox" at bounding box center [989, 252] width 23 height 23
checkbox input "false"
click at [978, 182] on input "checkbox" at bounding box center [989, 187] width 23 height 23
checkbox input "true"
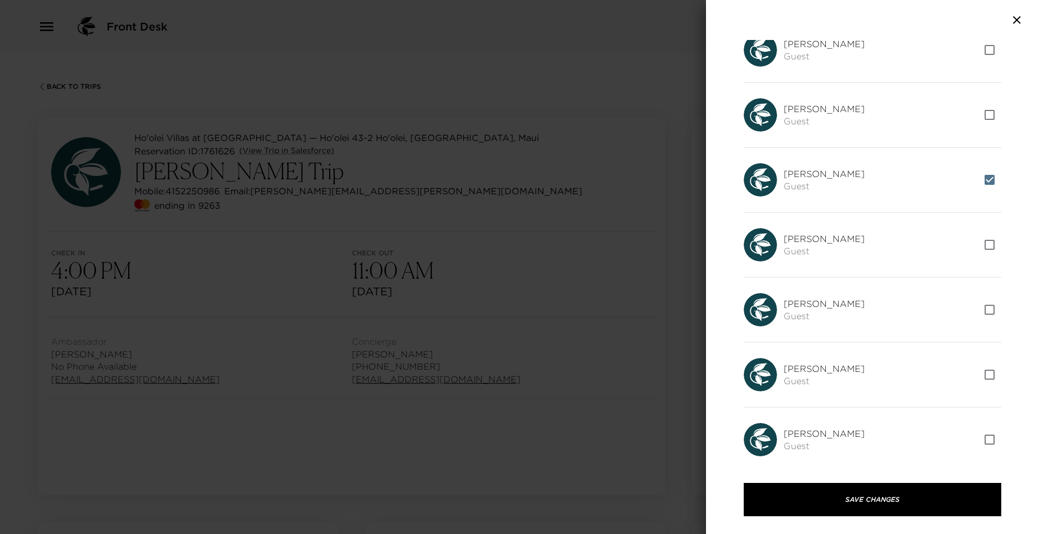
scroll to position [388, 0]
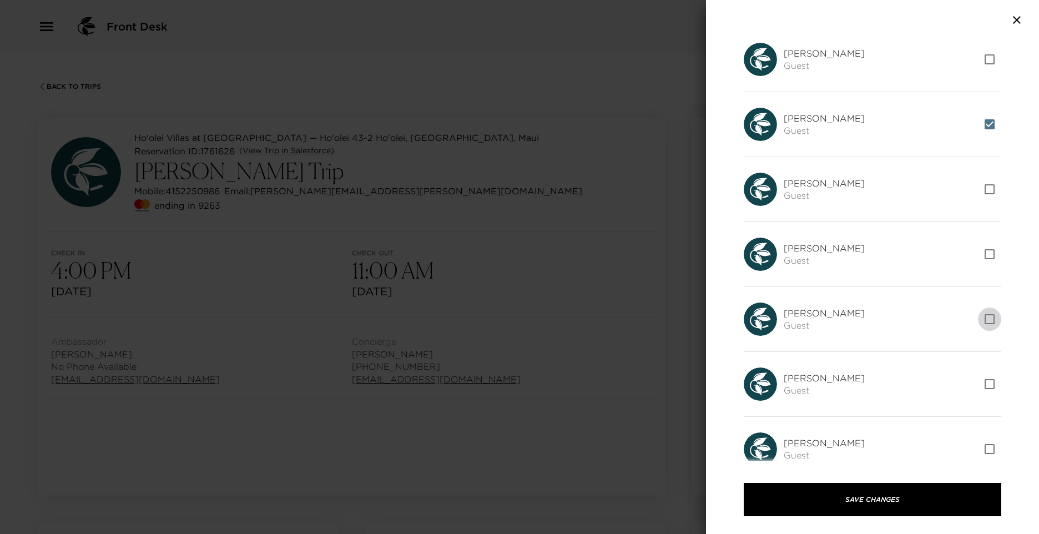
click at [981, 320] on input "checkbox" at bounding box center [989, 318] width 23 height 23
checkbox input "true"
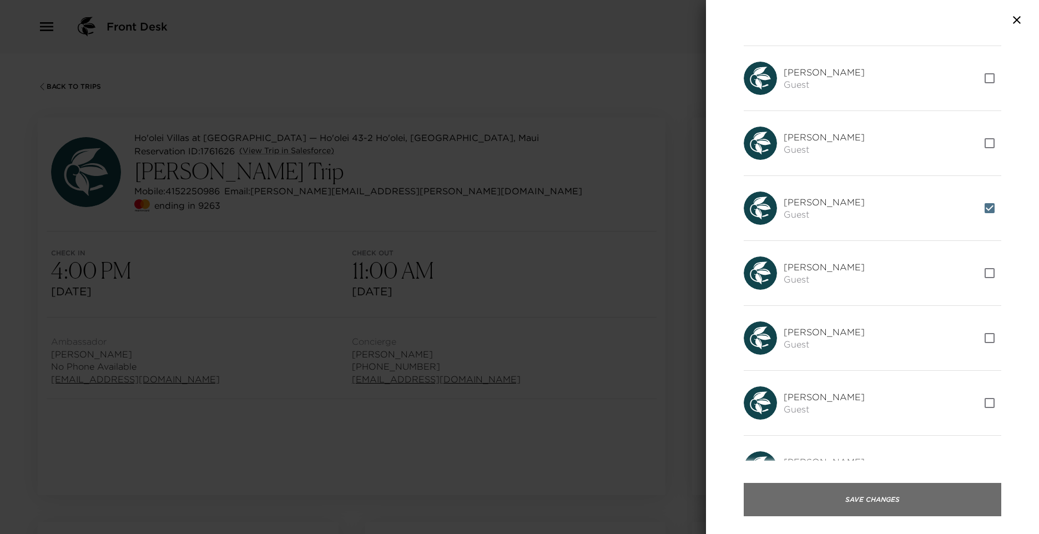
click at [885, 497] on button "Save Changes" at bounding box center [871, 499] width 257 height 33
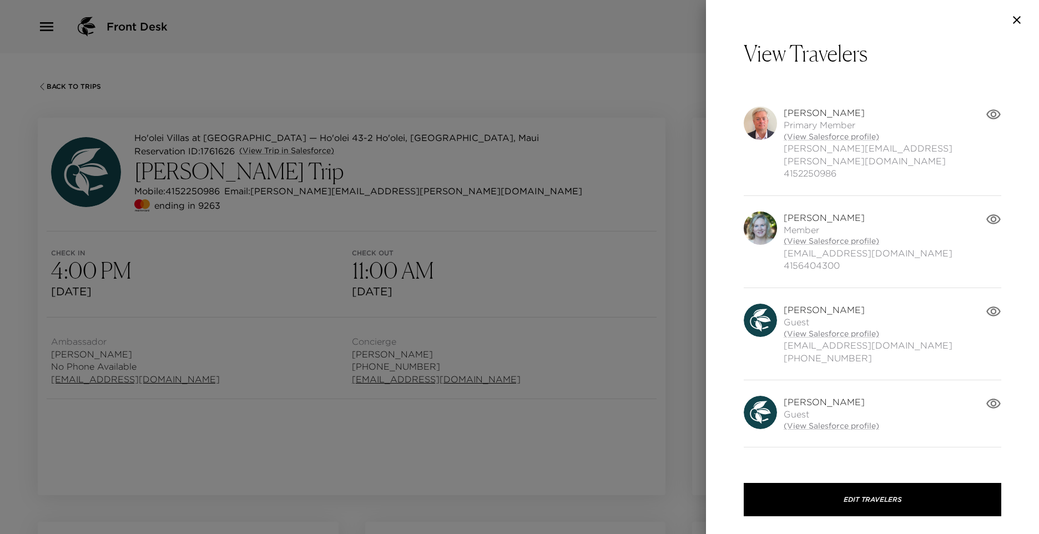
scroll to position [41, 0]
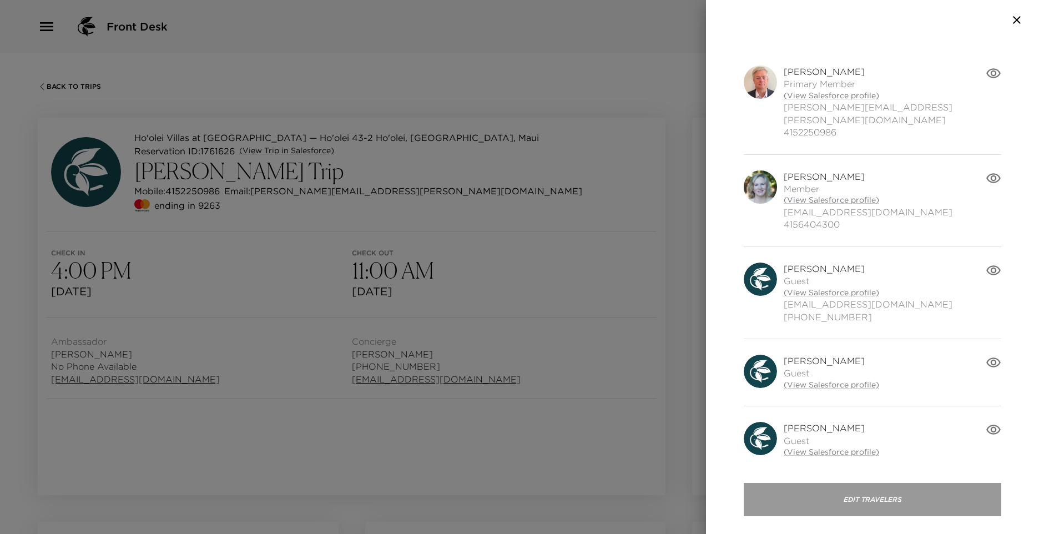
click at [902, 502] on button "Edit Travelers" at bounding box center [871, 499] width 257 height 33
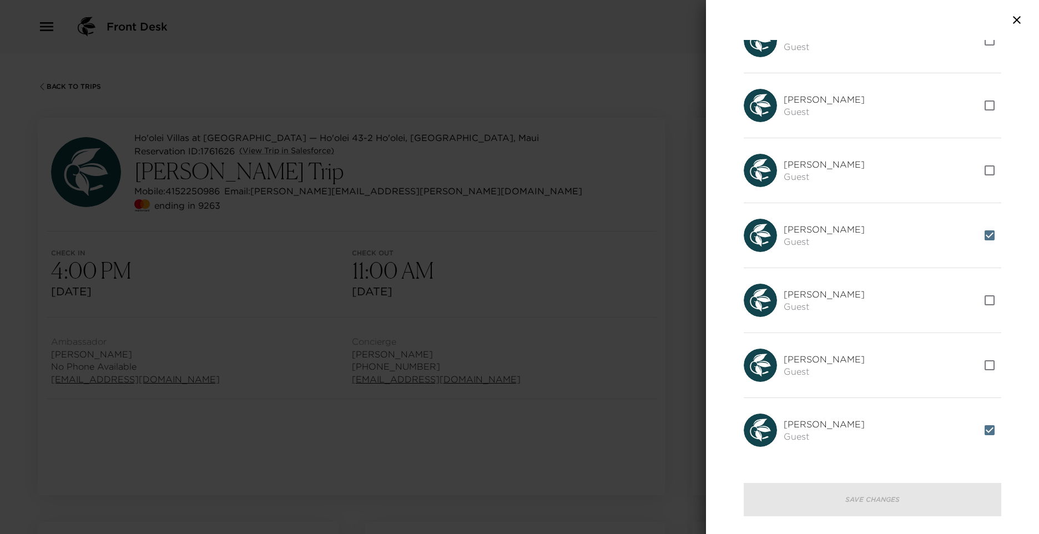
scroll to position [0, 0]
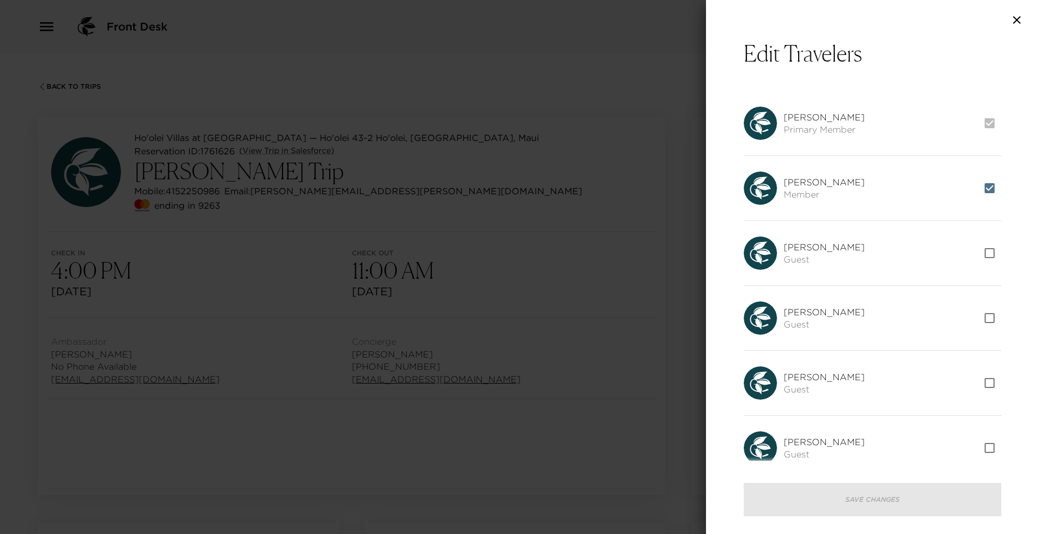
click at [980, 322] on input "checkbox" at bounding box center [989, 317] width 23 height 23
checkbox input "true"
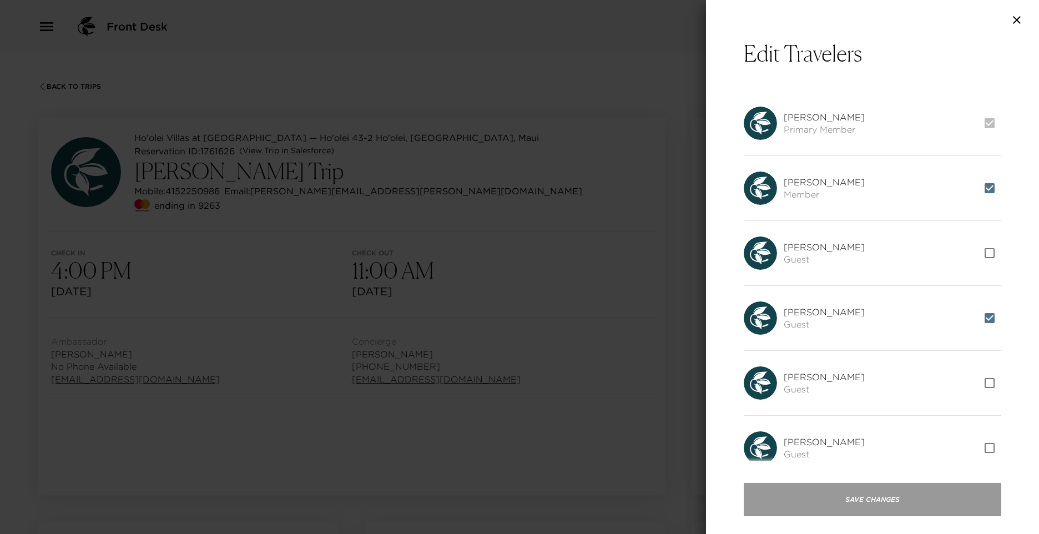
click at [861, 502] on button "Save Changes" at bounding box center [871, 499] width 257 height 33
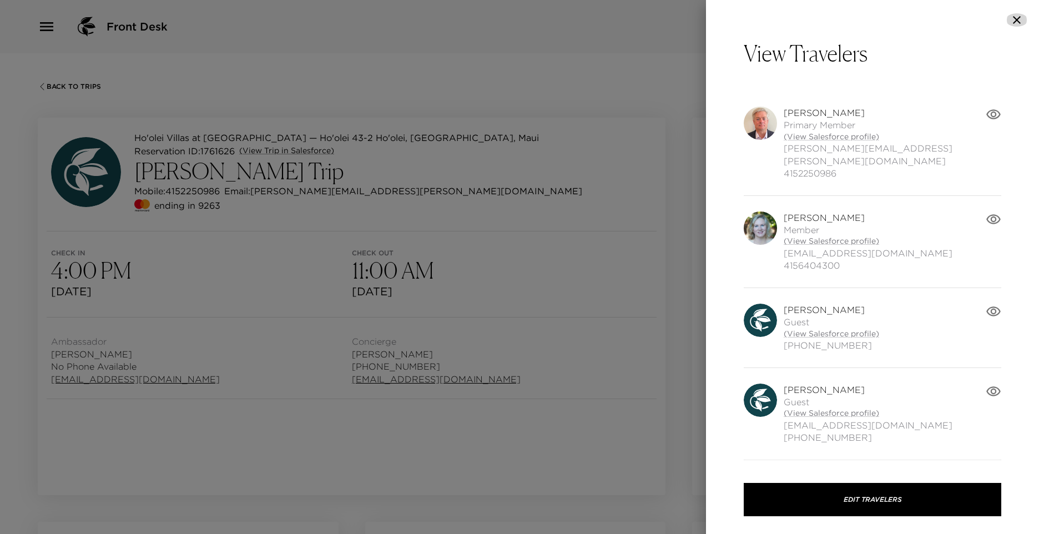
click at [1010, 16] on icon "button" at bounding box center [1016, 19] width 13 height 13
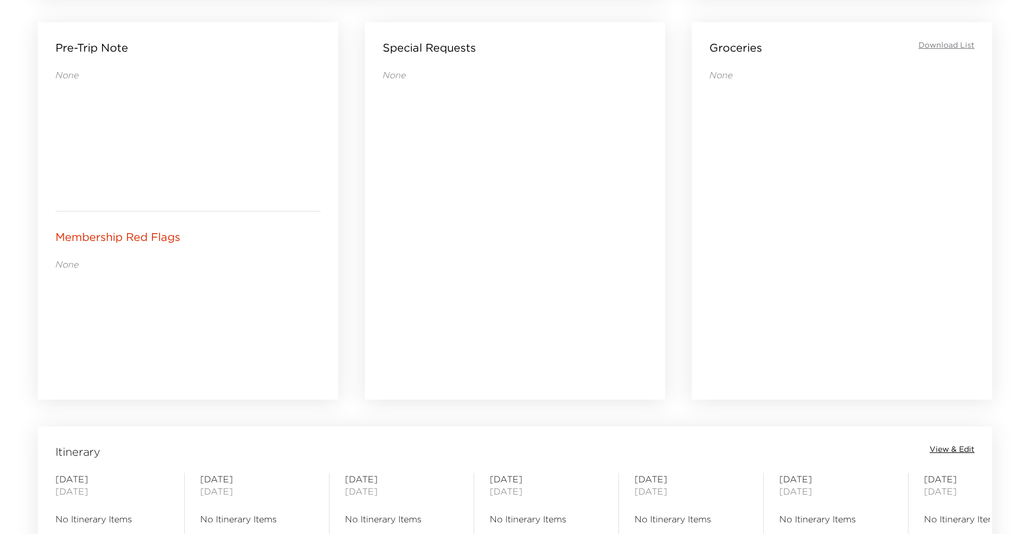
scroll to position [55, 0]
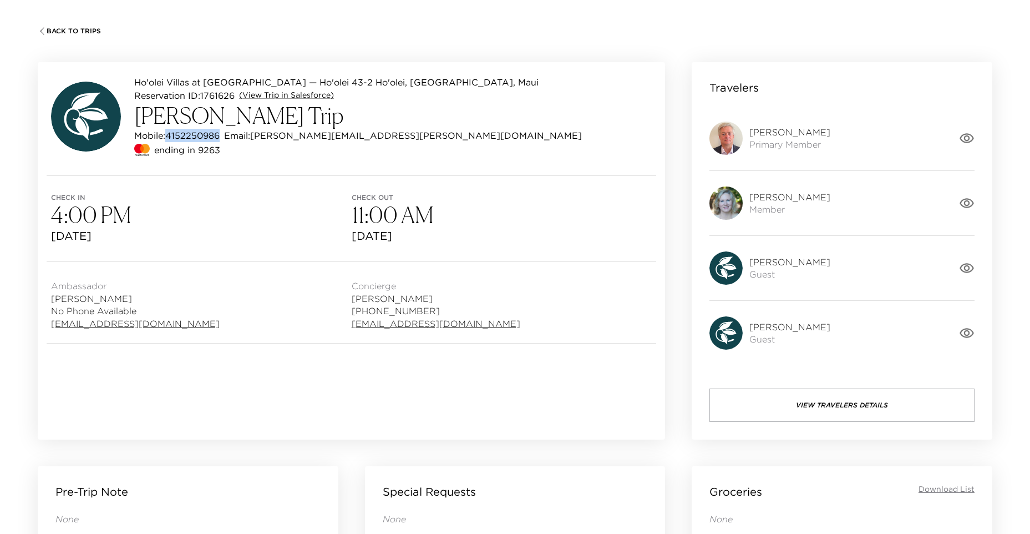
drag, startPoint x: 222, startPoint y: 136, endPoint x: 169, endPoint y: 138, distance: 52.7
click at [169, 138] on p "Mobile: 4152250986" at bounding box center [176, 135] width 85 height 13
copy p "4152250986"
drag, startPoint x: 399, startPoint y: 135, endPoint x: 256, endPoint y: 139, distance: 142.6
click at [256, 139] on div "Mobile: 4152250986 Email: richard.hardegree@gmail.com" at bounding box center [358, 135] width 448 height 13
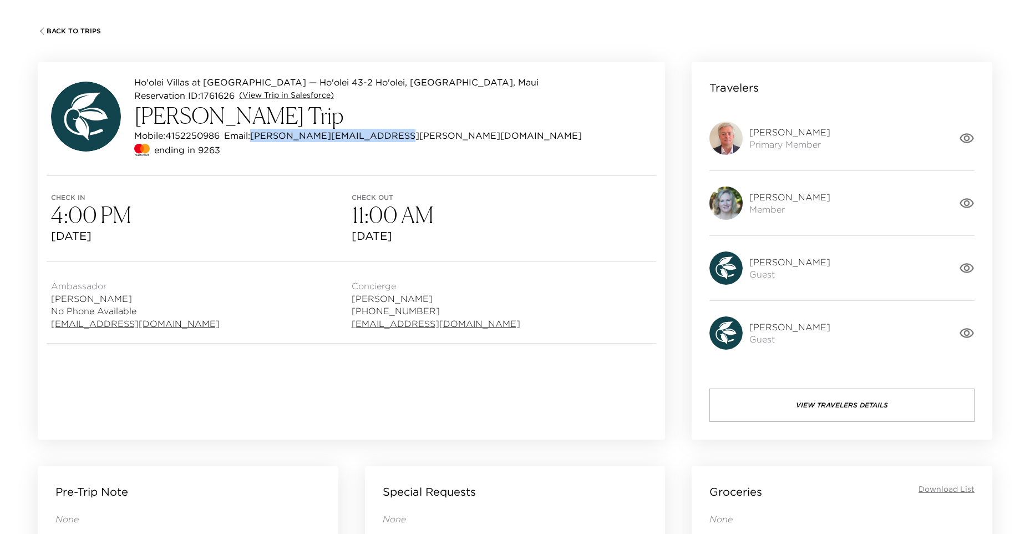
copy p "[PERSON_NAME][EMAIL_ADDRESS][PERSON_NAME][DOMAIN_NAME]"
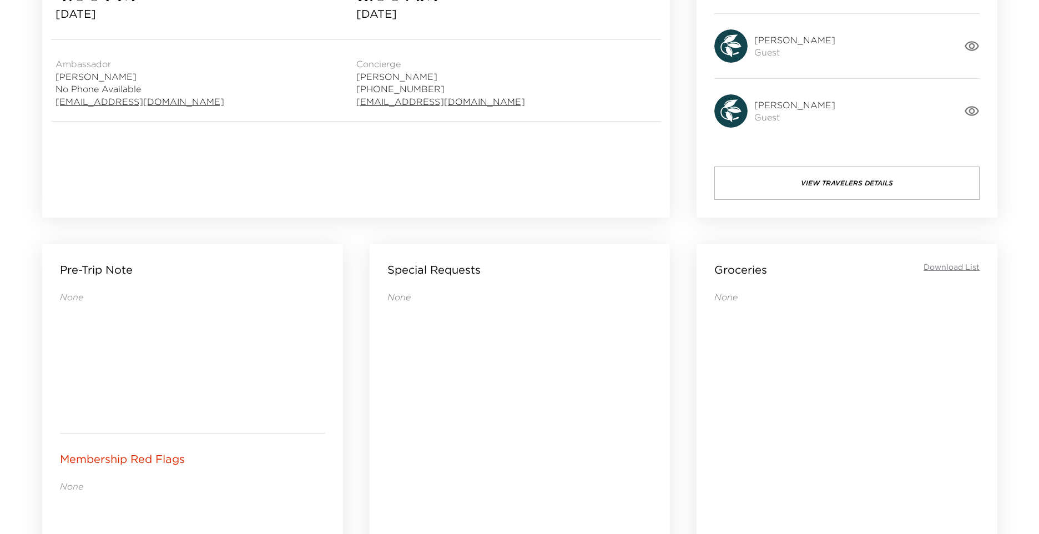
scroll to position [0, 0]
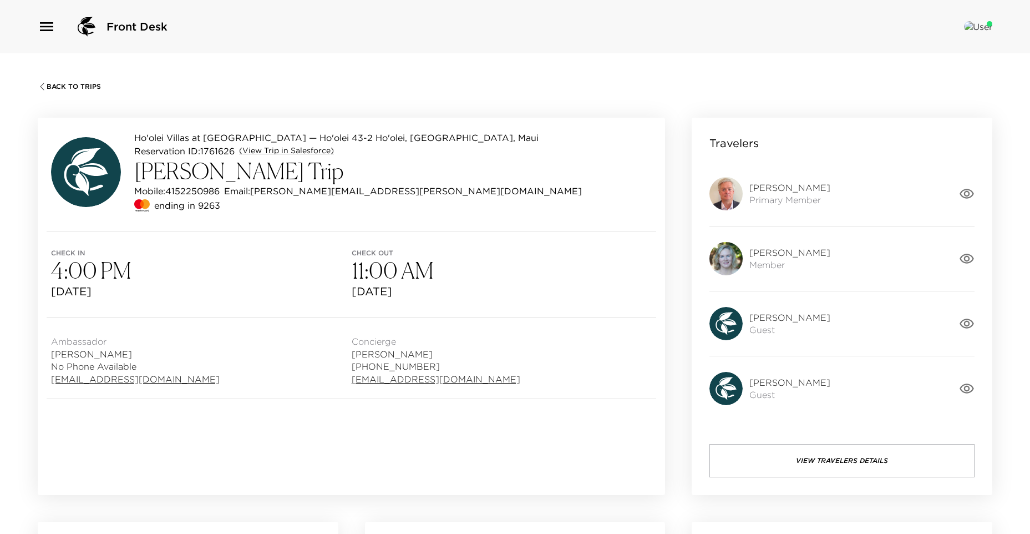
click at [50, 84] on span "Back To Trips" at bounding box center [74, 87] width 54 height 8
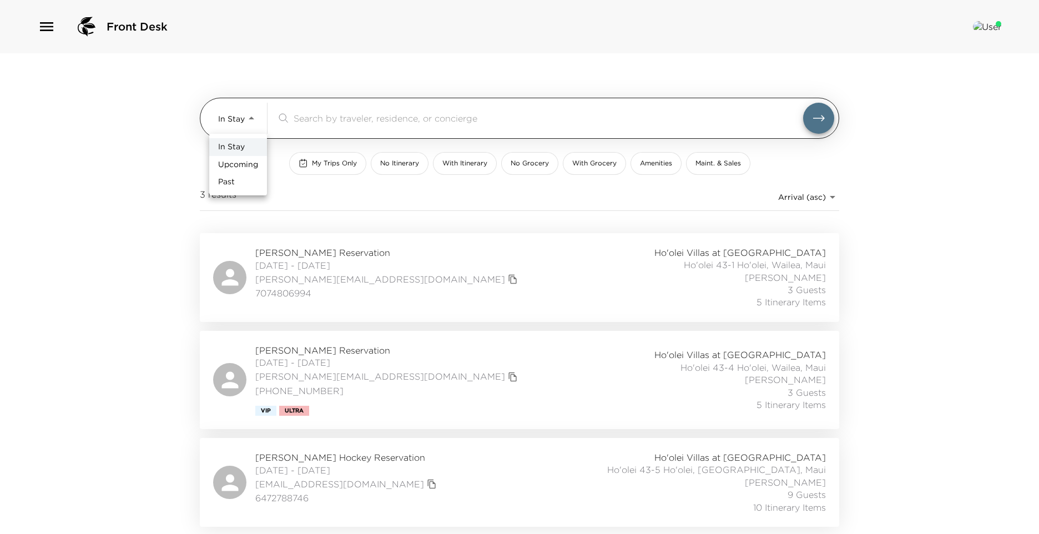
click at [250, 117] on body "Front Desk In Stay In-Stay ​ My Trips Only No Itinerary With Itinerary No Groce…" at bounding box center [519, 267] width 1039 height 534
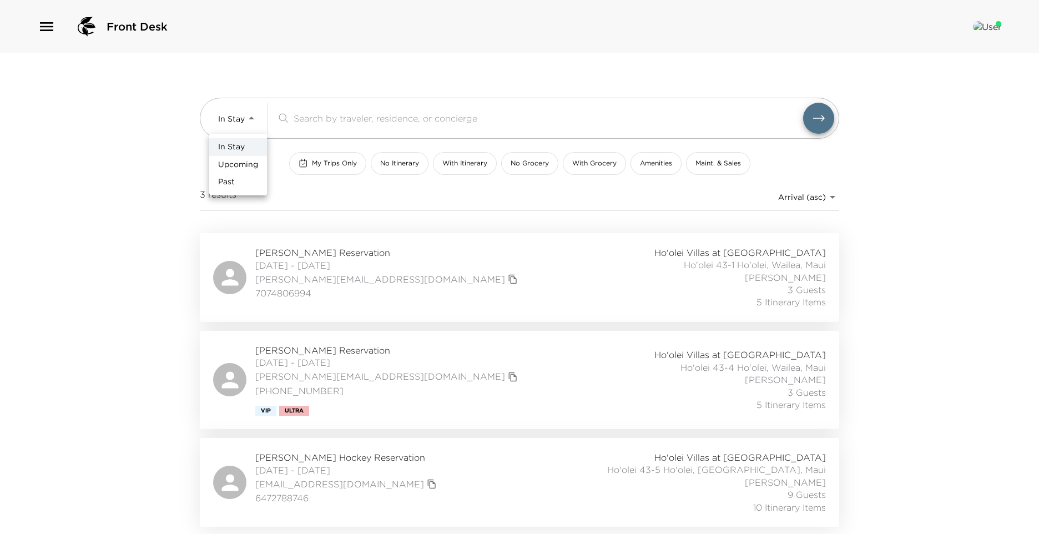
click at [44, 23] on div at bounding box center [519, 267] width 1039 height 534
click at [47, 33] on icon "button" at bounding box center [47, 27] width 18 height 18
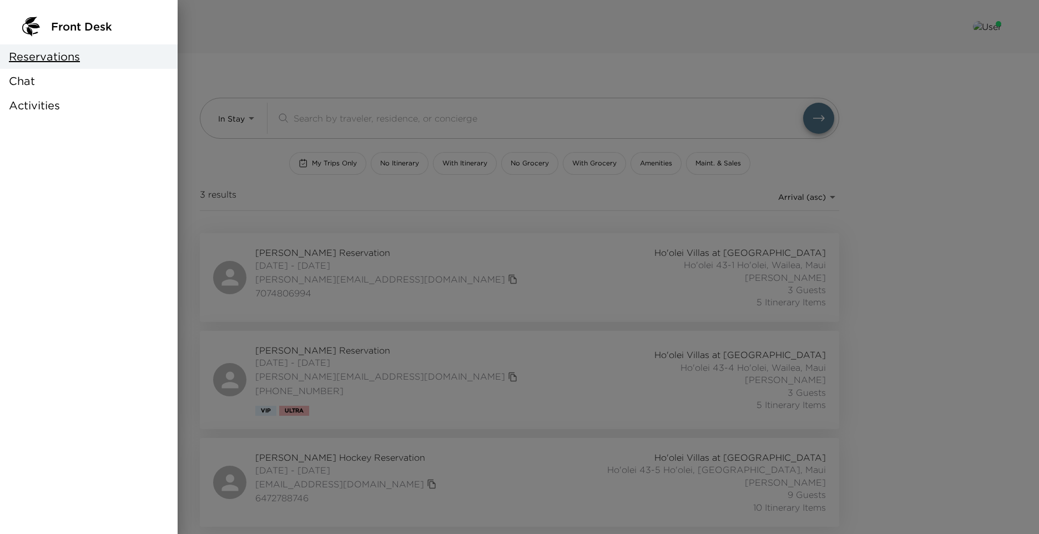
click at [41, 87] on div "Chat" at bounding box center [89, 81] width 178 height 24
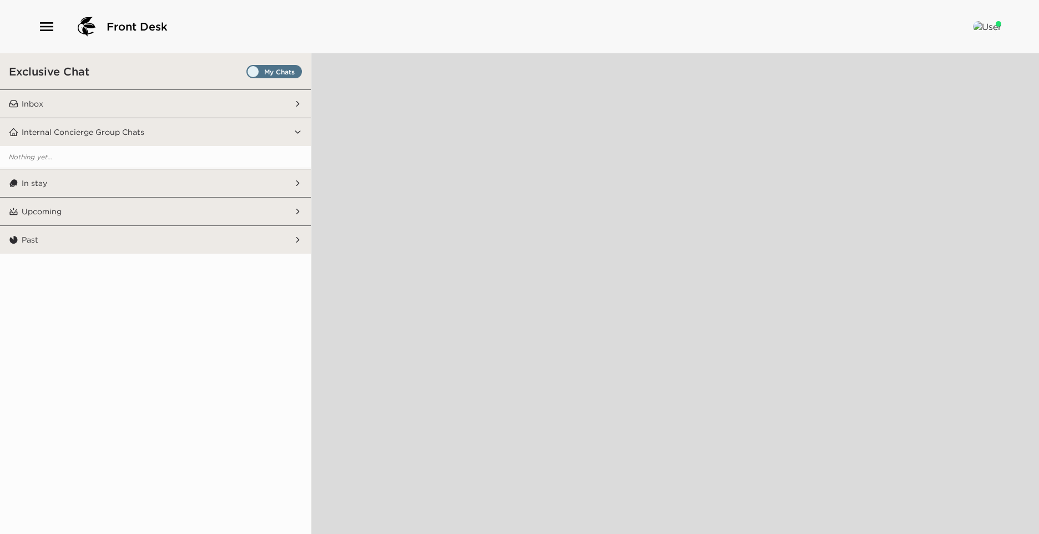
click at [204, 99] on button "Inbox" at bounding box center [155, 104] width 275 height 28
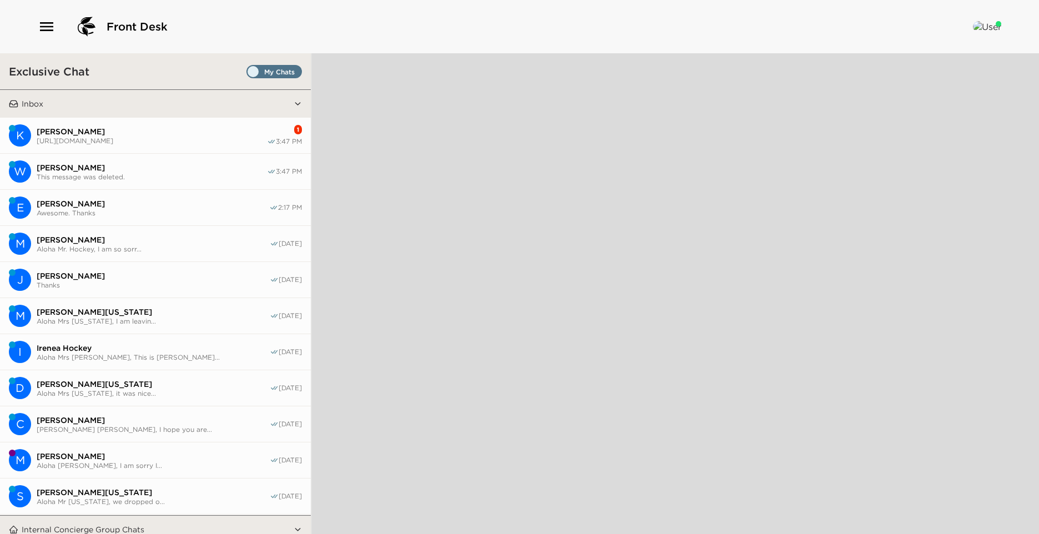
click at [209, 131] on span "[PERSON_NAME]" at bounding box center [152, 132] width 230 height 10
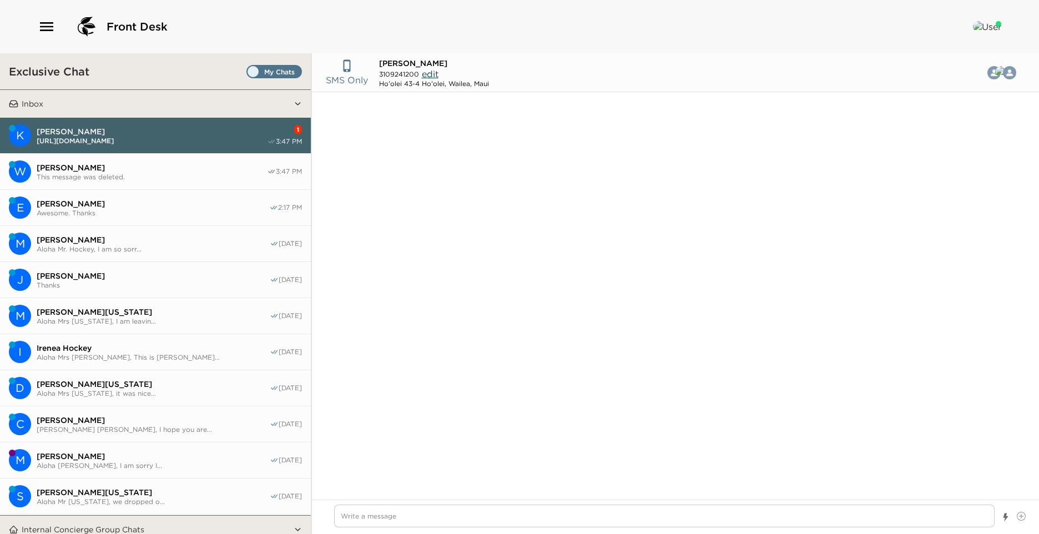
scroll to position [5783, 0]
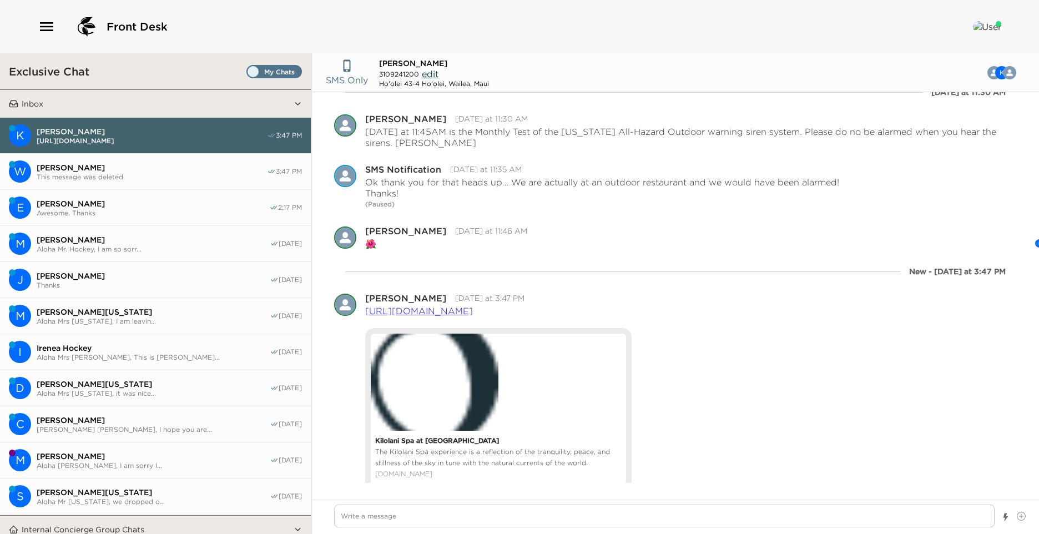
click at [246, 70] on span "Set all destinations" at bounding box center [273, 74] width 55 height 13
click at [249, 74] on input "Set all destinations" at bounding box center [249, 74] width 0 height 0
click at [125, 166] on span "[PERSON_NAME]" at bounding box center [152, 168] width 230 height 10
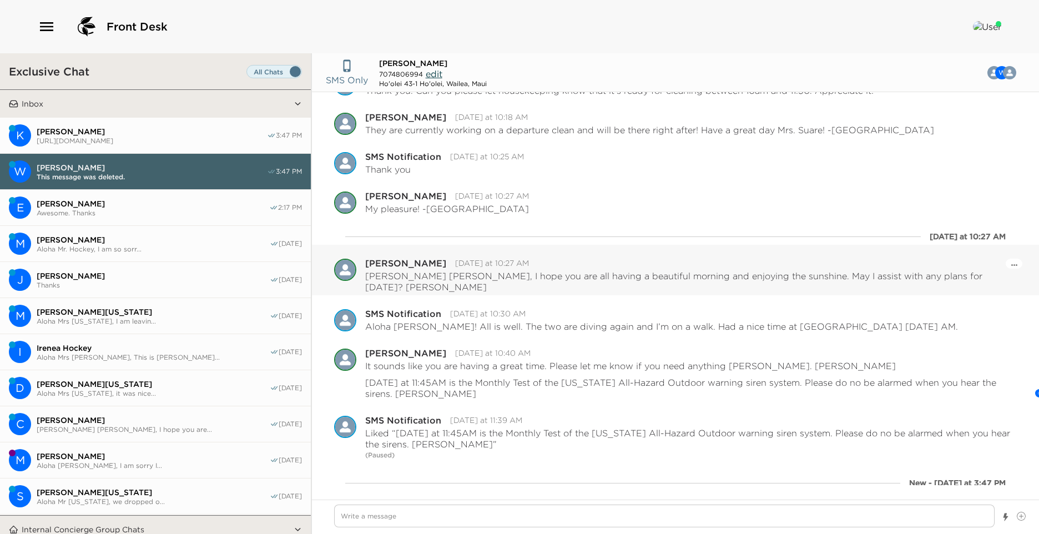
scroll to position [917, 0]
click at [75, 215] on span "Awesome. Thanks" at bounding box center [153, 213] width 232 height 8
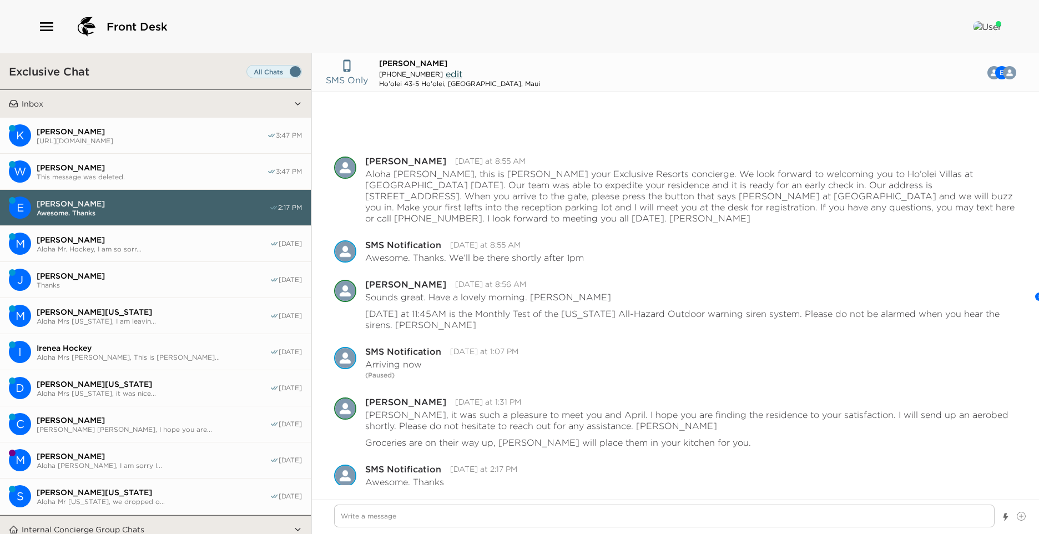
scroll to position [0, 0]
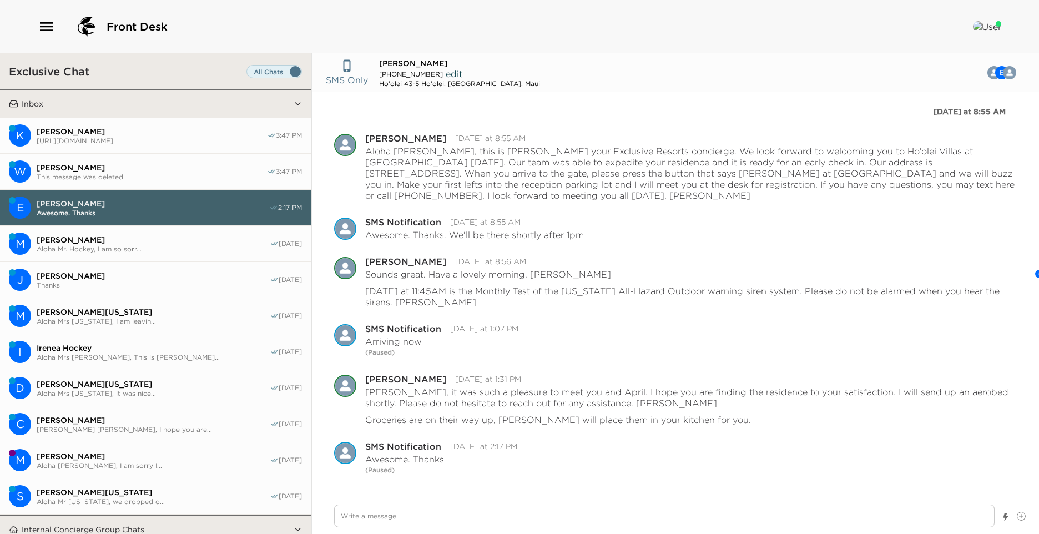
click at [154, 236] on span "[PERSON_NAME]" at bounding box center [153, 240] width 233 height 10
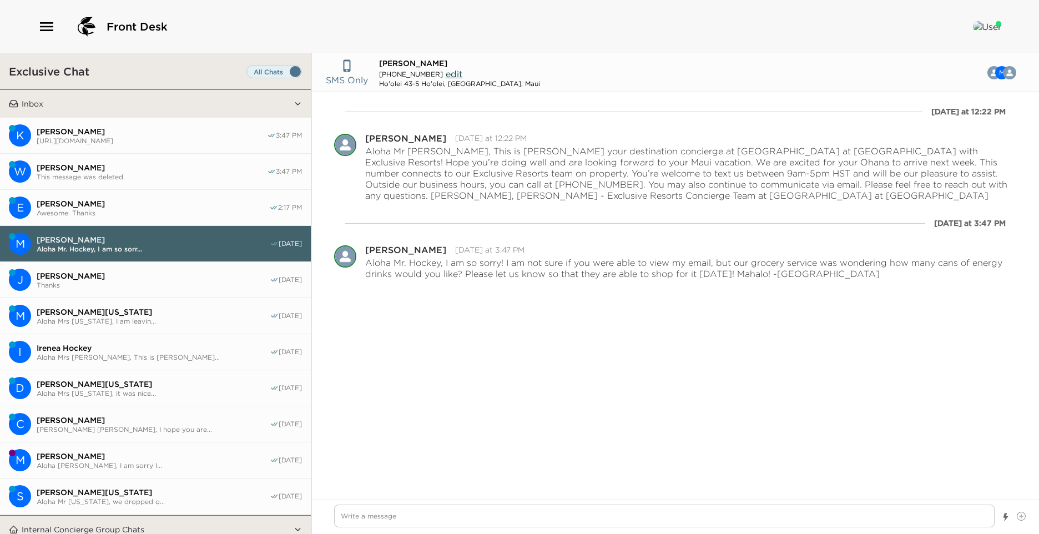
click at [57, 122] on button "K Krista Strauss https://spa.grandwailea.com/ 3:47 PM" at bounding box center [155, 136] width 311 height 36
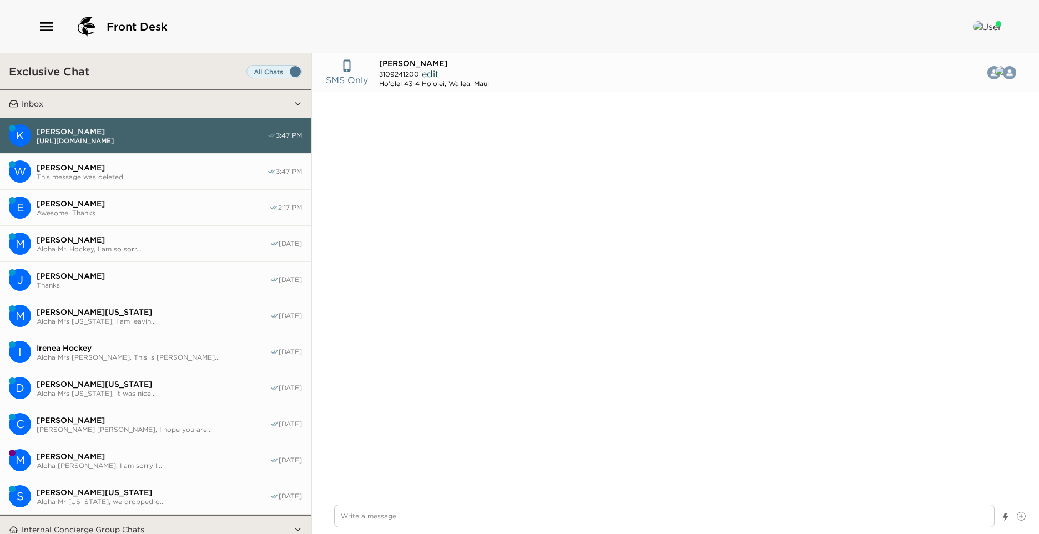
scroll to position [5783, 0]
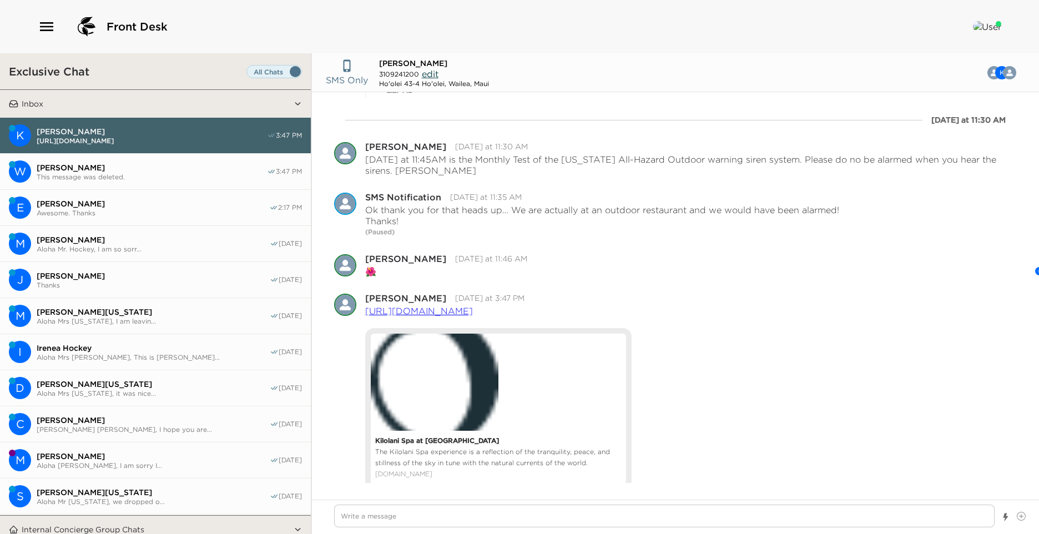
click at [73, 176] on span "This message was deleted." at bounding box center [152, 177] width 230 height 8
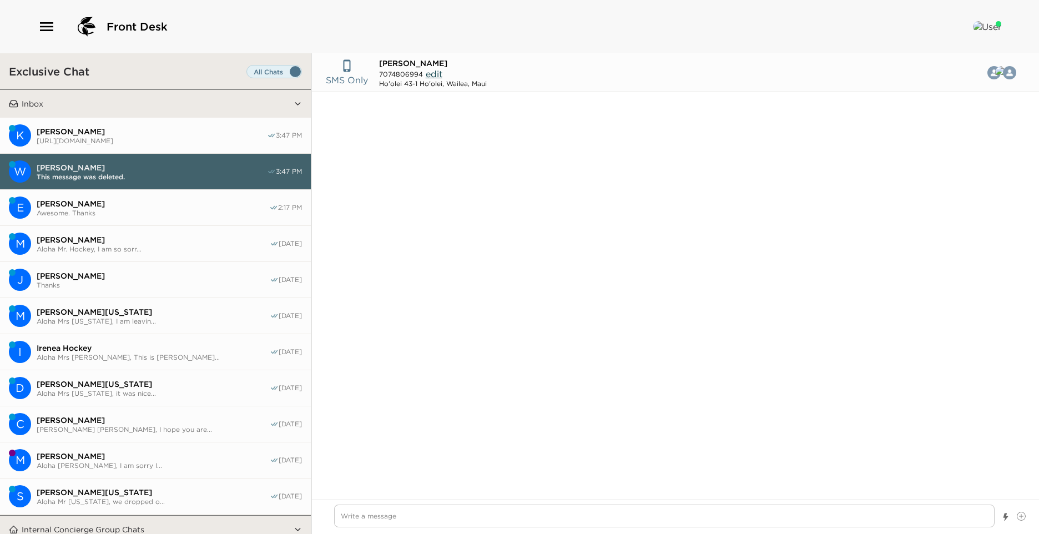
scroll to position [1483, 0]
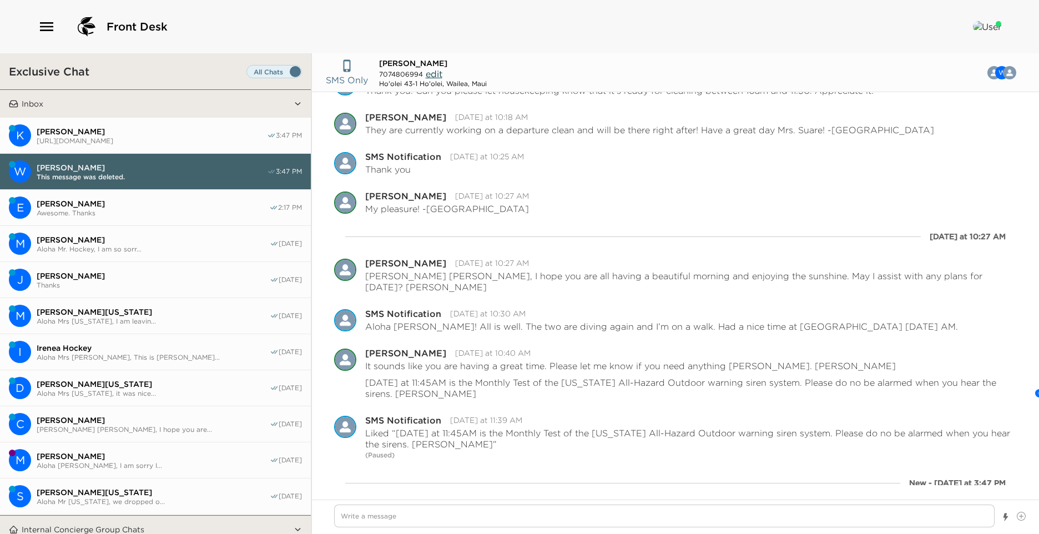
click at [96, 139] on span "[URL][DOMAIN_NAME]" at bounding box center [152, 140] width 230 height 8
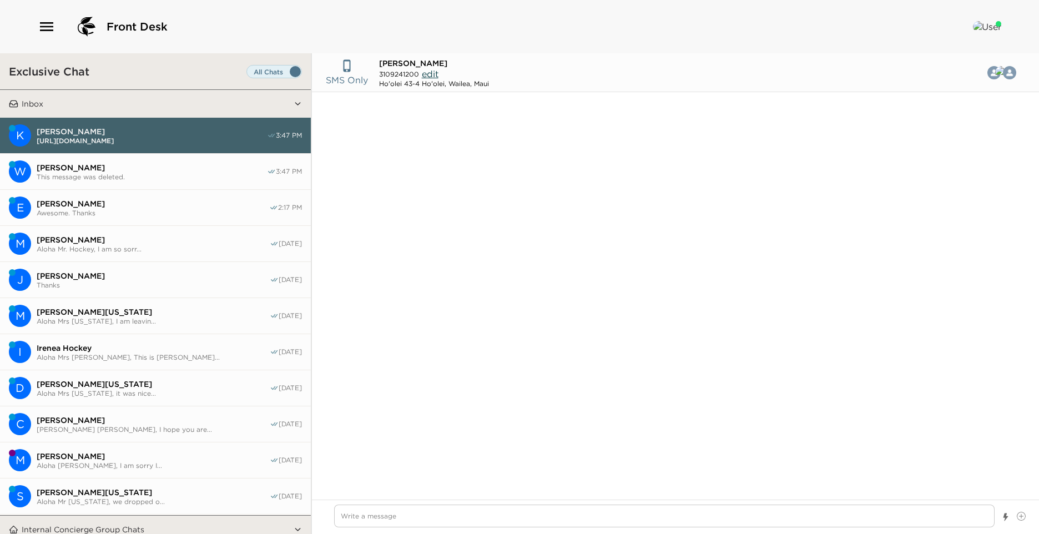
scroll to position [5783, 0]
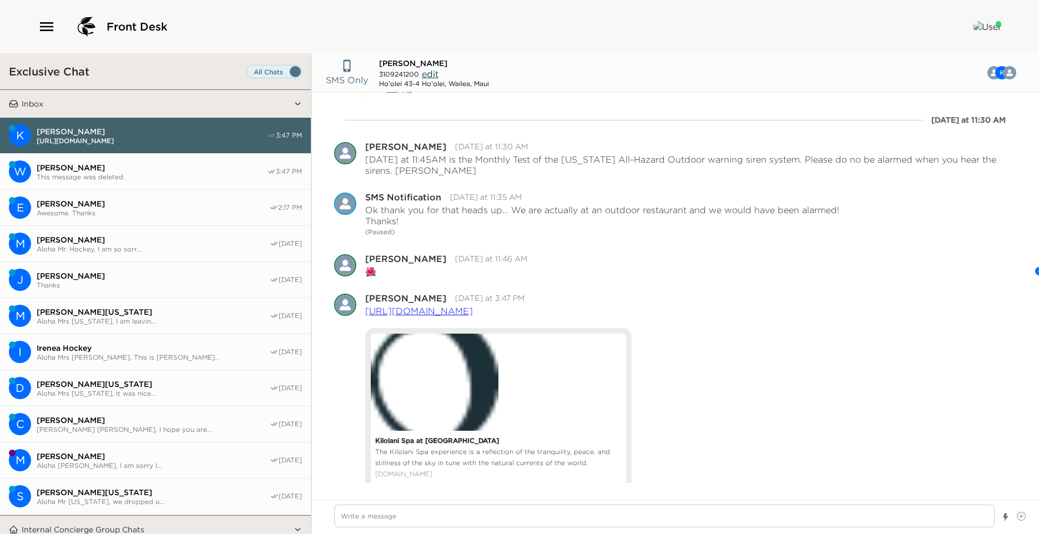
click at [110, 163] on span "[PERSON_NAME]" at bounding box center [152, 168] width 230 height 10
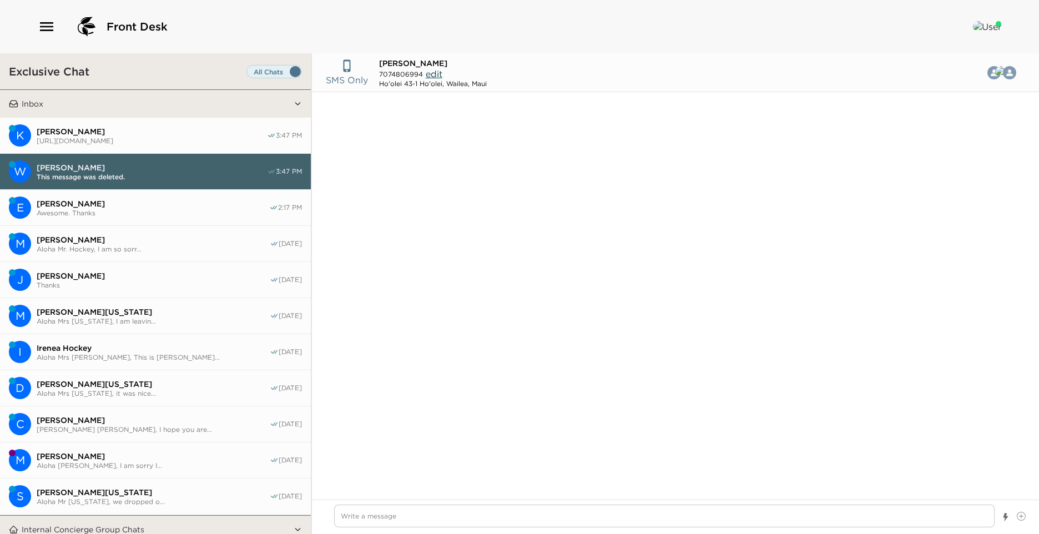
scroll to position [1483, 0]
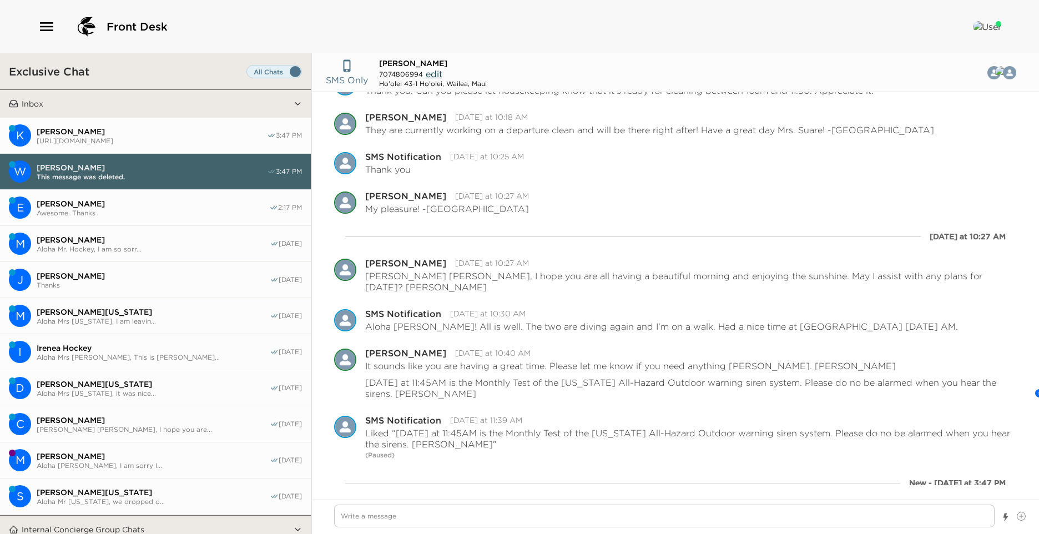
click at [113, 127] on span "[PERSON_NAME]" at bounding box center [152, 132] width 230 height 10
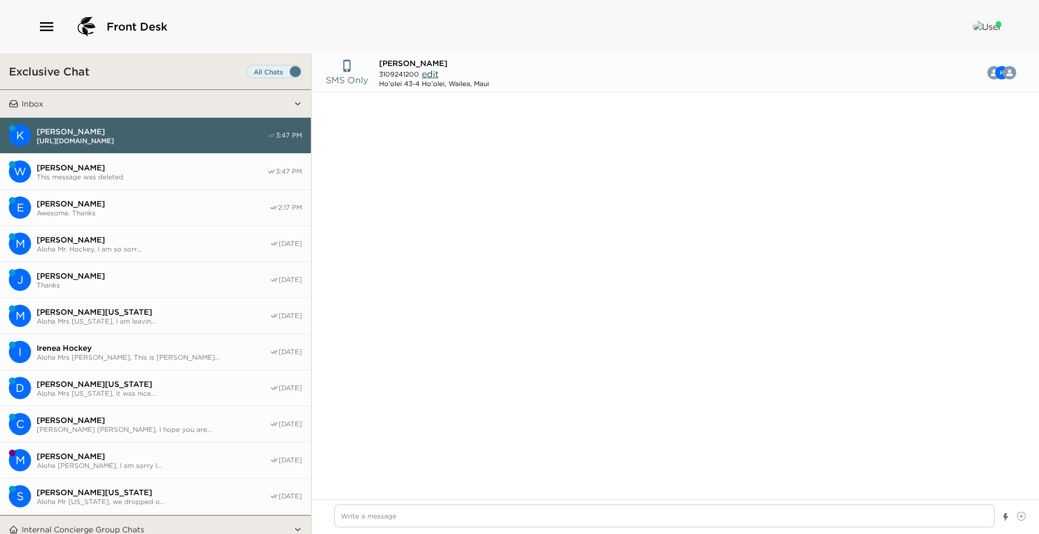
scroll to position [5783, 0]
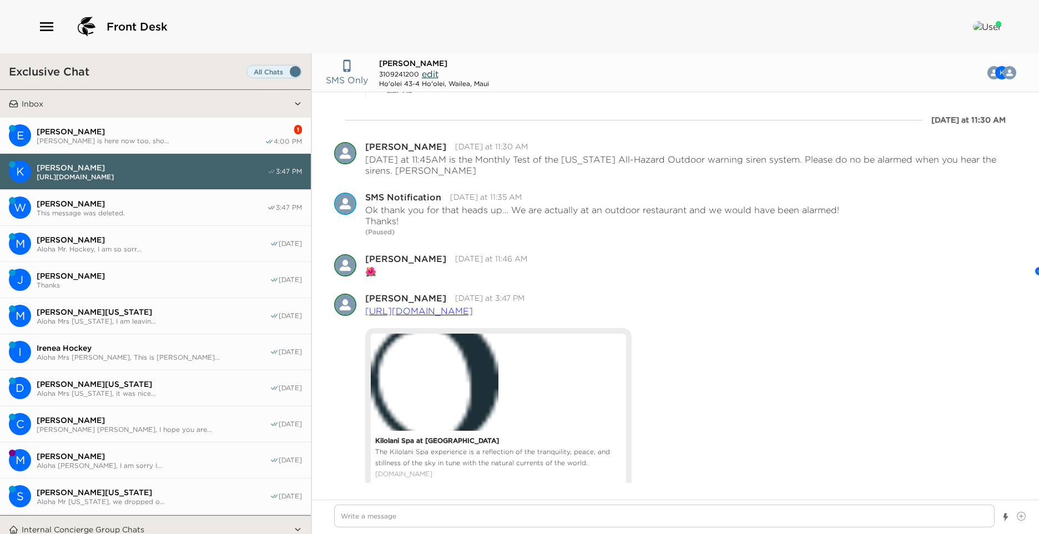
type textarea "x"
